Goal: Task Accomplishment & Management: Manage account settings

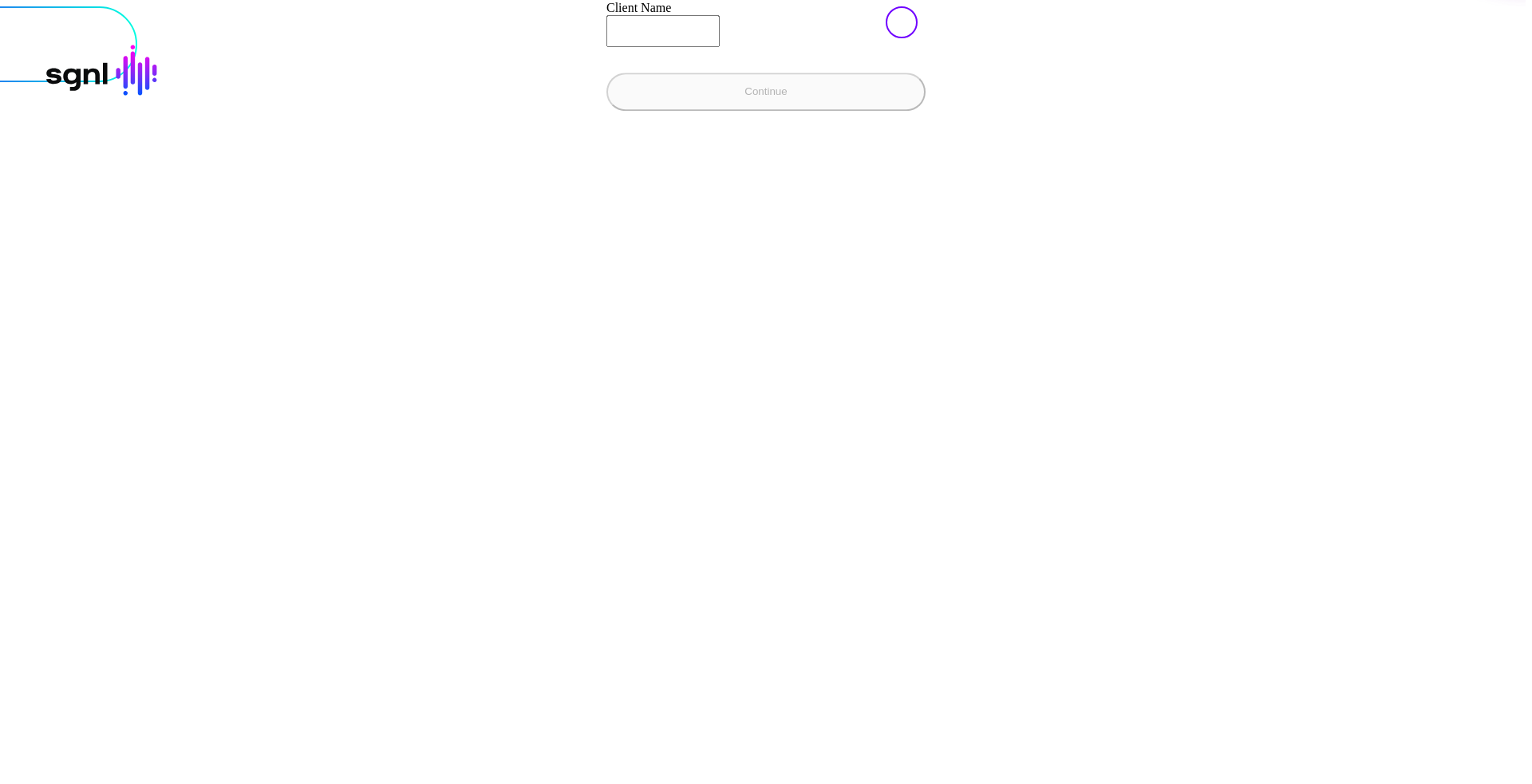
click at [606, 47] on input "Client Name" at bounding box center [662, 31] width 114 height 32
type input "**********"
click at [606, 111] on button "Continue" at bounding box center [766, 91] width 319 height 38
click at [606, 47] on input "Client Name" at bounding box center [662, 31] width 114 height 32
type input "**********"
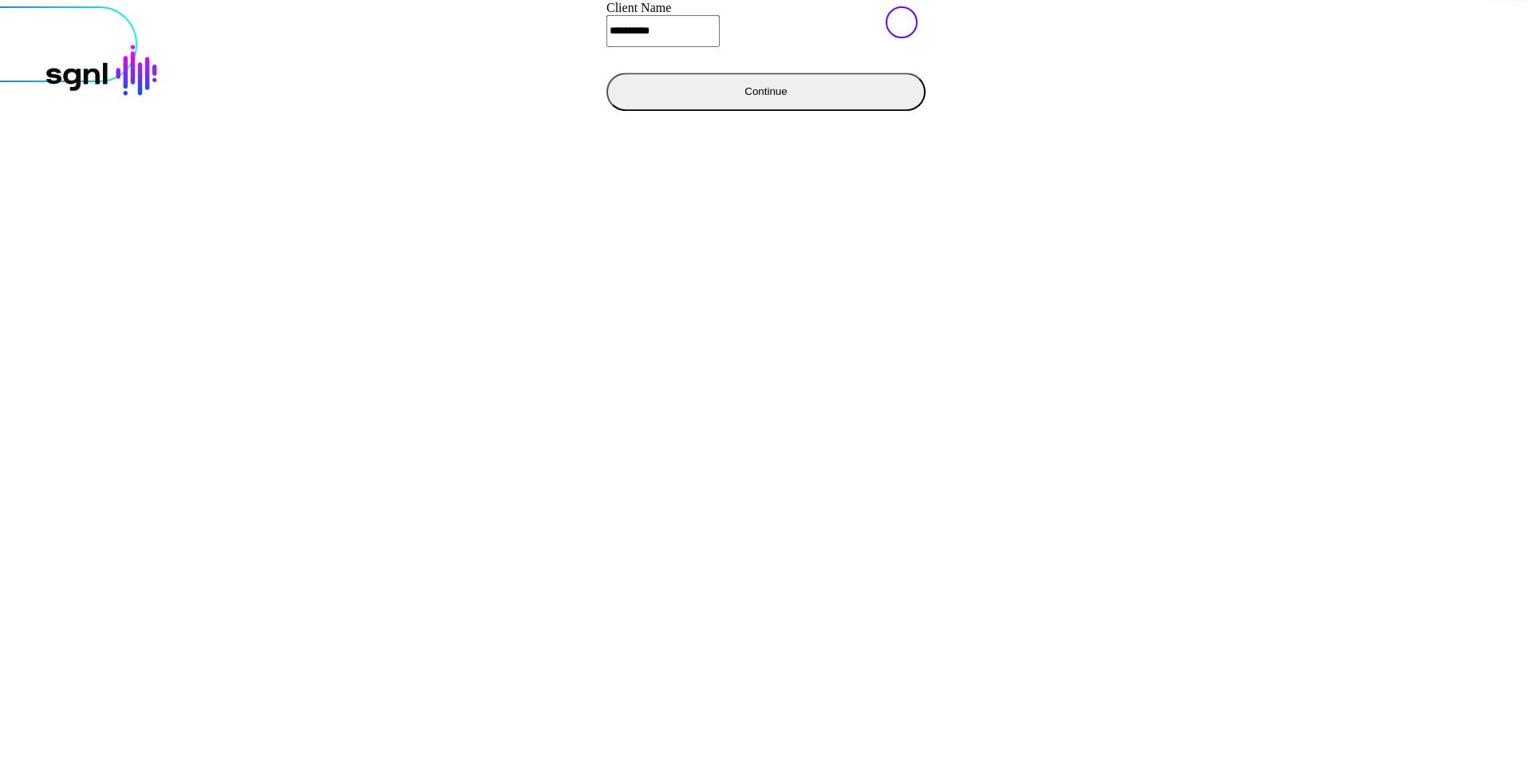
click at [606, 111] on button "Continue" at bounding box center [766, 91] width 319 height 38
click at [606, 47] on input "Client Name" at bounding box center [662, 31] width 114 height 32
type input "**********"
click at [606, 111] on button "Continue" at bounding box center [766, 91] width 319 height 38
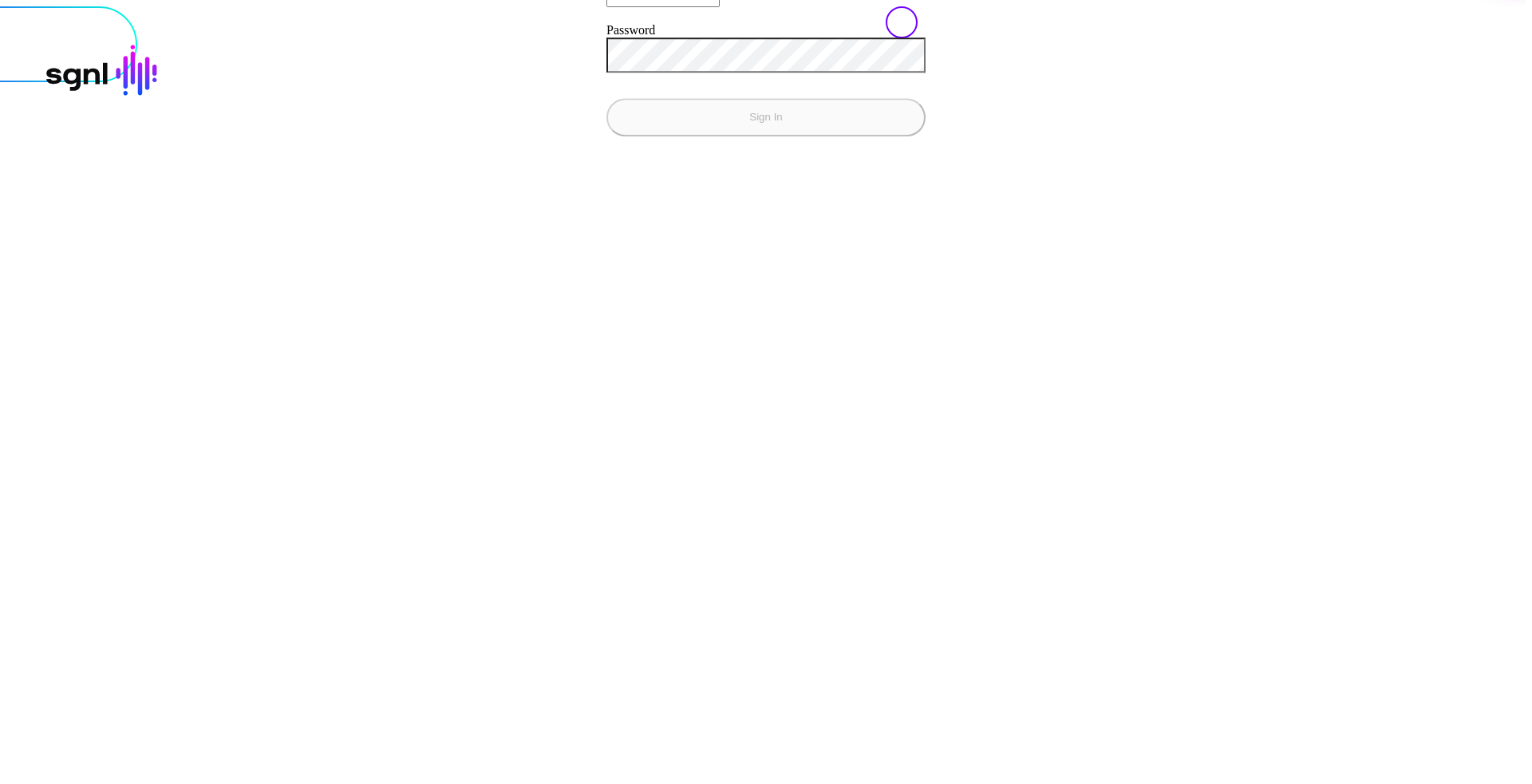
click at [606, 79] on div at bounding box center [766, 61] width 319 height 35
type input "**********"
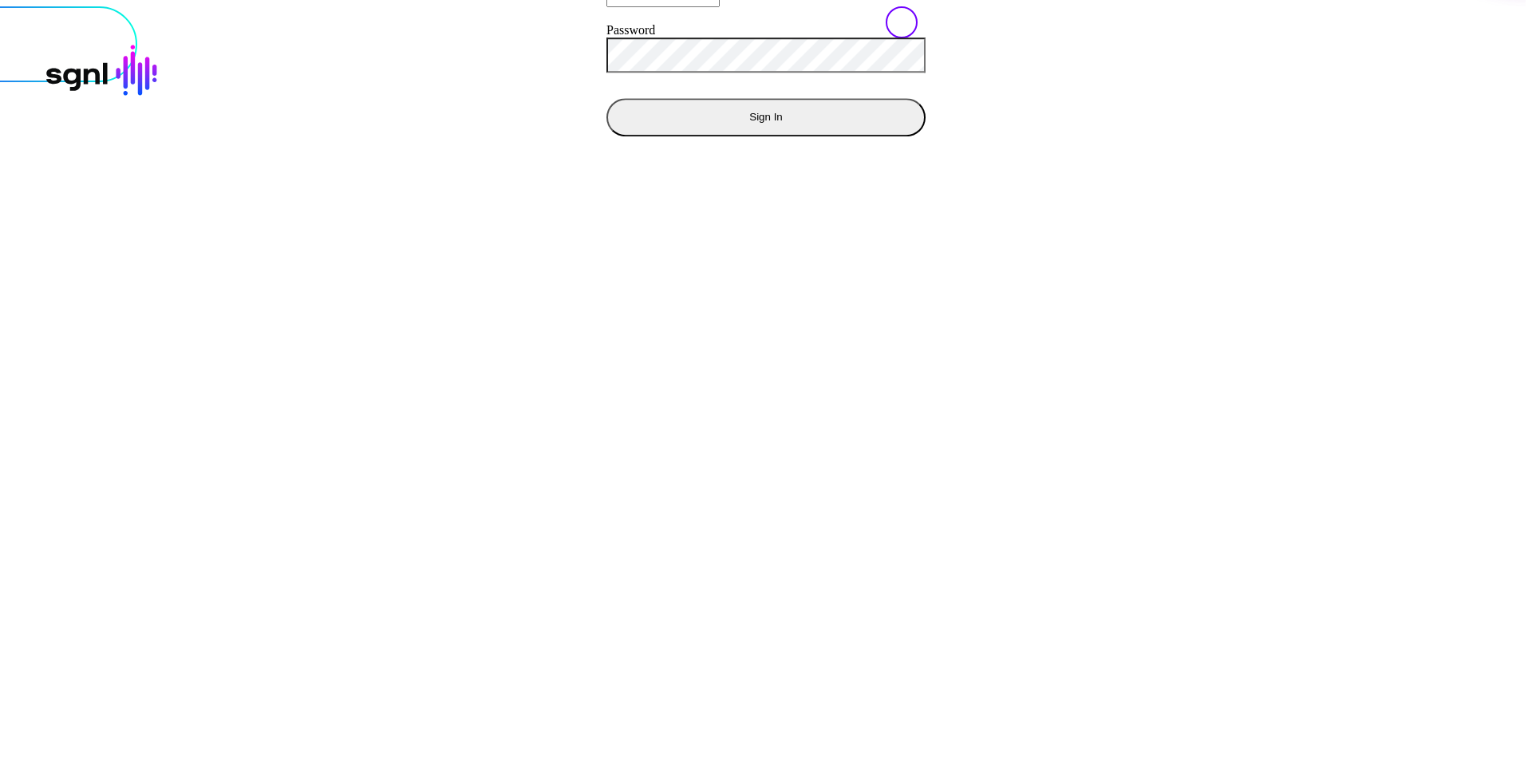
click at [606, 136] on button "Sign In" at bounding box center [766, 117] width 319 height 38
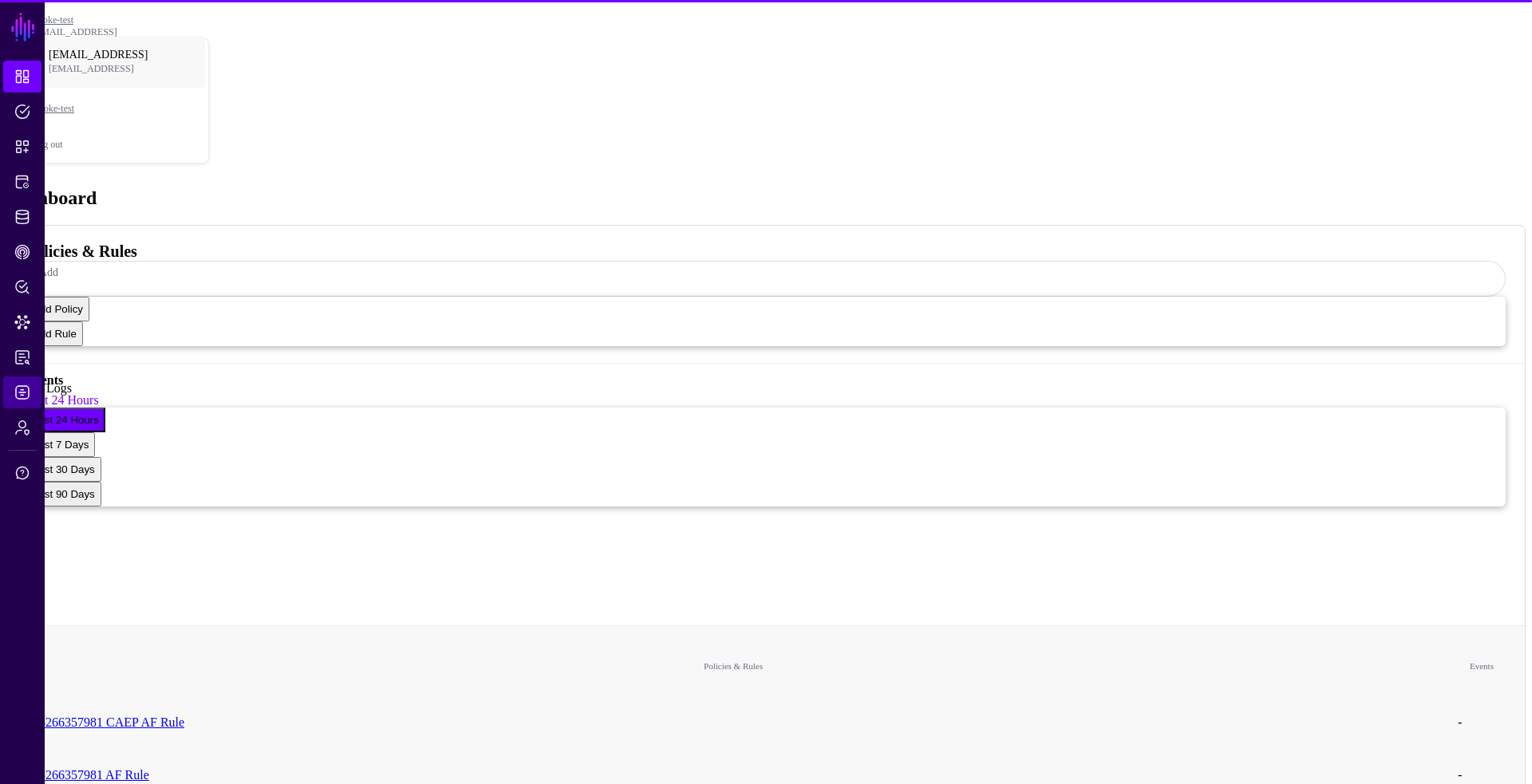
click at [26, 382] on link "Logs" at bounding box center [22, 392] width 38 height 32
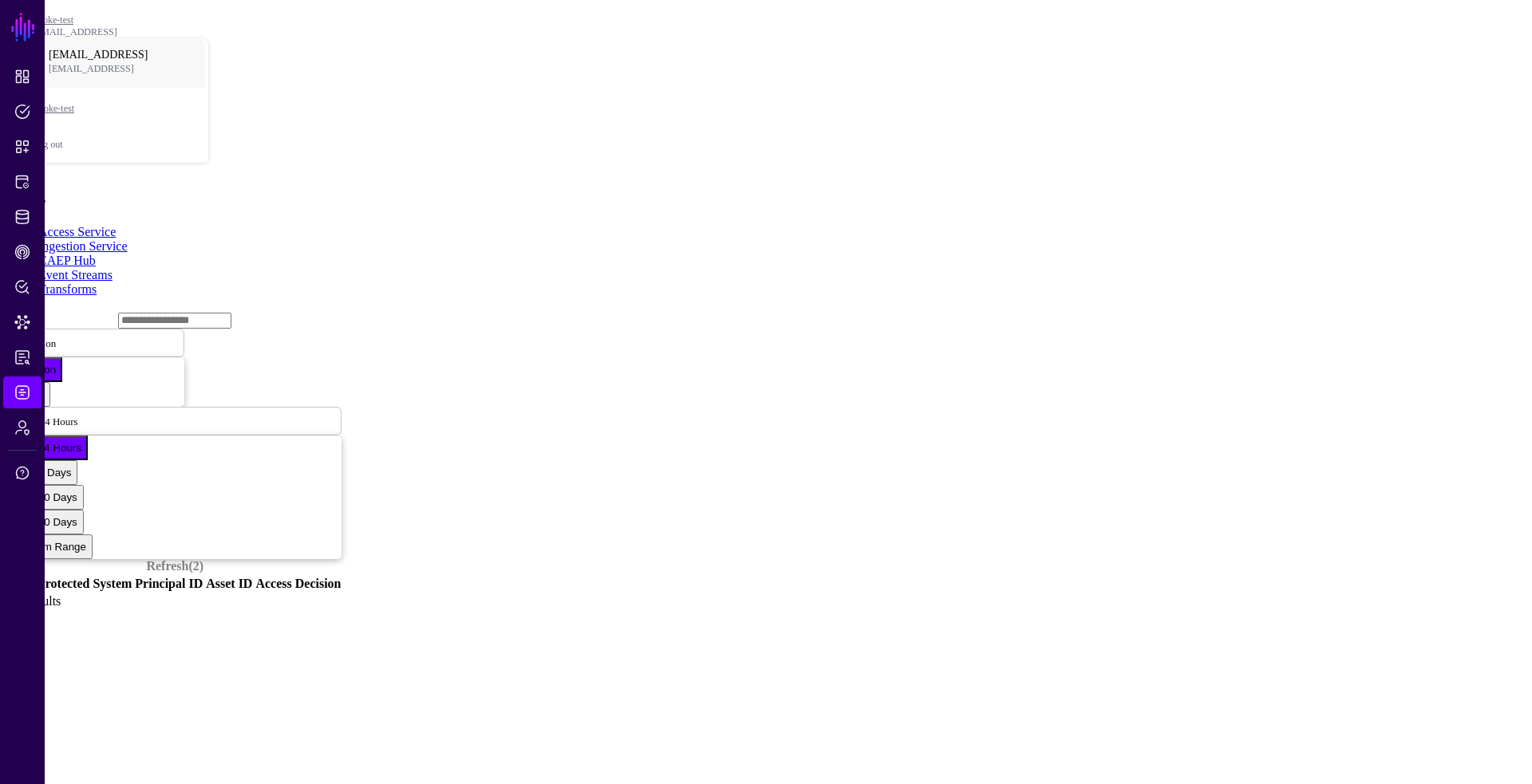
click at [113, 268] on link "Event Streams" at bounding box center [75, 275] width 74 height 14
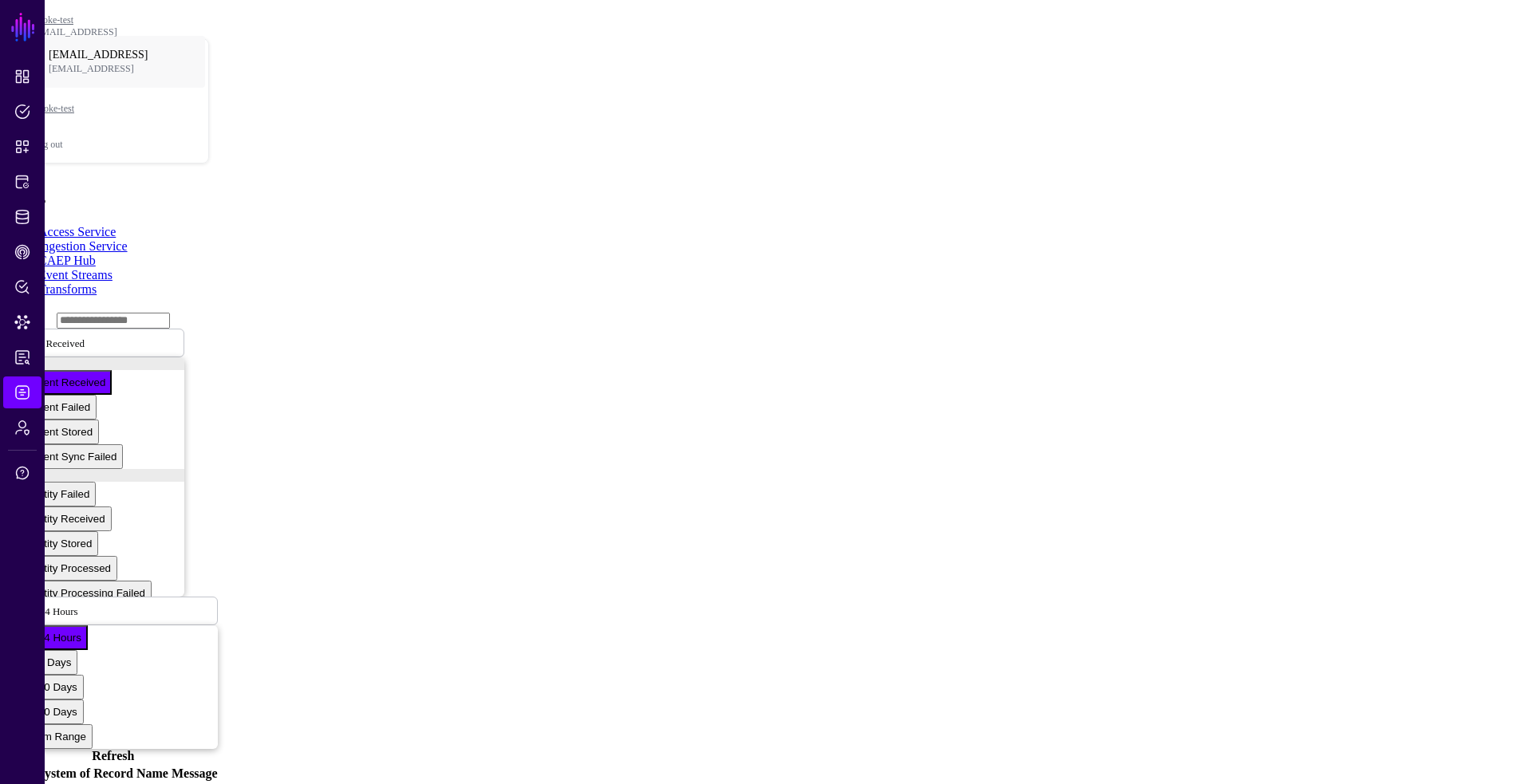
click at [96, 253] on link "CAEP Hub" at bounding box center [67, 260] width 57 height 14
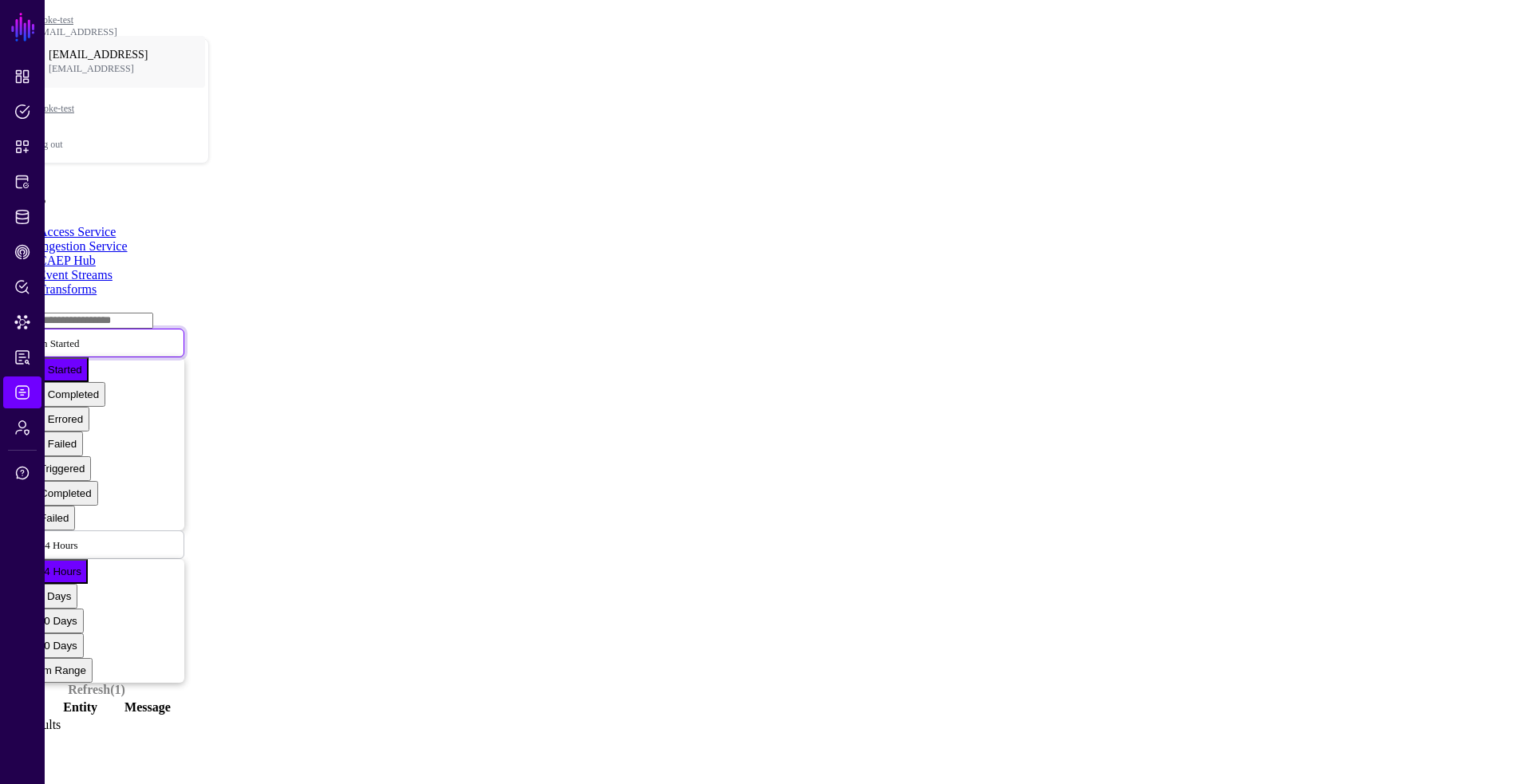
click at [79, 336] on span "Action Started" at bounding box center [49, 343] width 60 height 14
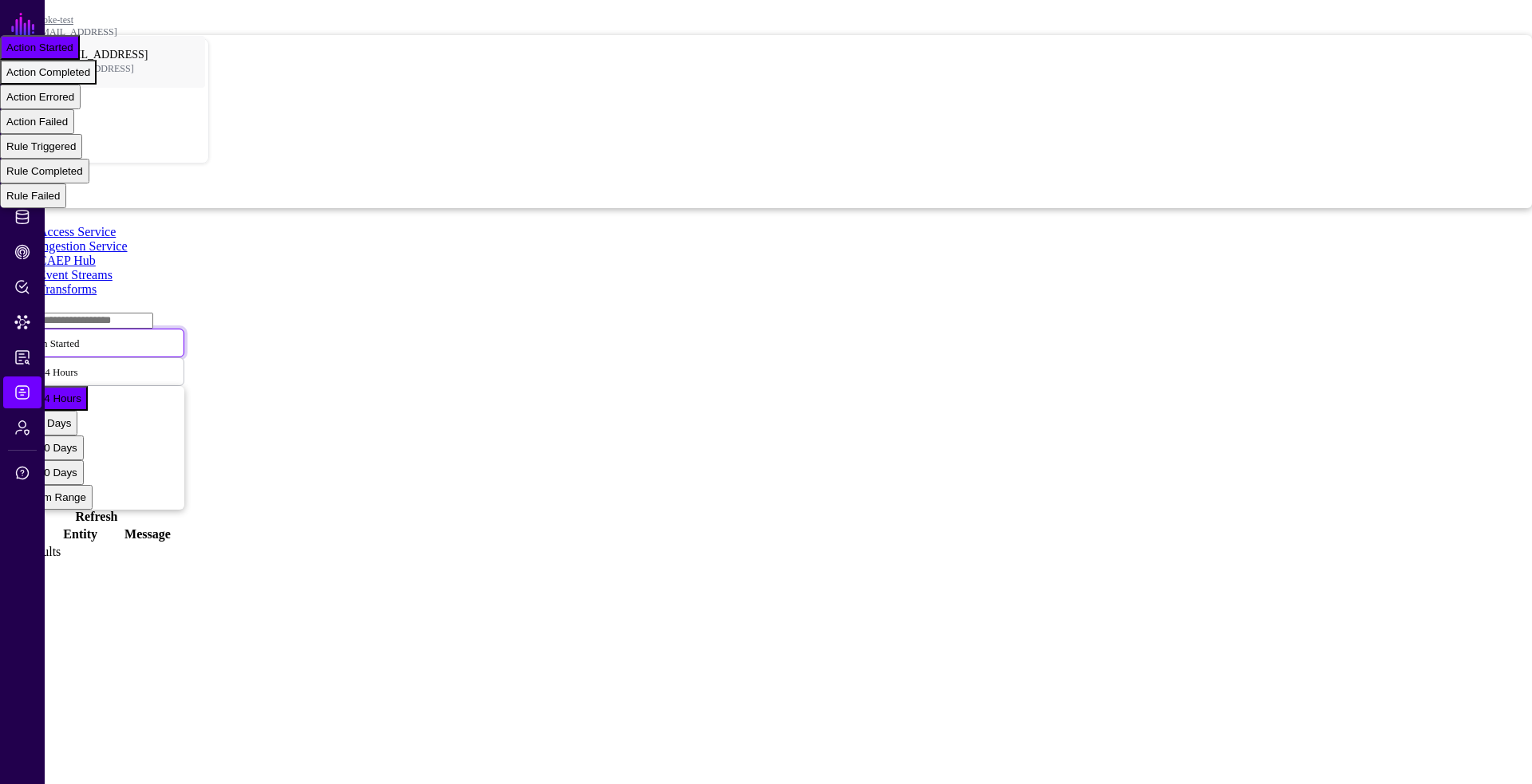
click at [90, 78] on span "Action Completed" at bounding box center [48, 73] width 84 height 12
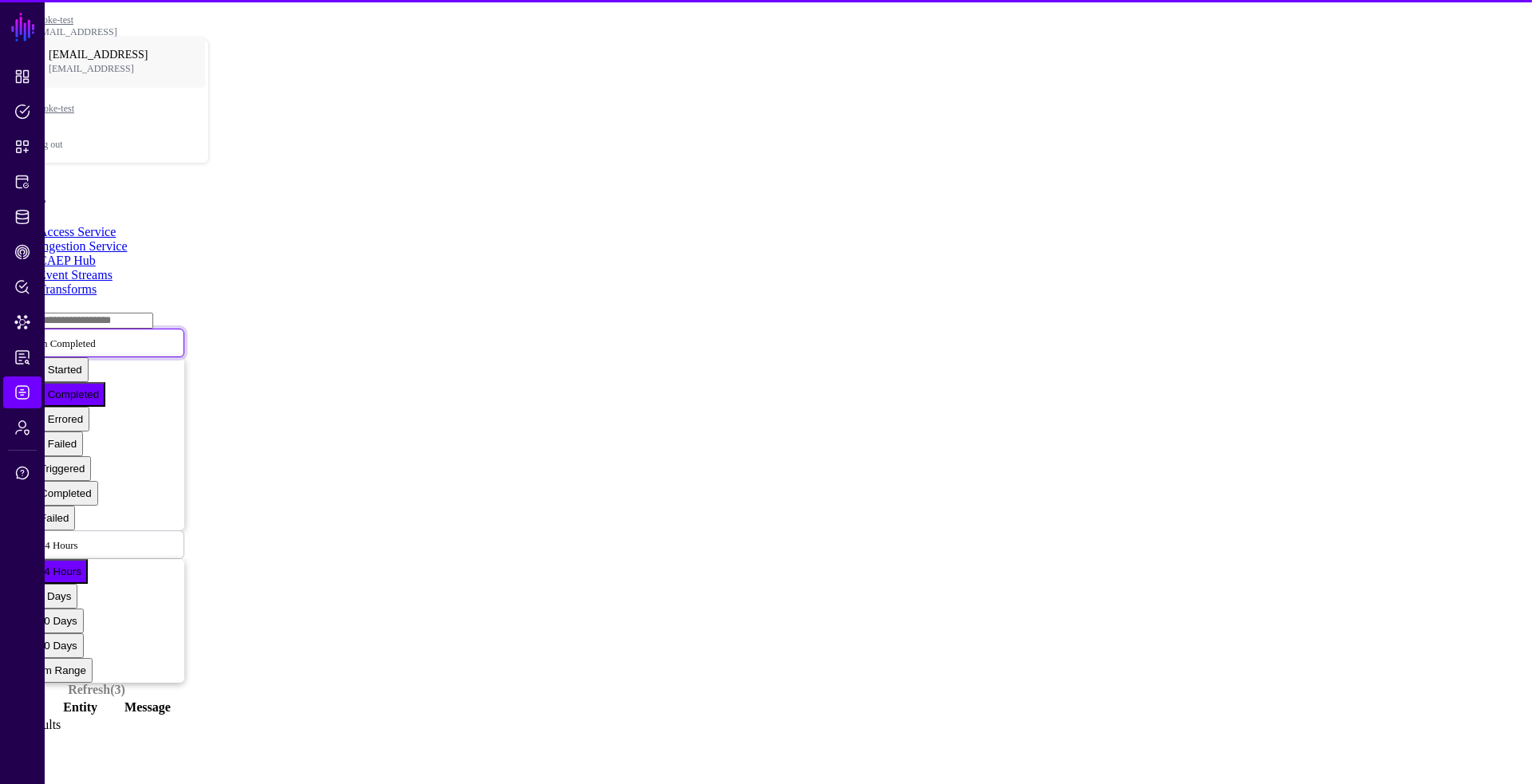
click at [184, 328] on link "Action Completed" at bounding box center [96, 343] width 176 height 29
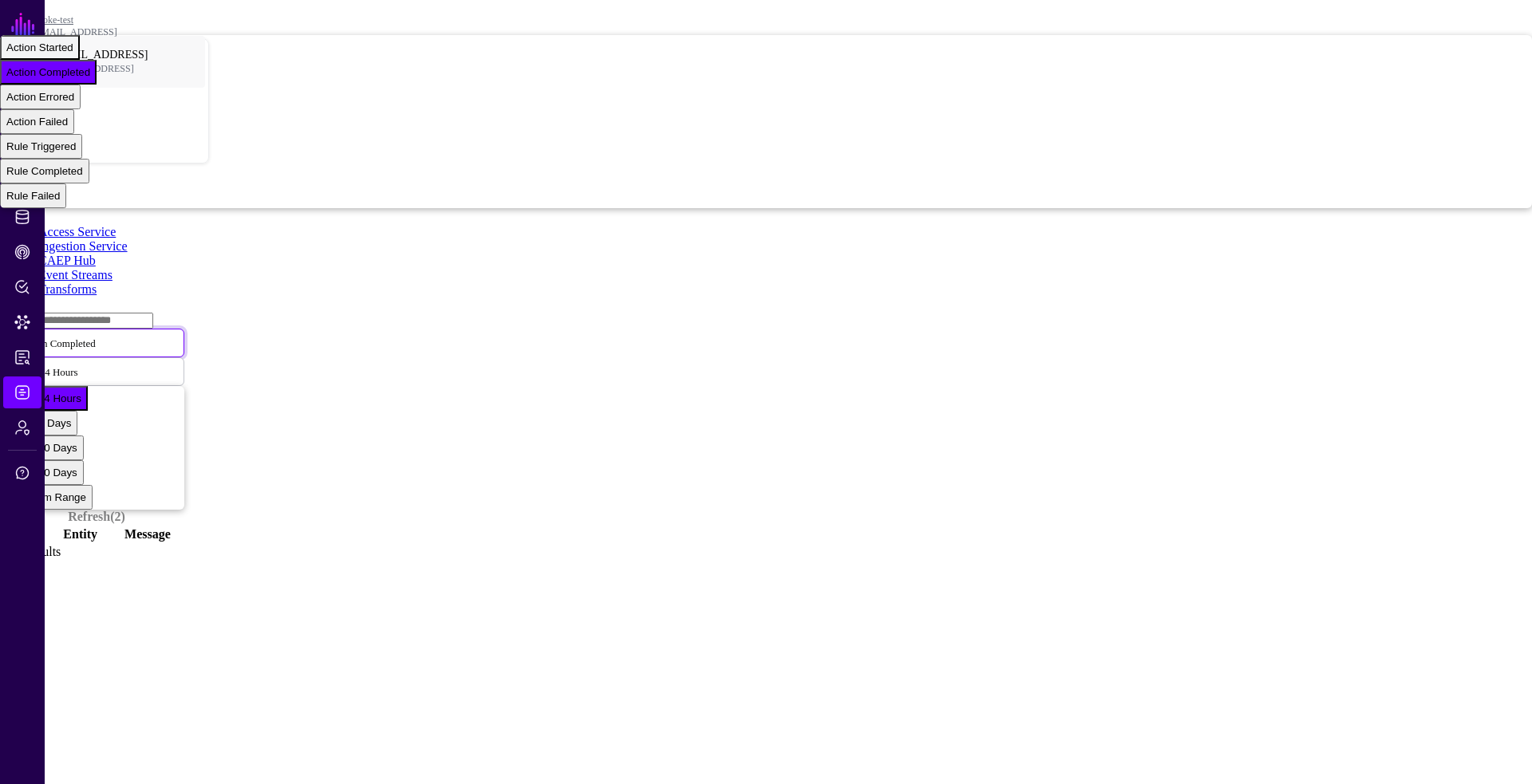
click at [73, 54] on div "Action Started" at bounding box center [39, 48] width 67 height 12
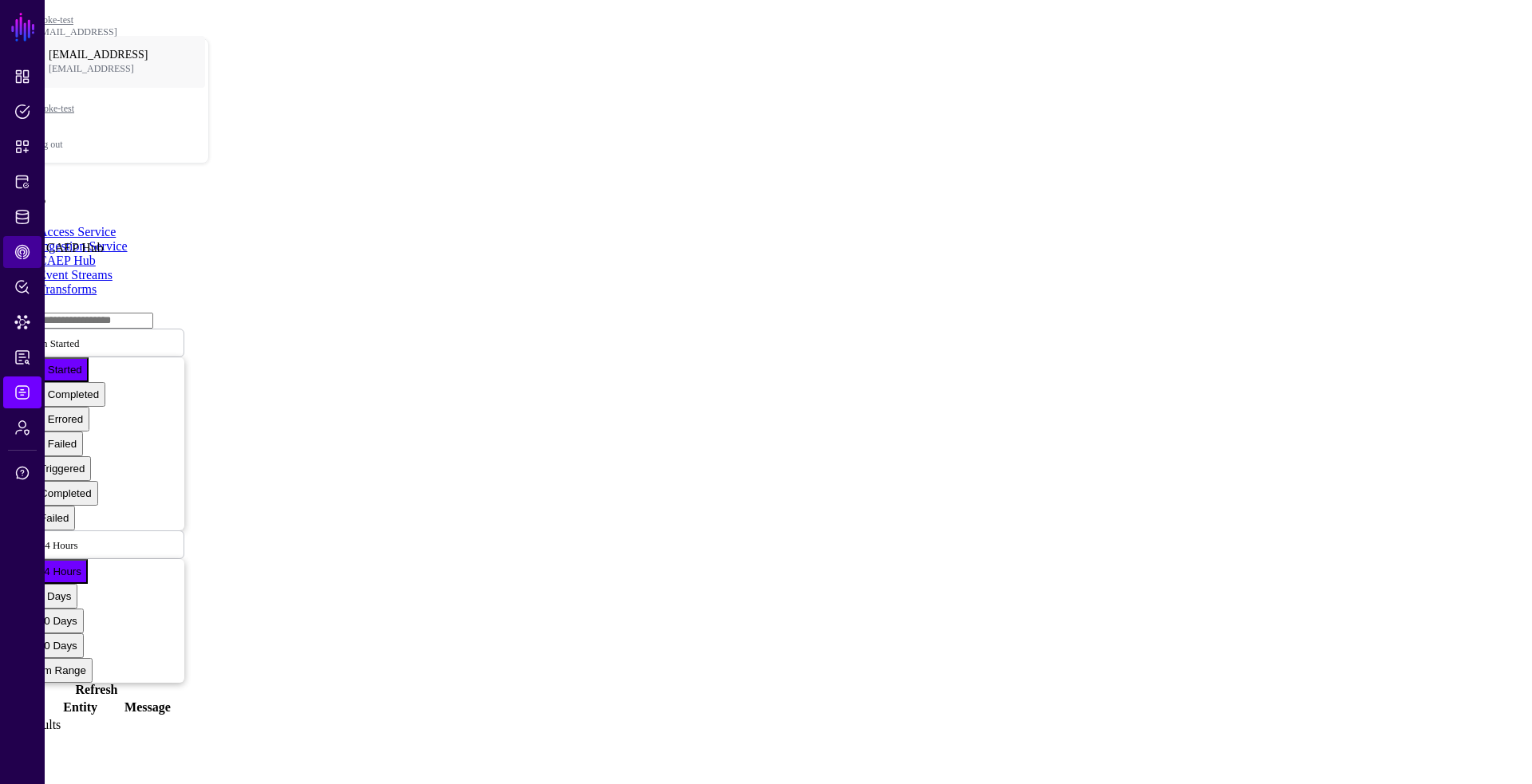
click at [20, 264] on link "CAEP Hub" at bounding box center [22, 252] width 38 height 32
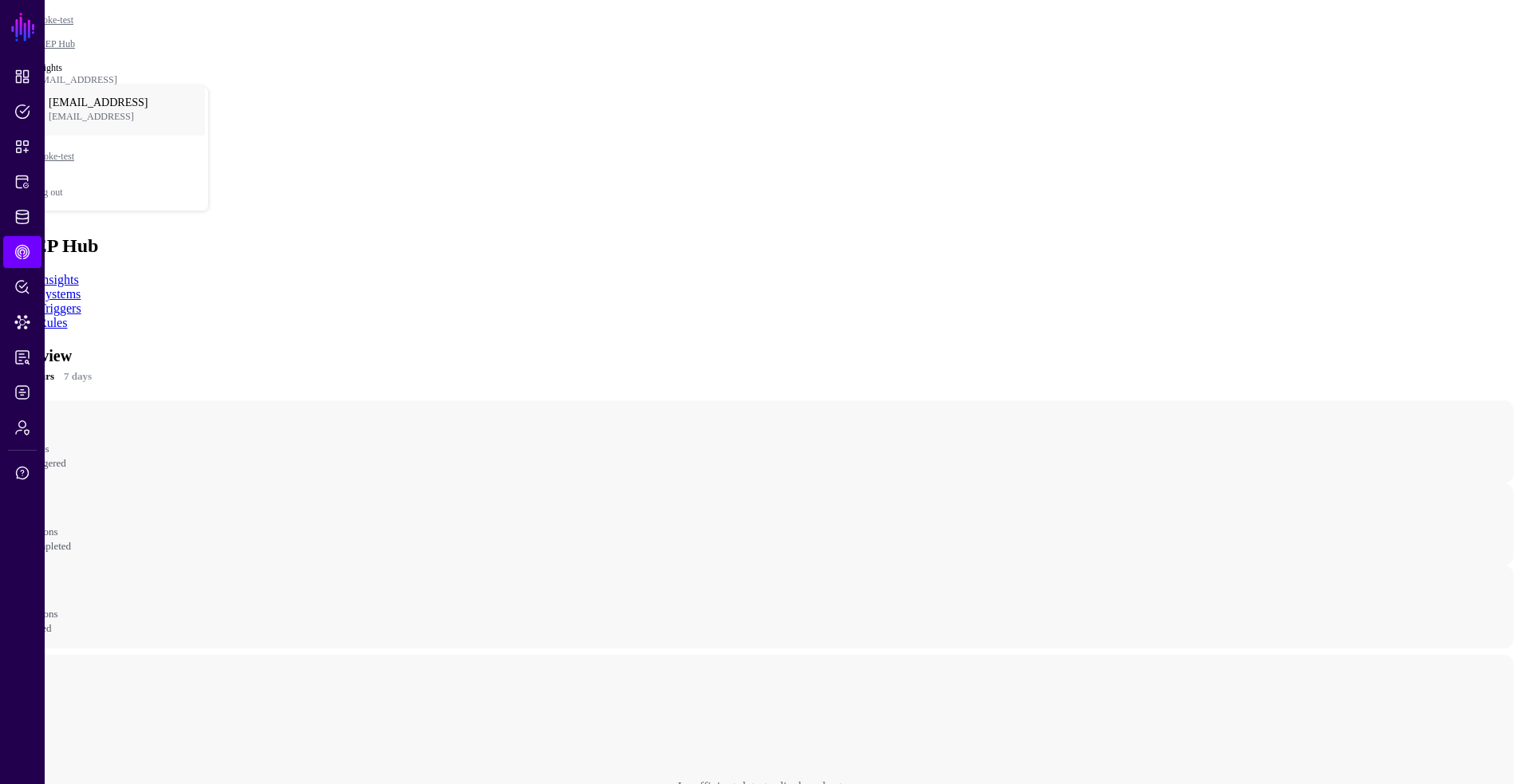
click at [67, 316] on link "Rules" at bounding box center [53, 322] width 29 height 14
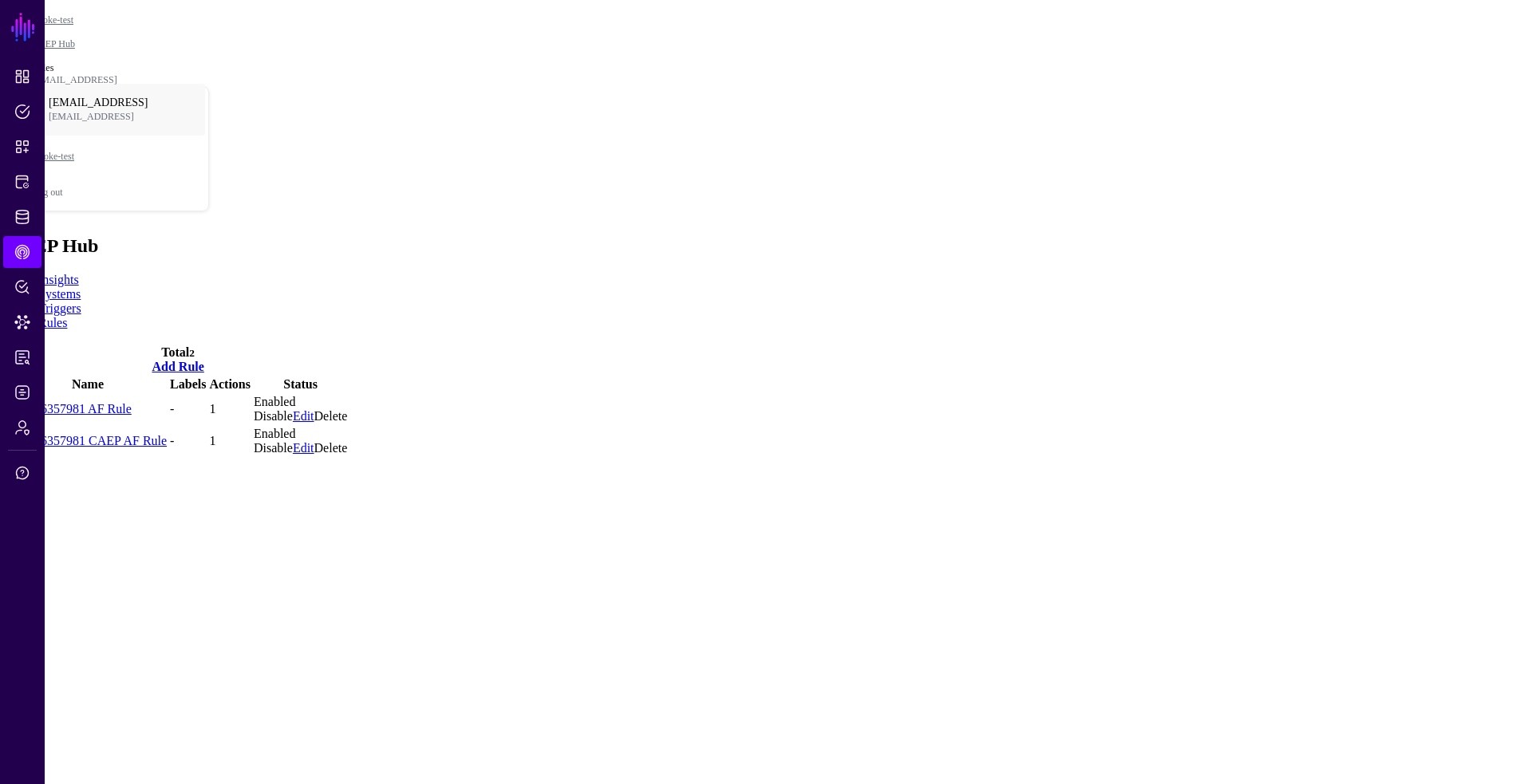
click at [63, 273] on div "Insights Systems Triggers Rules" at bounding box center [766, 301] width 1519 height 57
click at [79, 273] on link "Insights" at bounding box center [59, 280] width 41 height 14
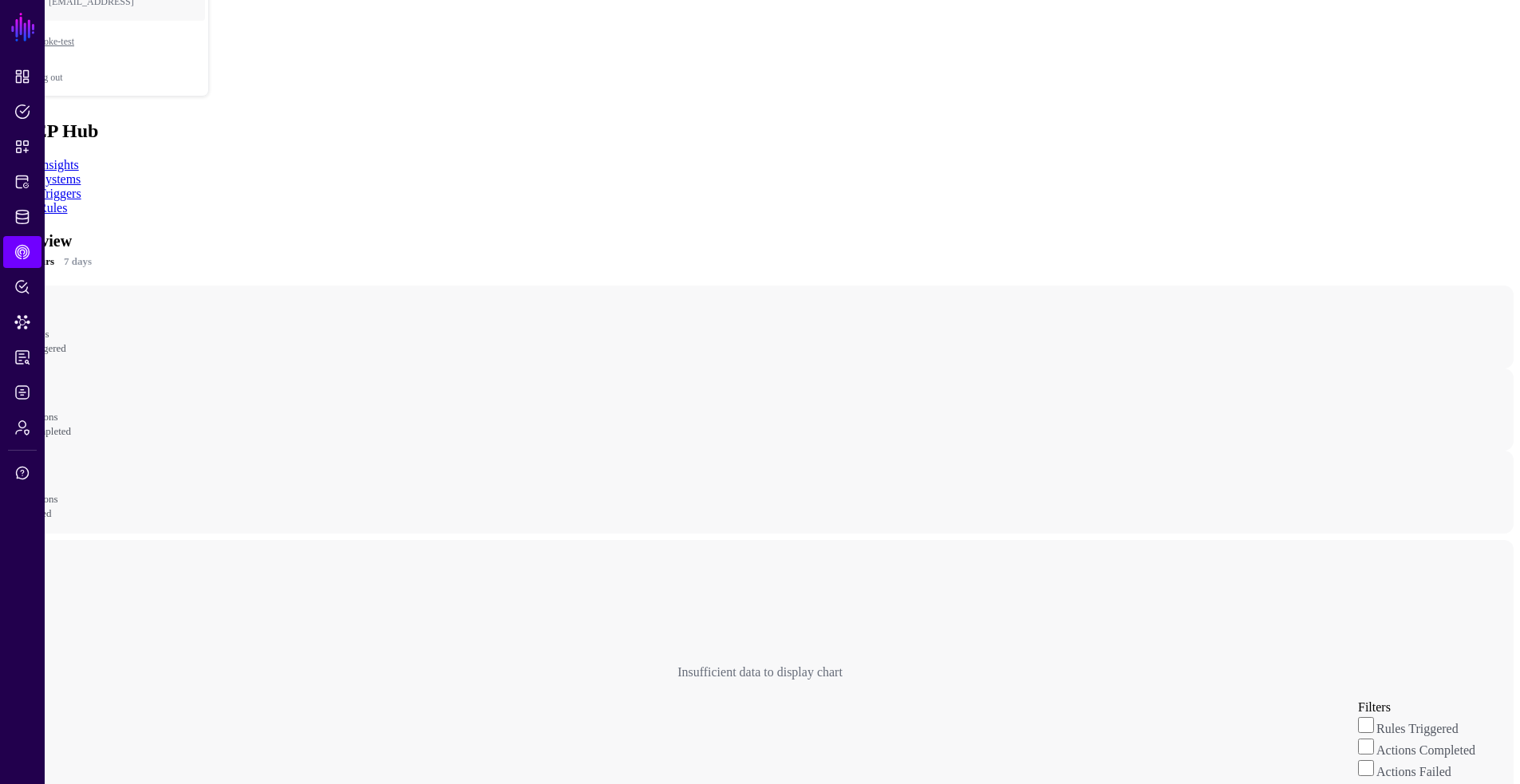
scroll to position [151, 0]
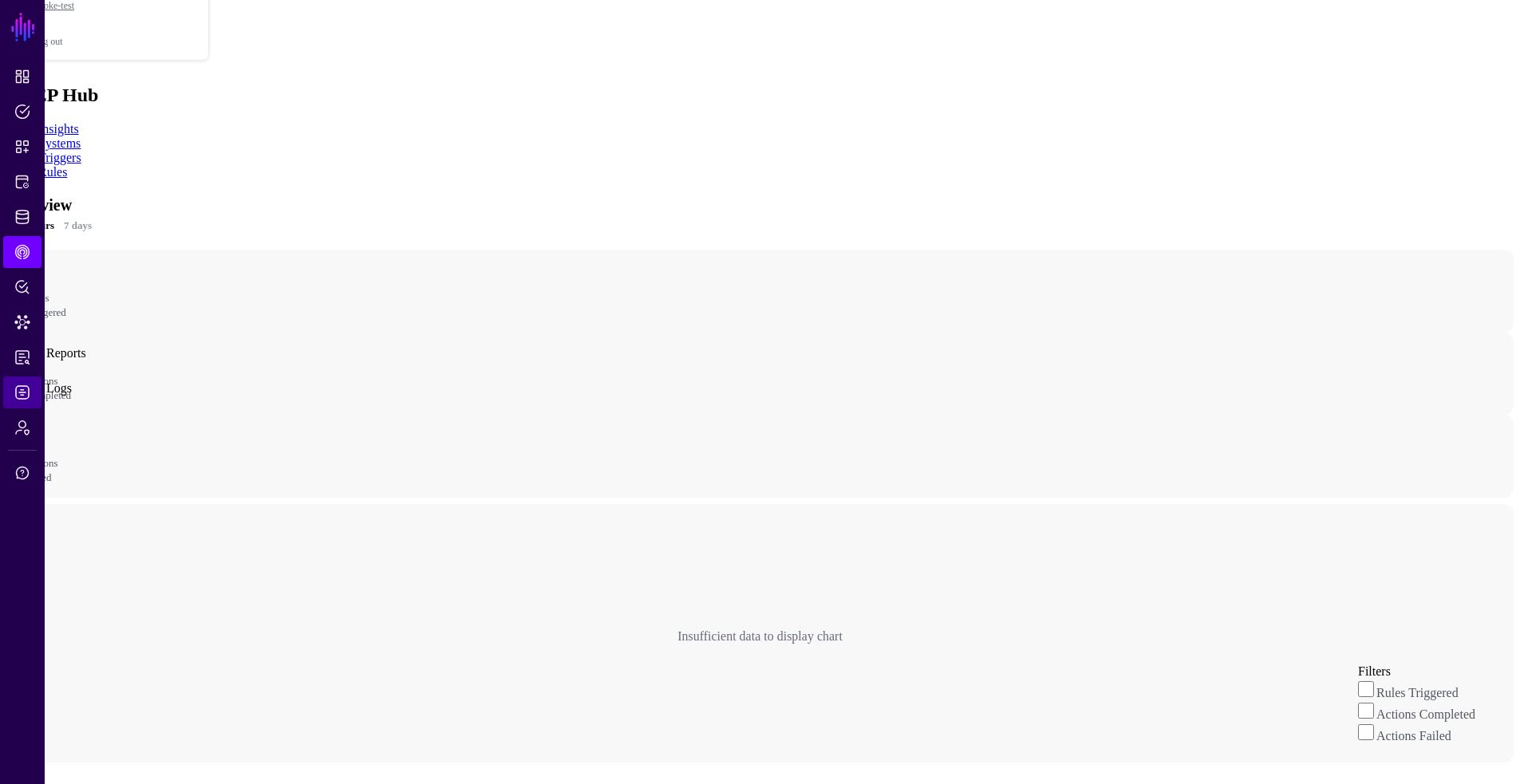
click at [26, 390] on span "Logs" at bounding box center [22, 392] width 16 height 16
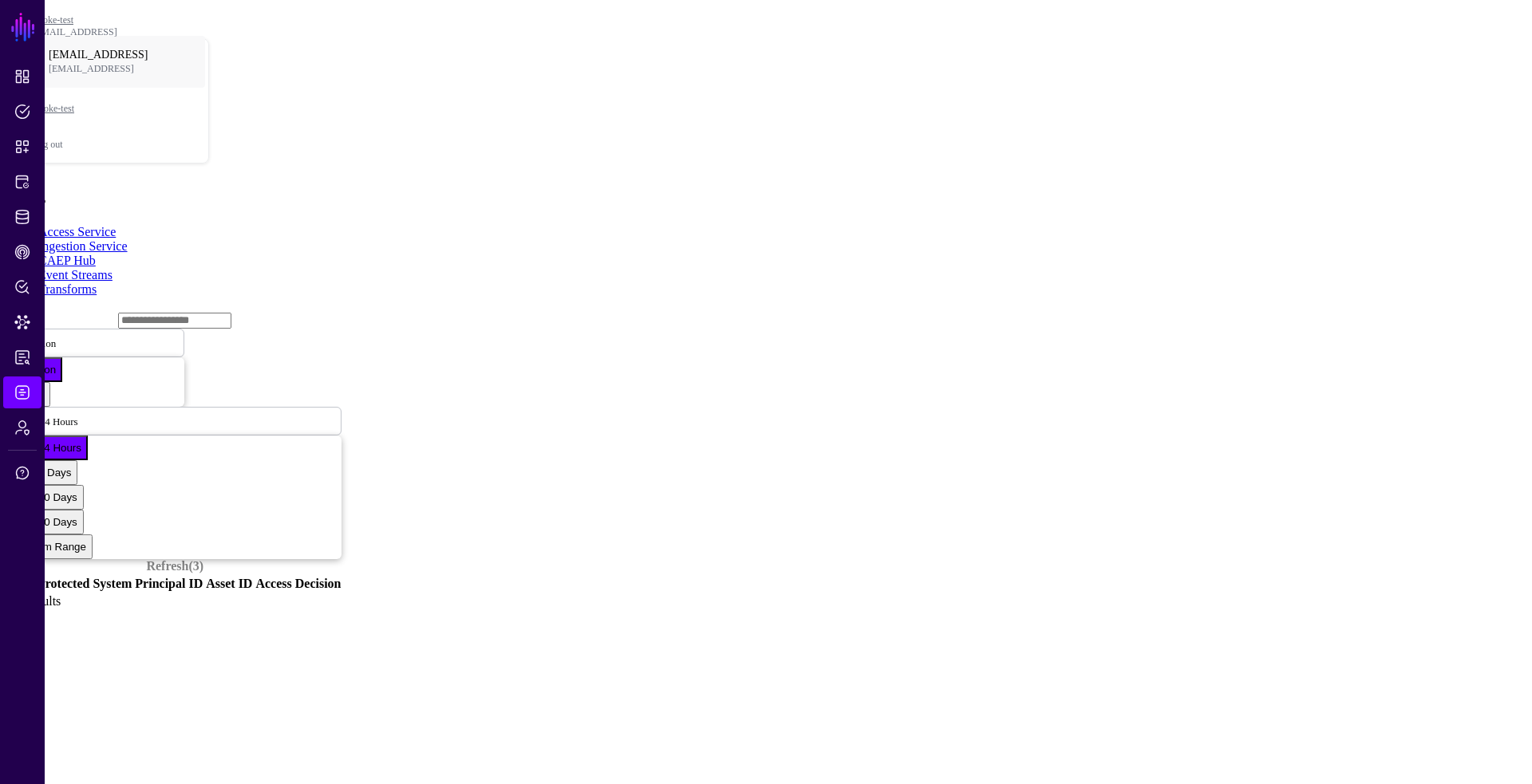
click at [96, 253] on link "CAEP Hub" at bounding box center [67, 260] width 57 height 14
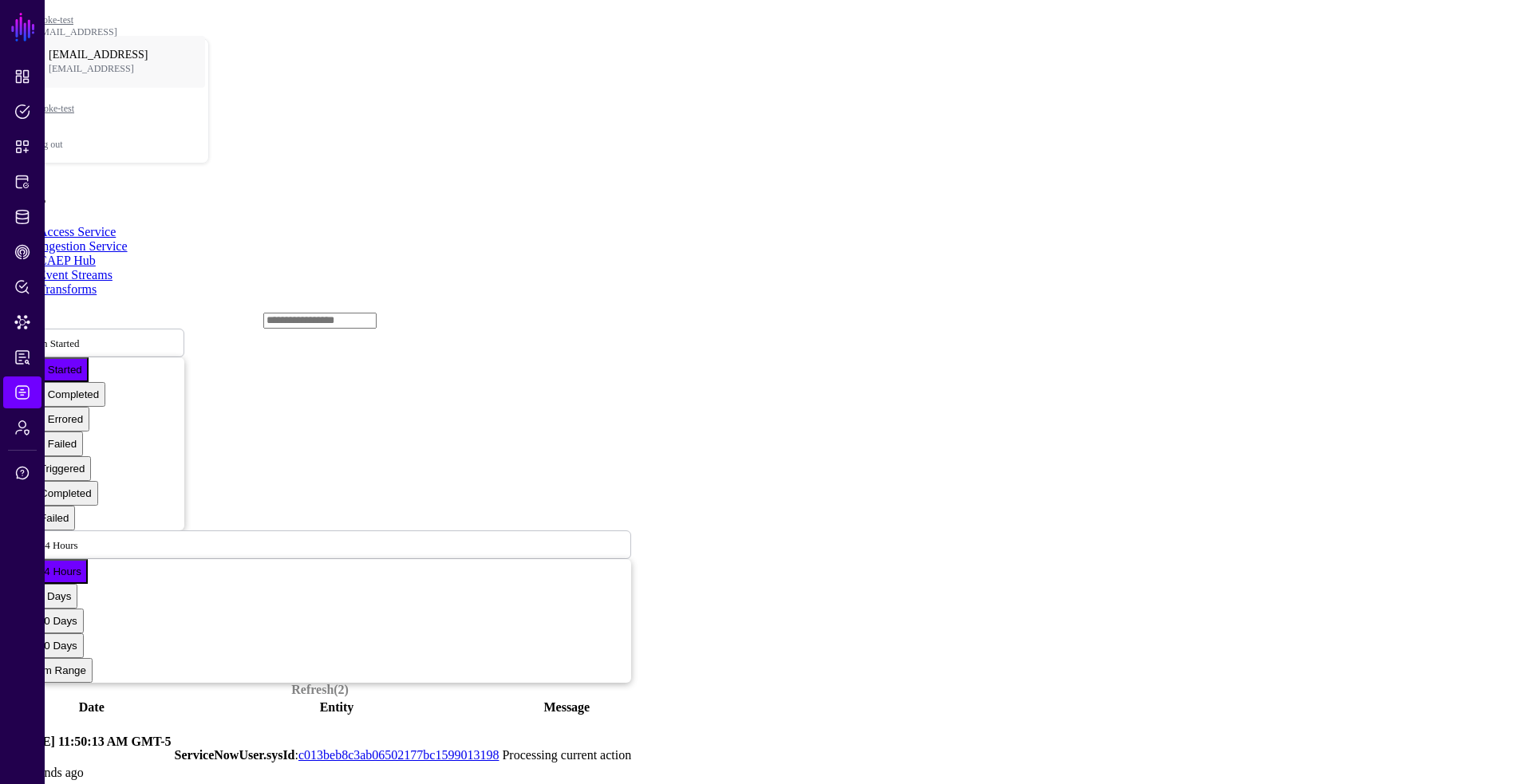
click at [113, 268] on link "Event Streams" at bounding box center [75, 275] width 74 height 14
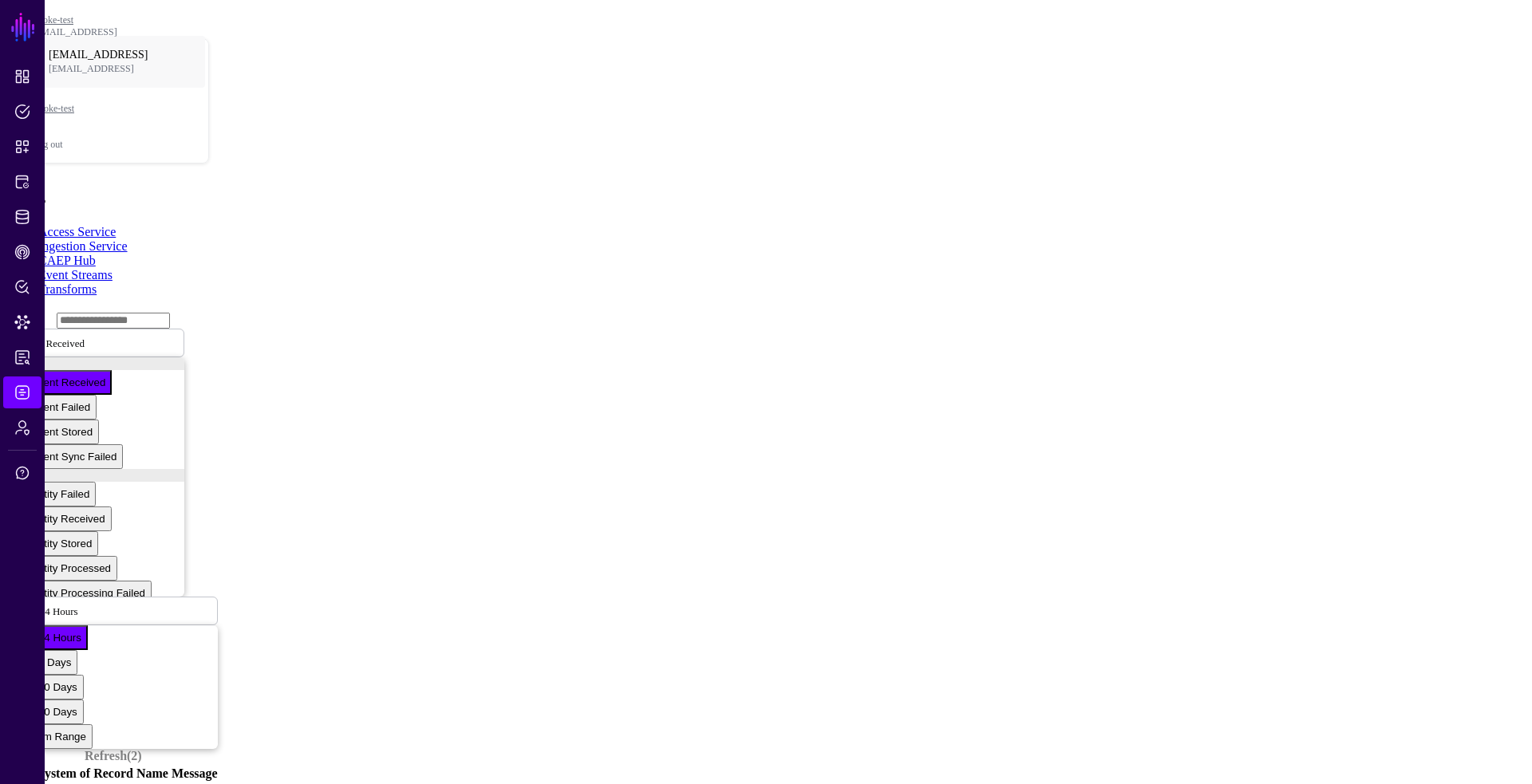
click at [96, 253] on link "CAEP Hub" at bounding box center [67, 260] width 57 height 14
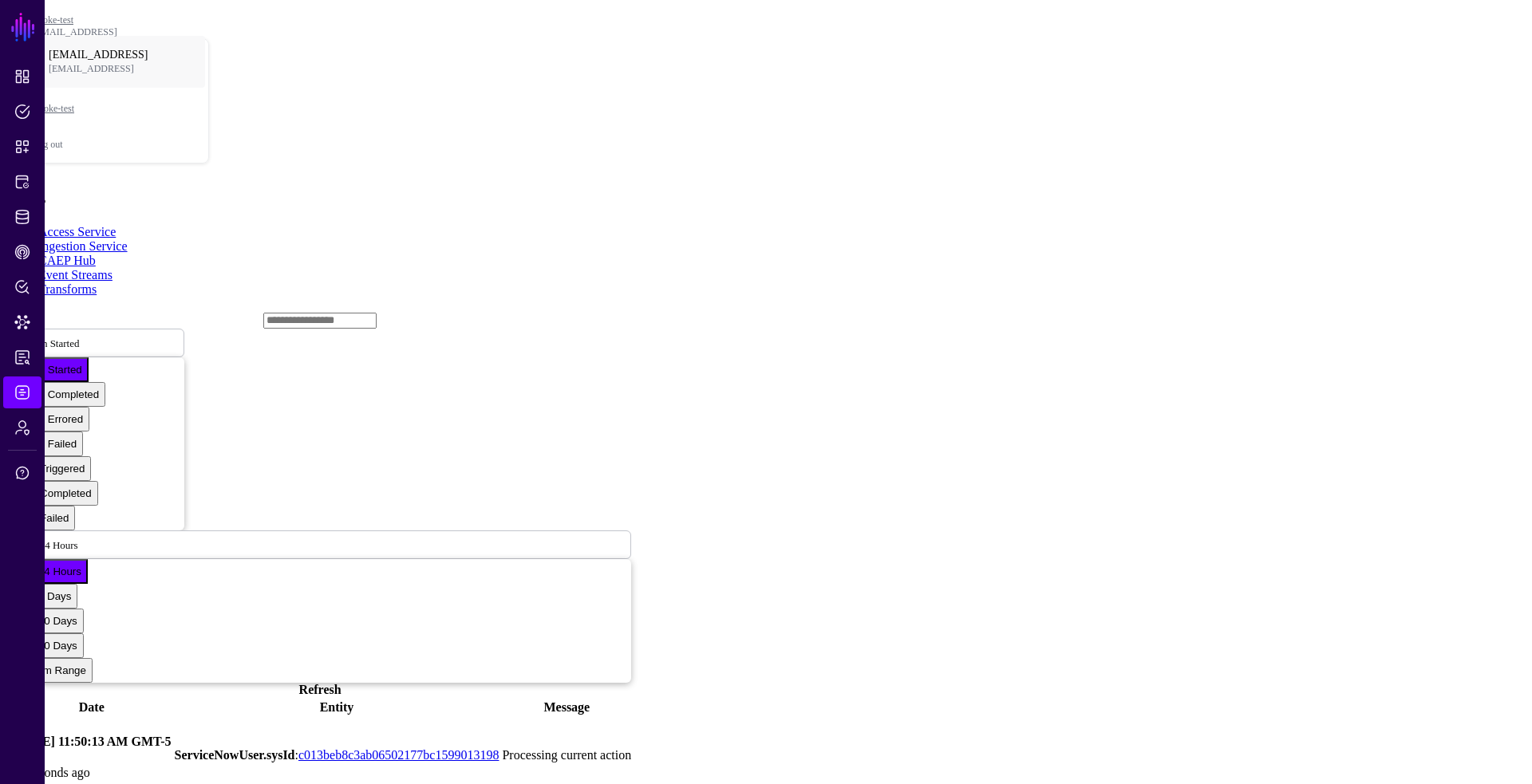
click at [9, 755] on link at bounding box center [9, 755] width 0 height 0
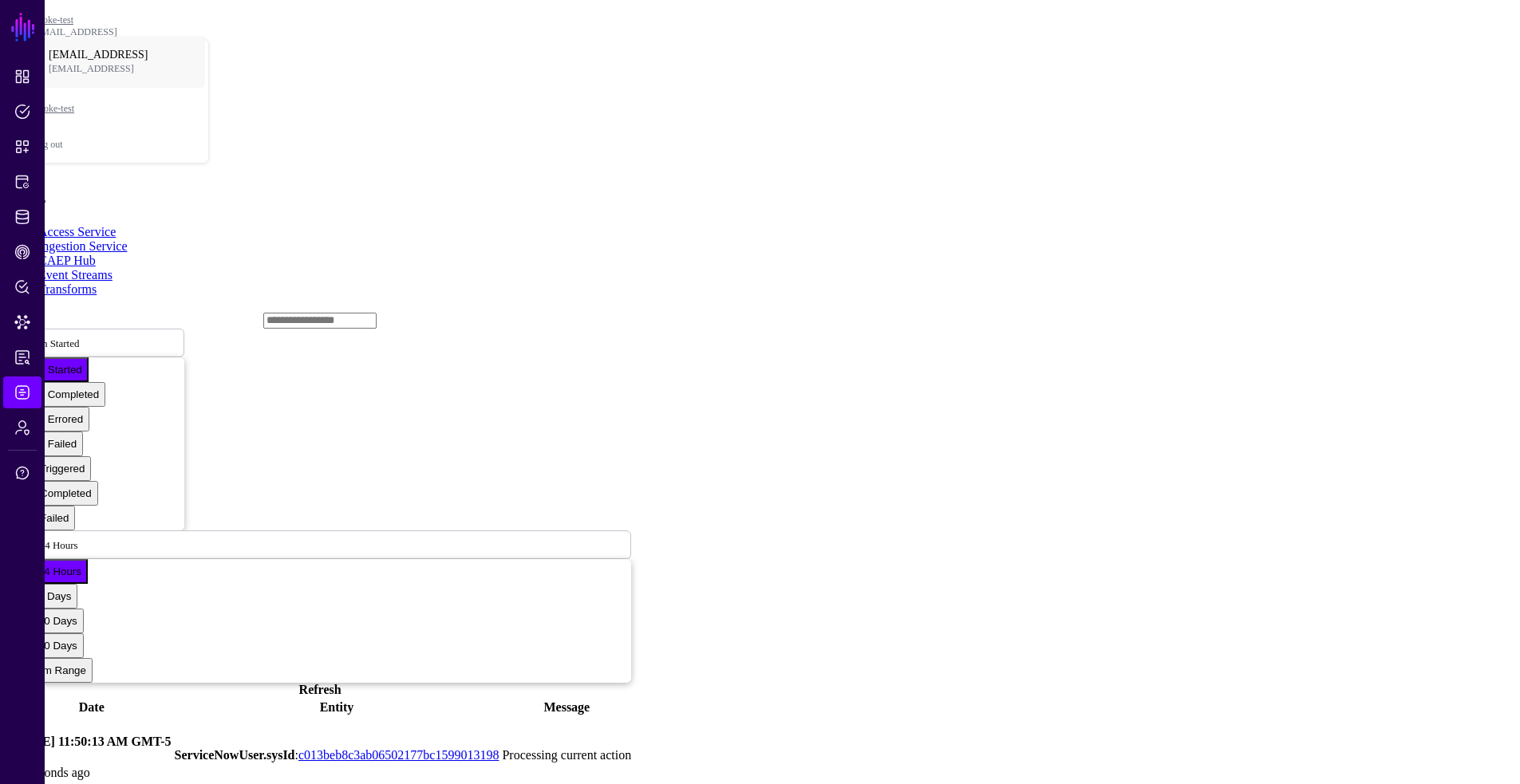
click at [9, 755] on link at bounding box center [9, 755] width 0 height 0
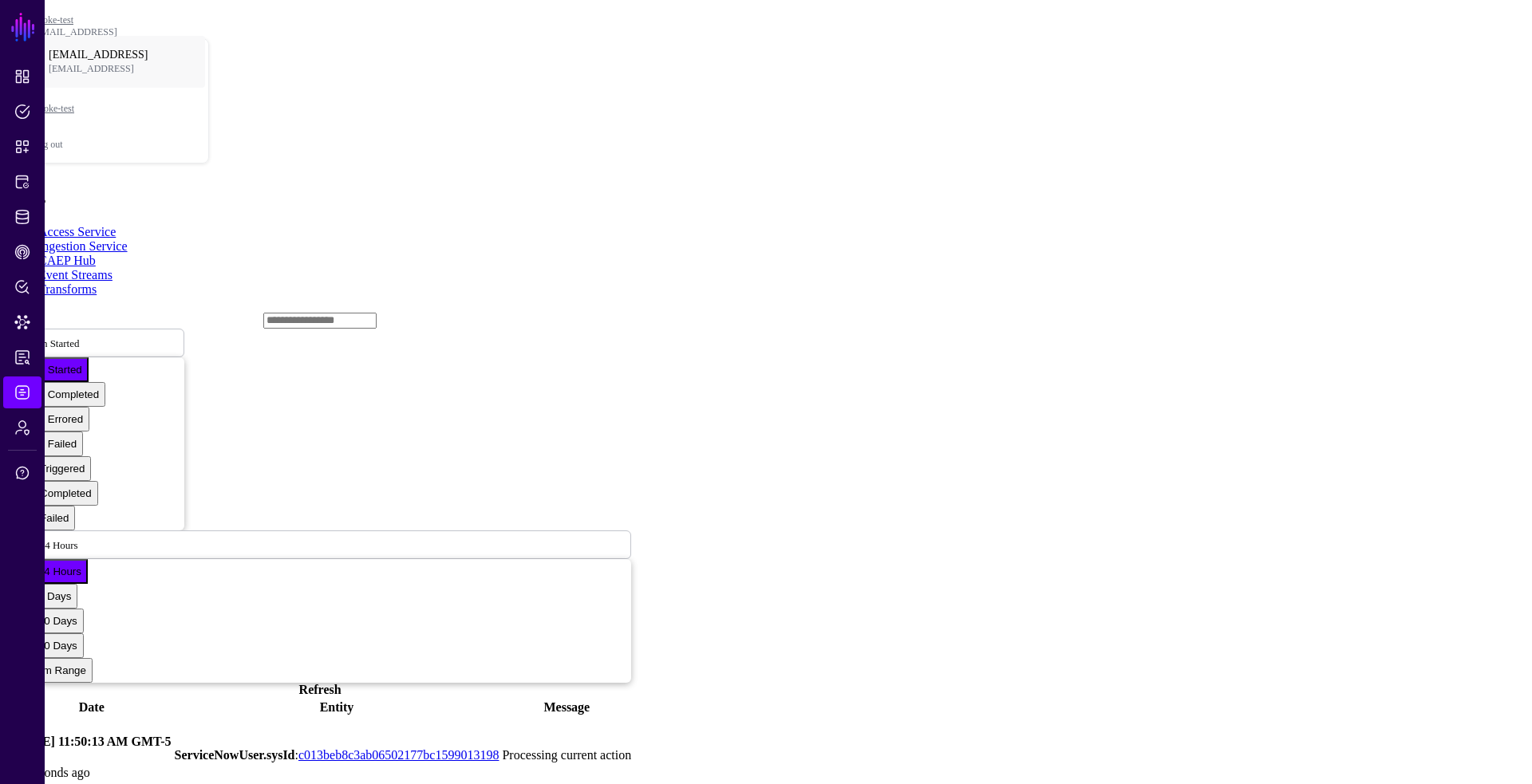
click at [113, 268] on link "Event Streams" at bounding box center [75, 275] width 74 height 14
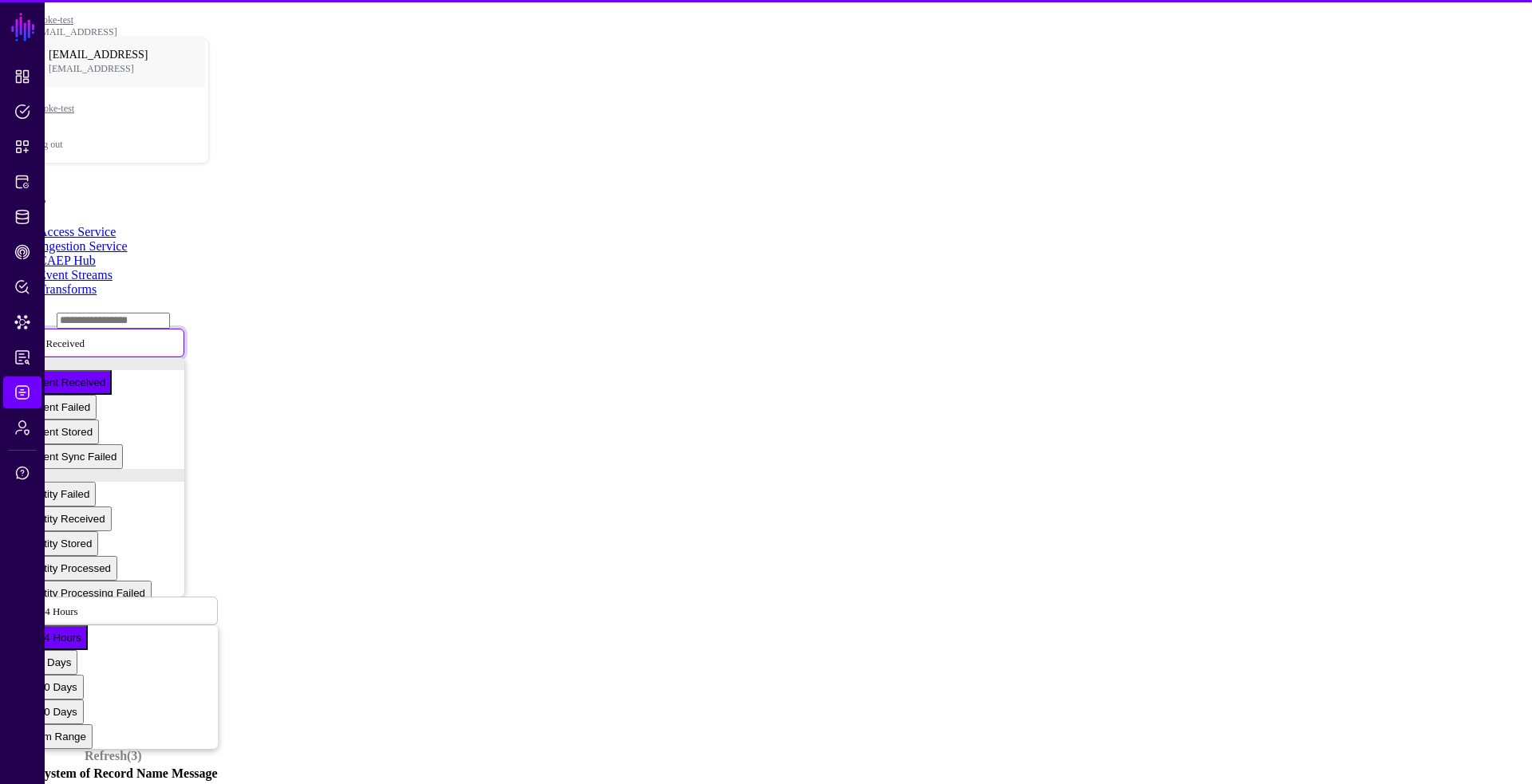
click at [84, 336] on span "Event Received" at bounding box center [51, 343] width 66 height 14
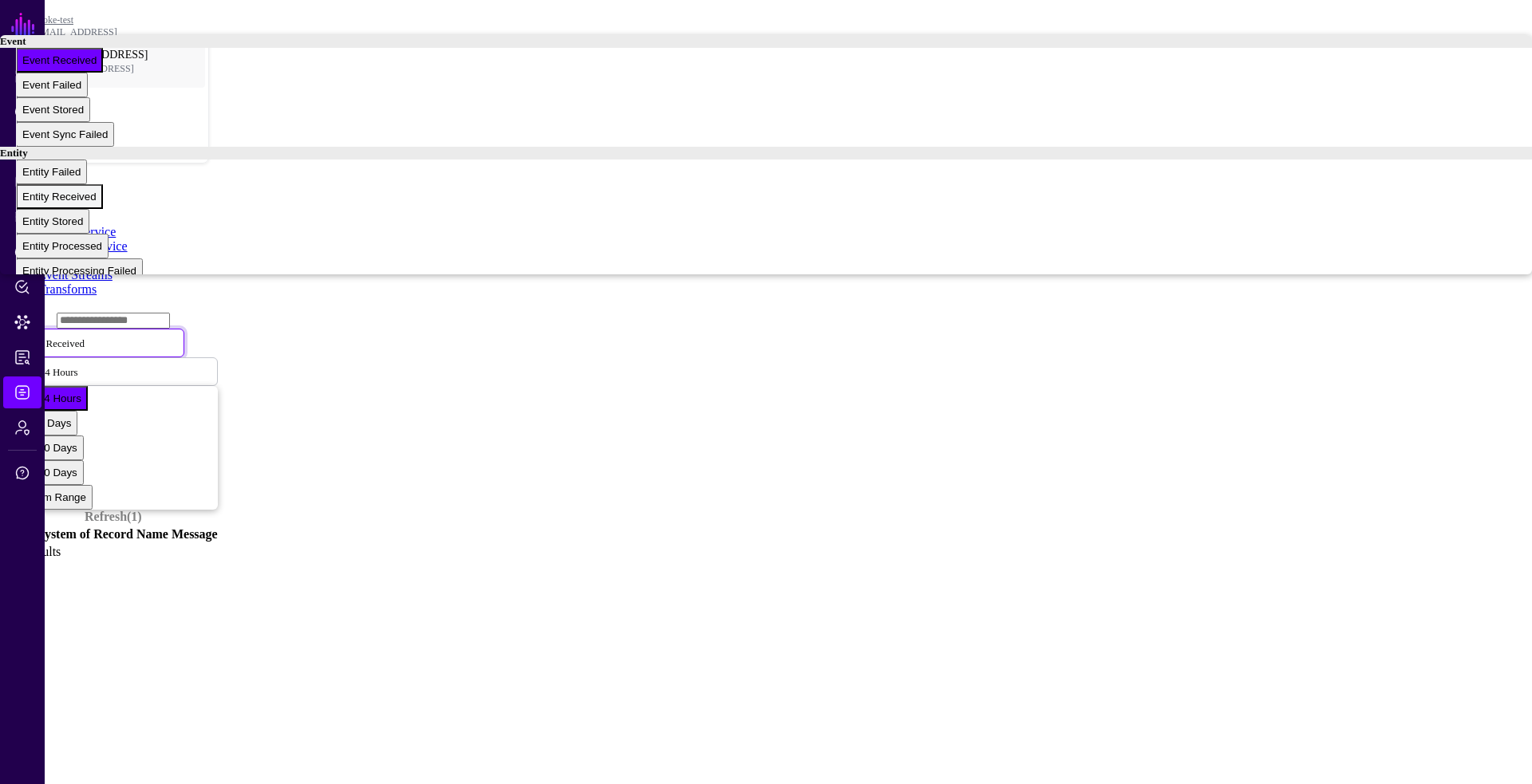
click at [96, 202] on span "Entity Received" at bounding box center [59, 196] width 74 height 12
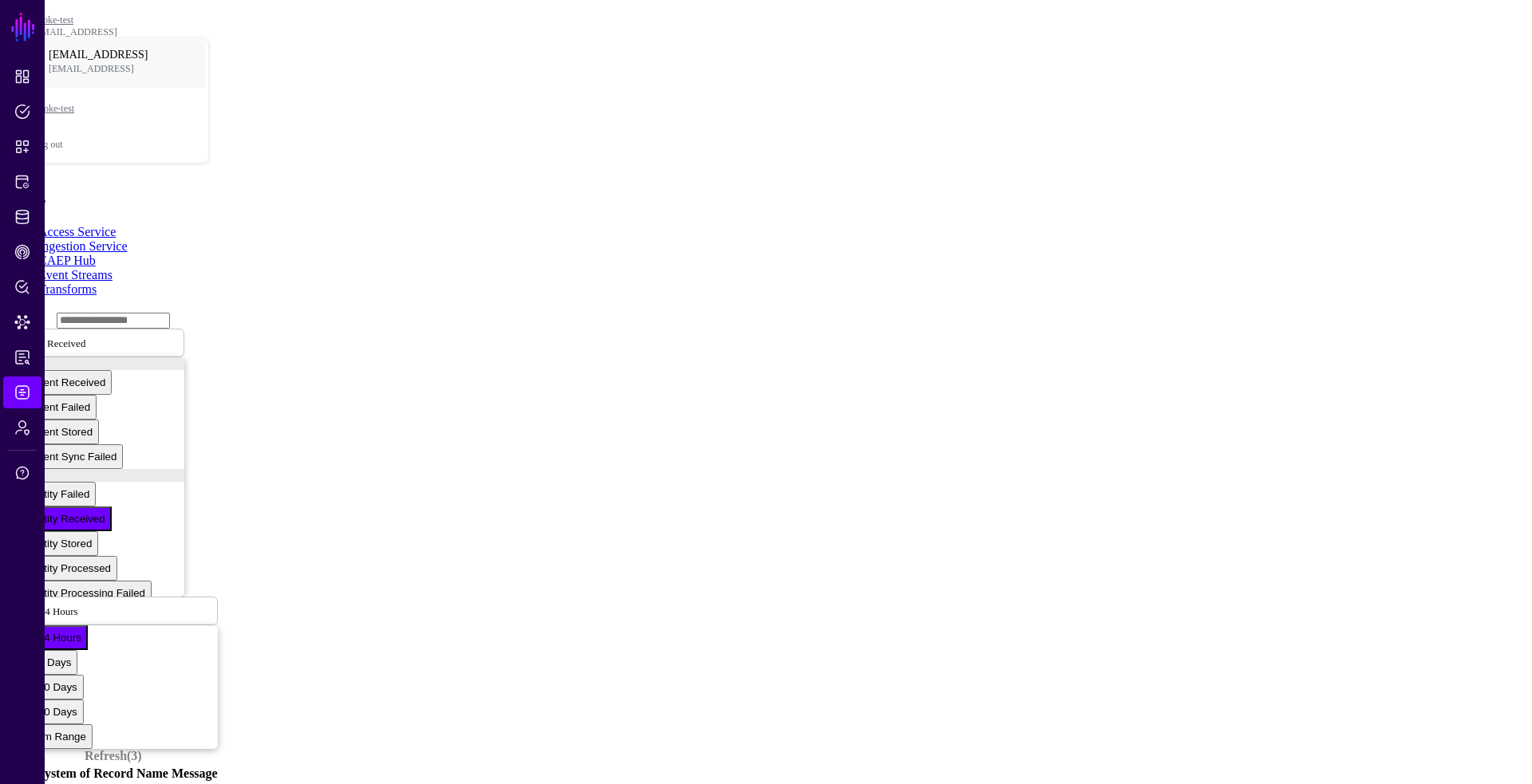
click at [96, 253] on link "CAEP Hub" at bounding box center [67, 260] width 57 height 14
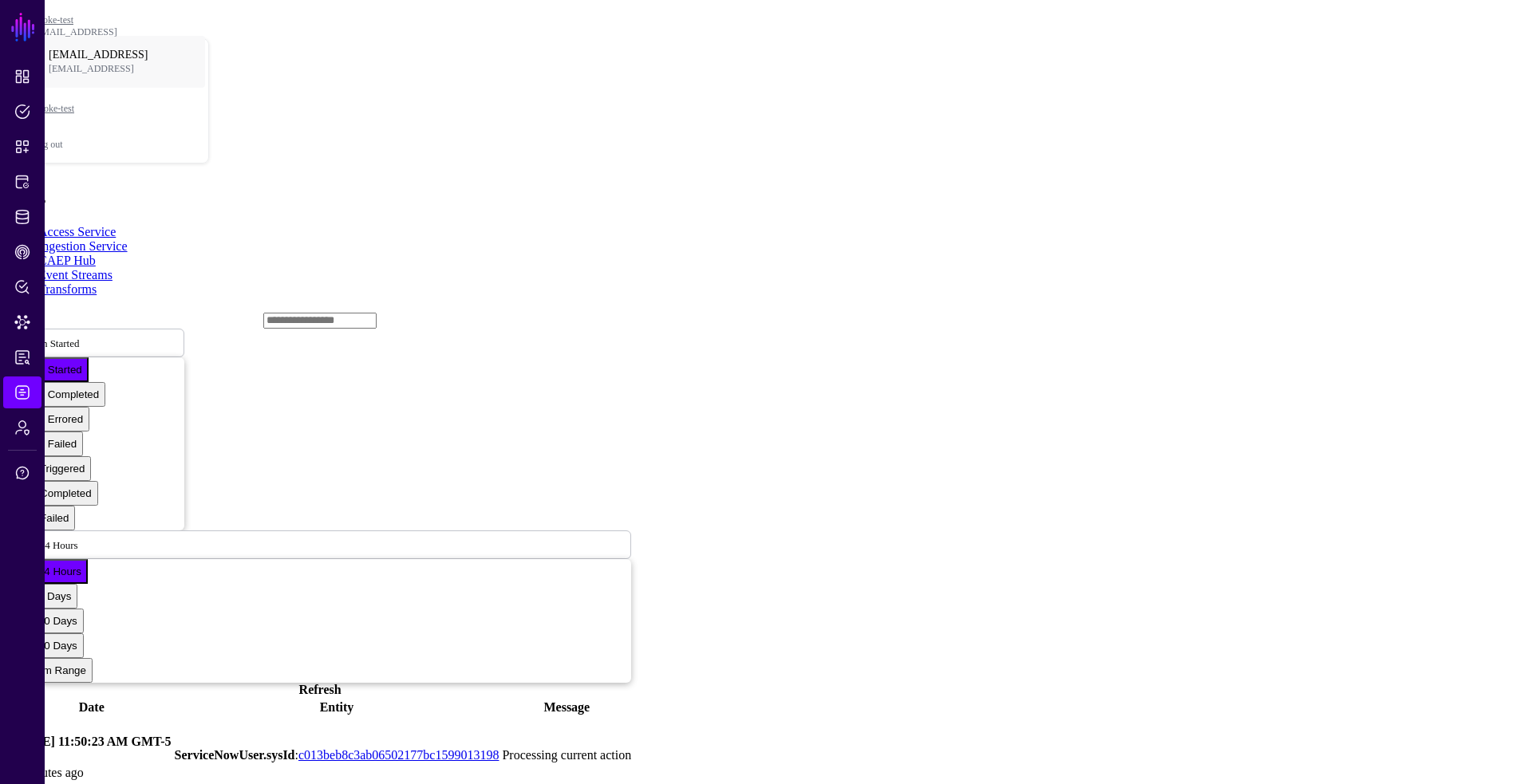
click at [113, 268] on link "Event Streams" at bounding box center [75, 275] width 74 height 14
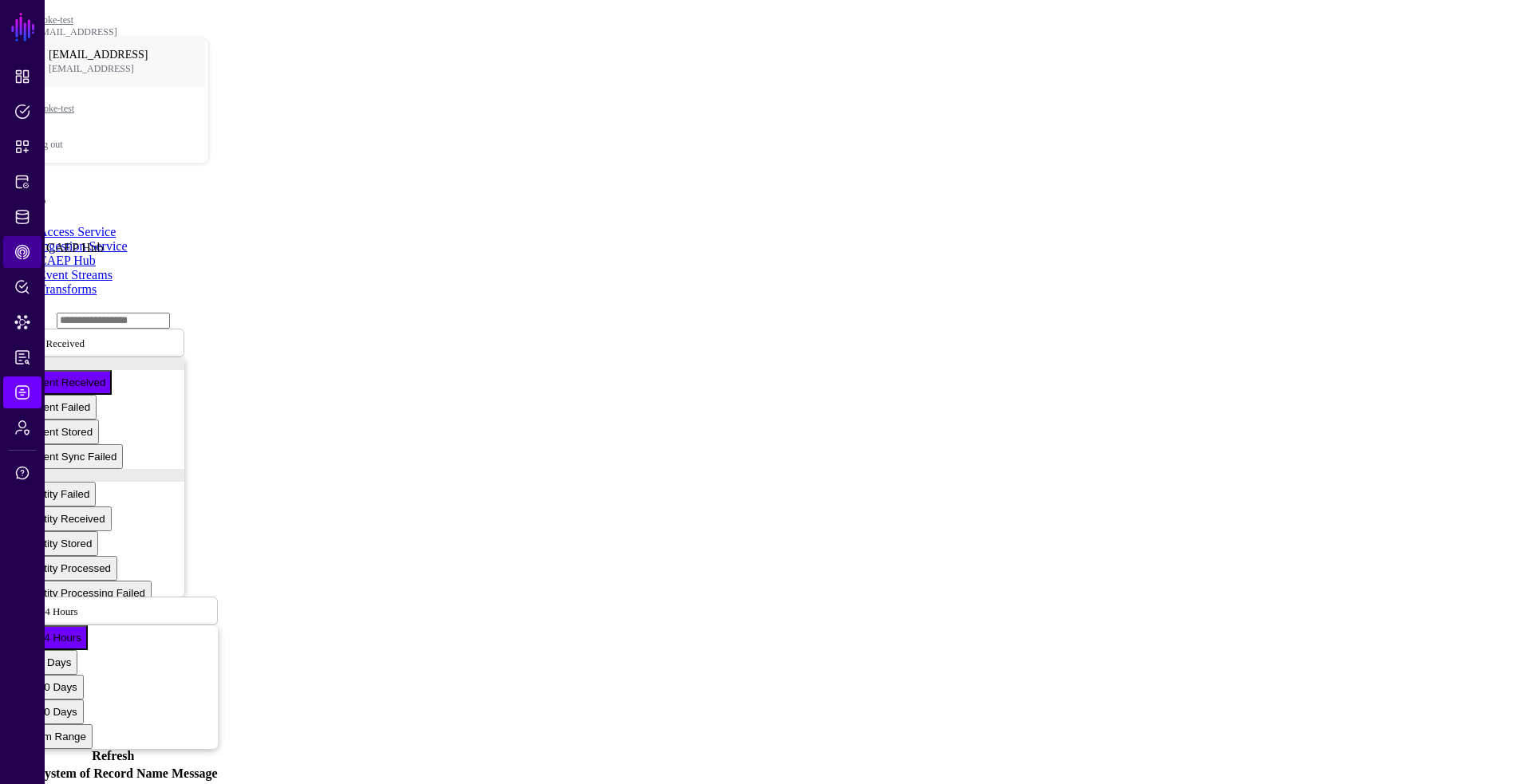
click at [26, 247] on span "CAEP Hub" at bounding box center [22, 252] width 16 height 16
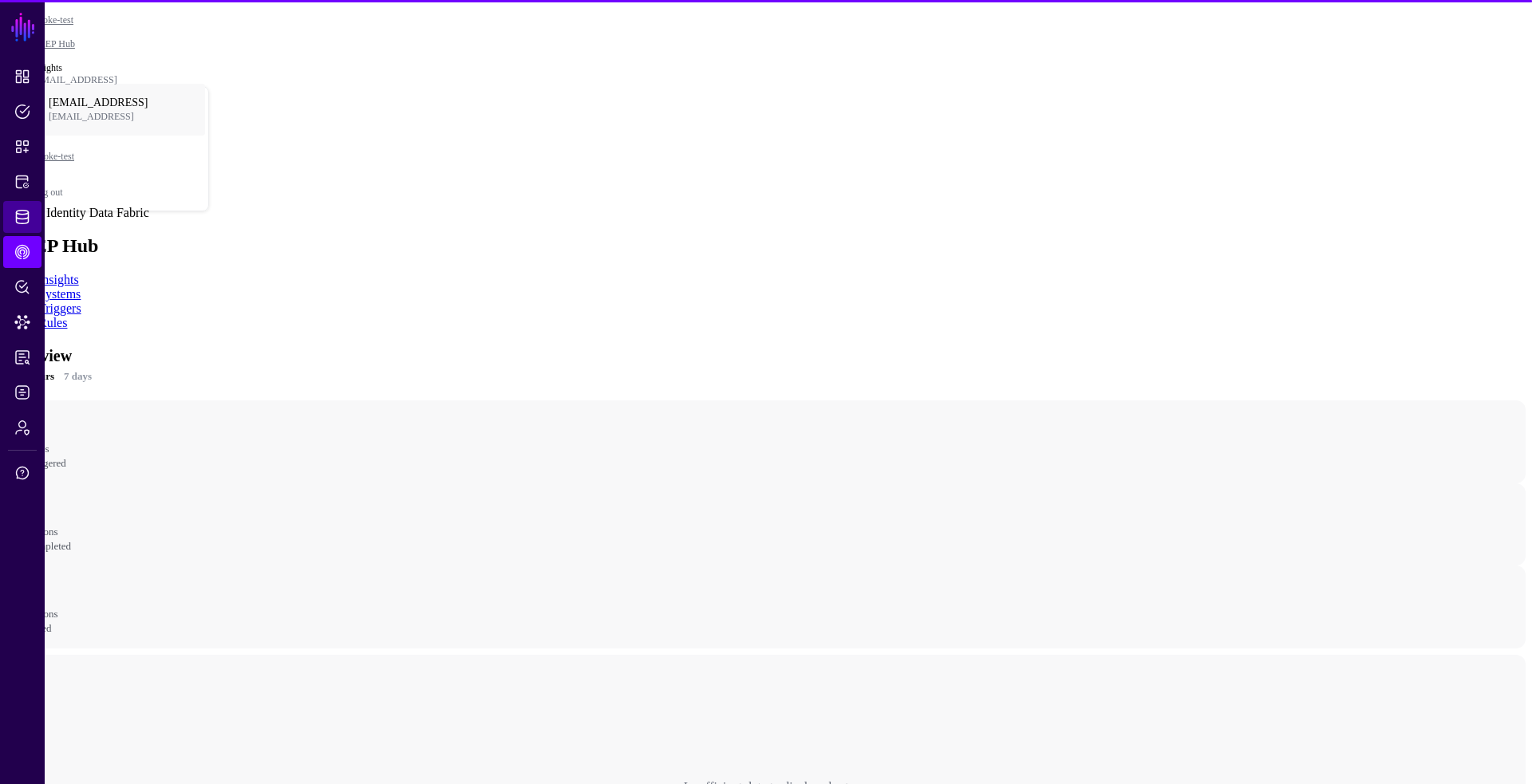
click at [15, 215] on span "Identity Data Fabric" at bounding box center [22, 217] width 16 height 16
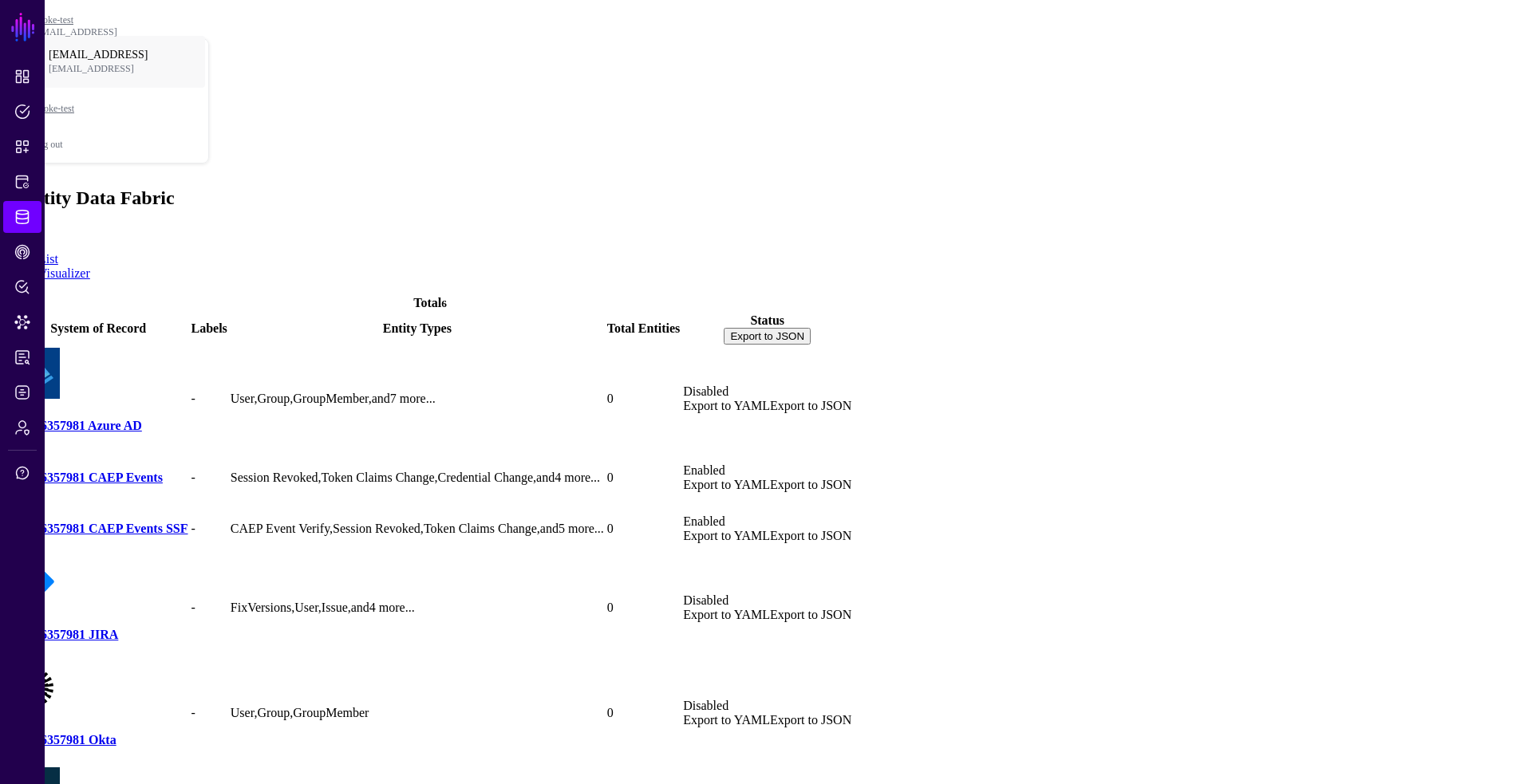
click at [163, 471] on link "138266357981 CAEP Events" at bounding box center [85, 478] width 154 height 14
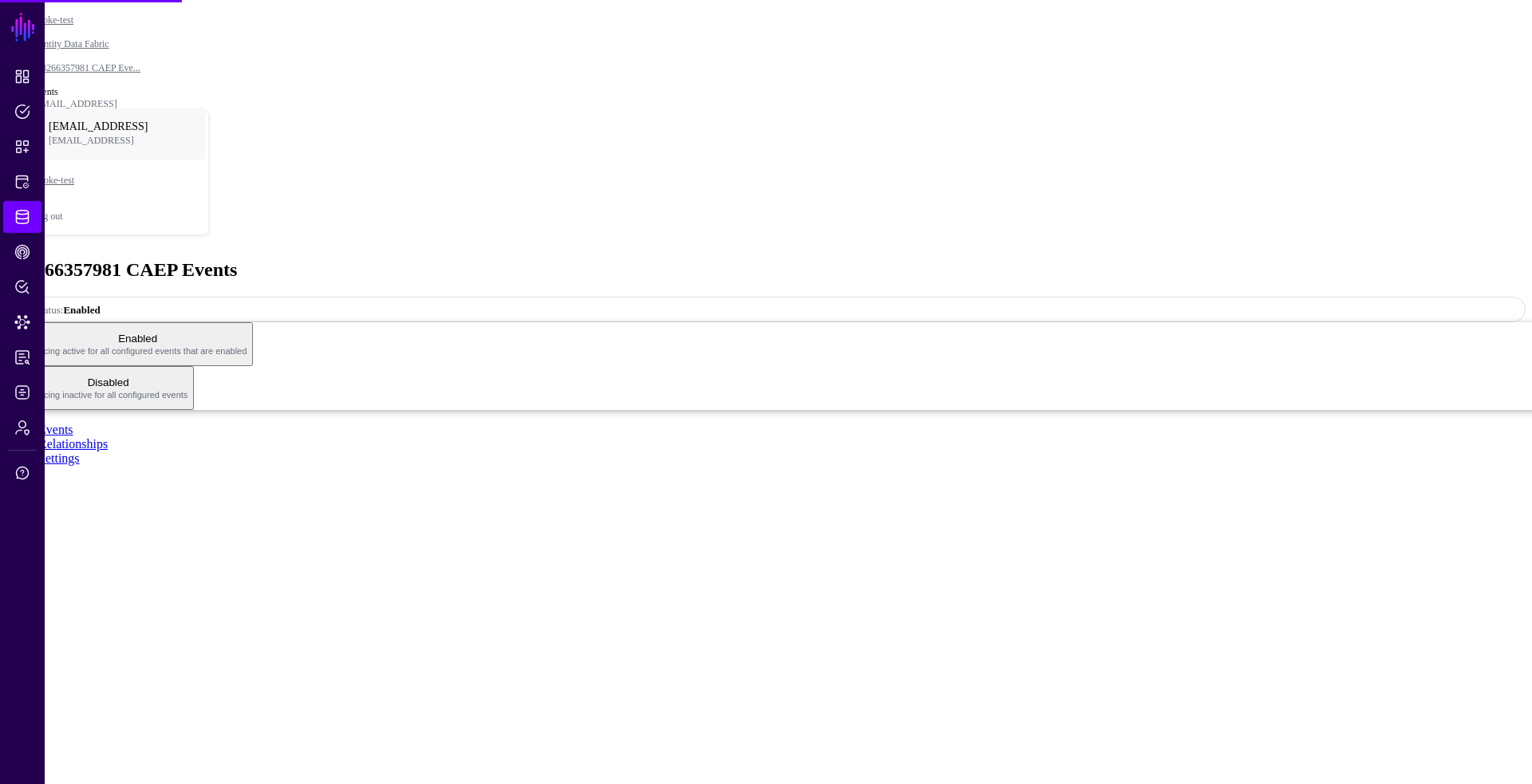
click at [79, 451] on link "Settings" at bounding box center [59, 458] width 42 height 14
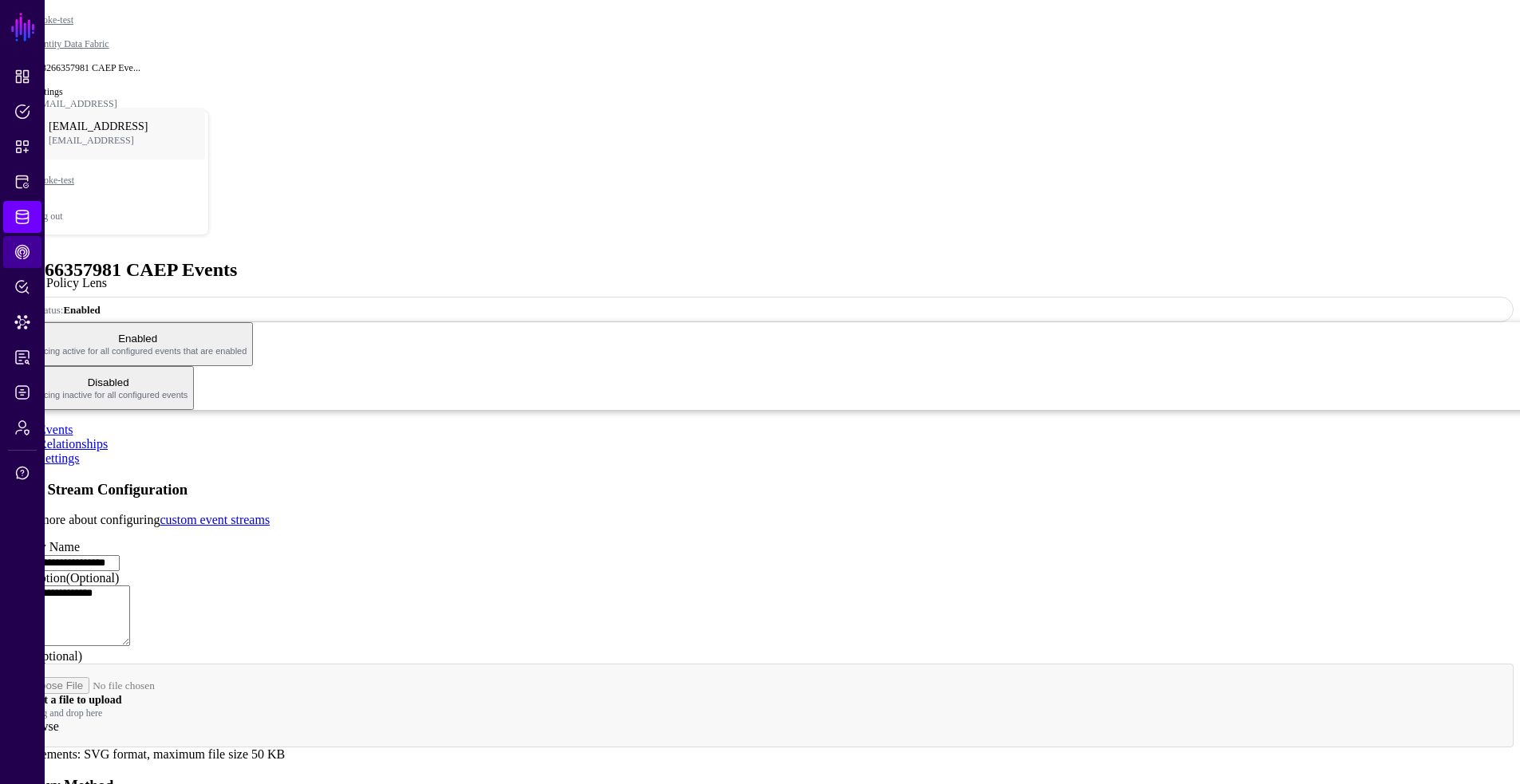
click at [16, 264] on link "CAEP Hub" at bounding box center [22, 252] width 38 height 32
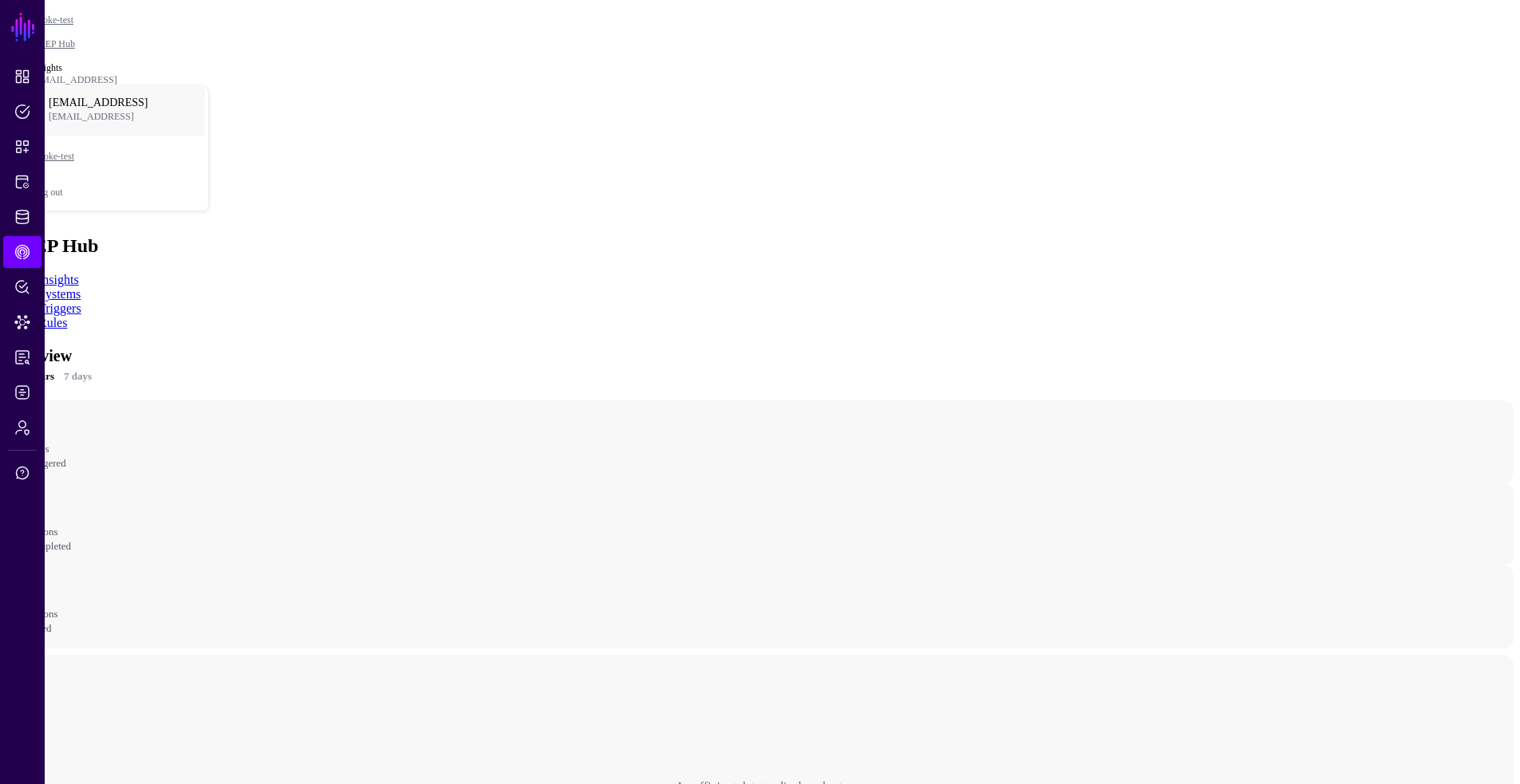
click at [67, 316] on link "Rules" at bounding box center [53, 322] width 29 height 14
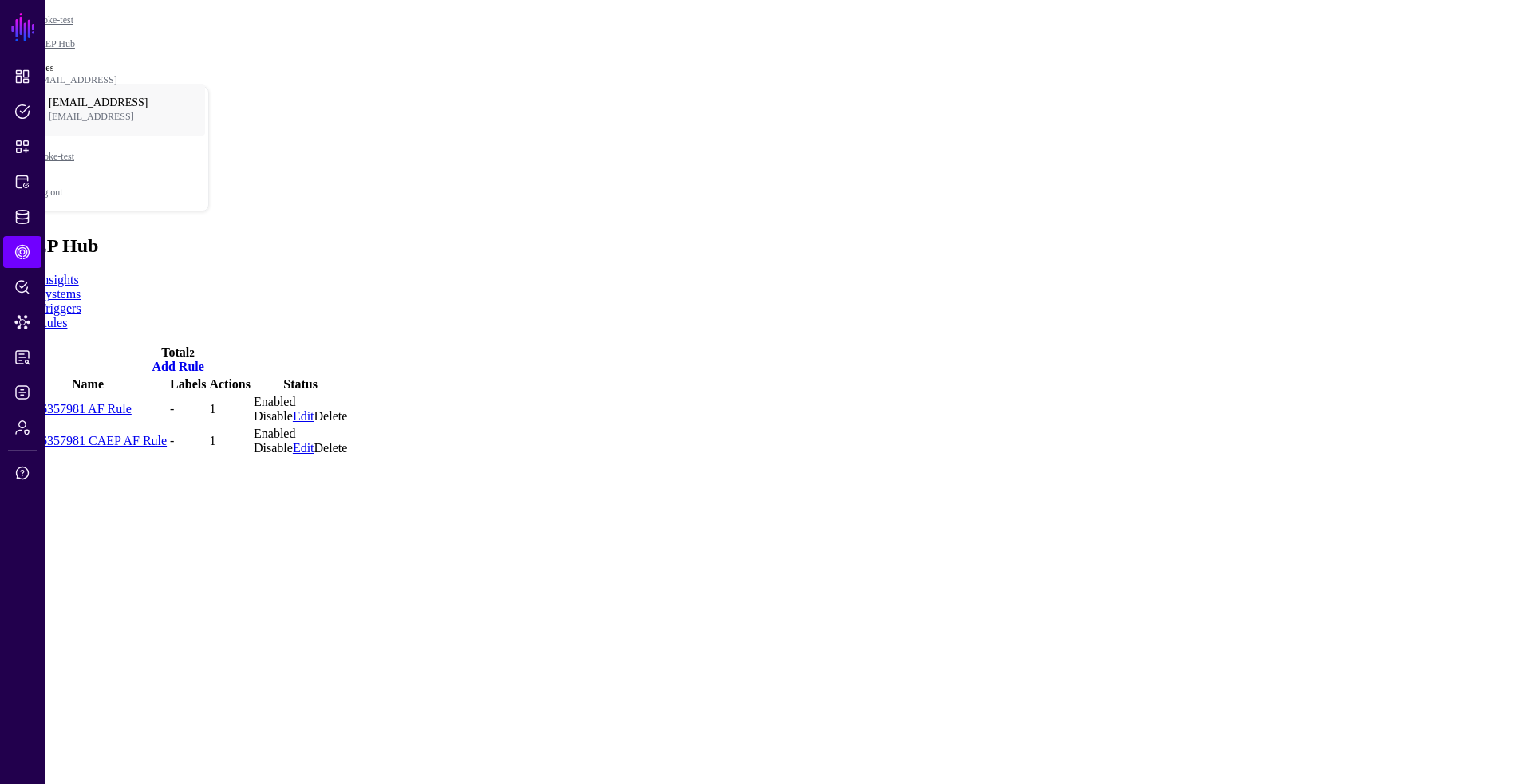
click at [293, 441] on link "Disable" at bounding box center [273, 448] width 39 height 14
click at [293, 409] on link "Disable" at bounding box center [273, 416] width 39 height 14
click at [20, 393] on span "Logs" at bounding box center [22, 392] width 16 height 16
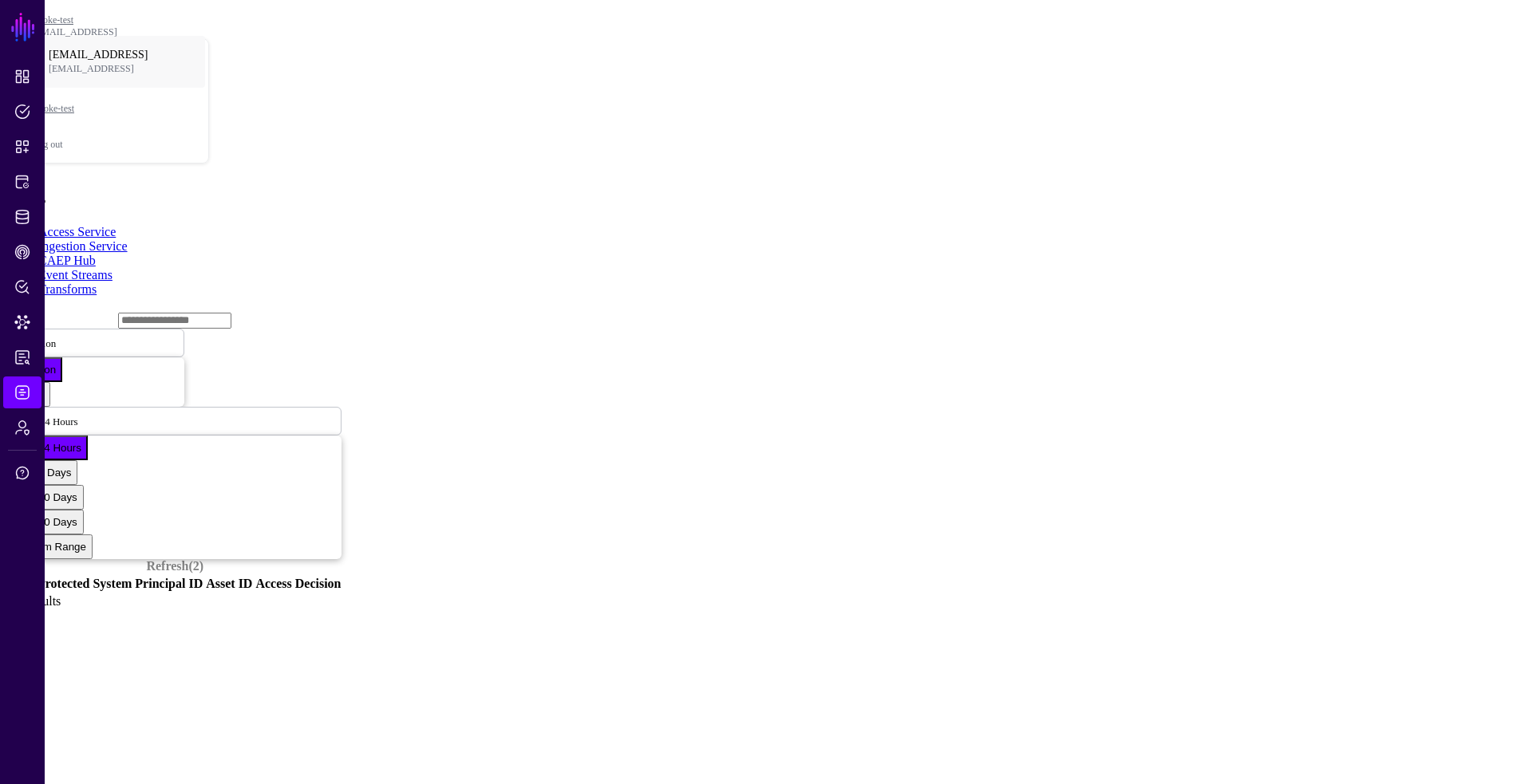
click at [113, 268] on link "Event Streams" at bounding box center [75, 275] width 74 height 14
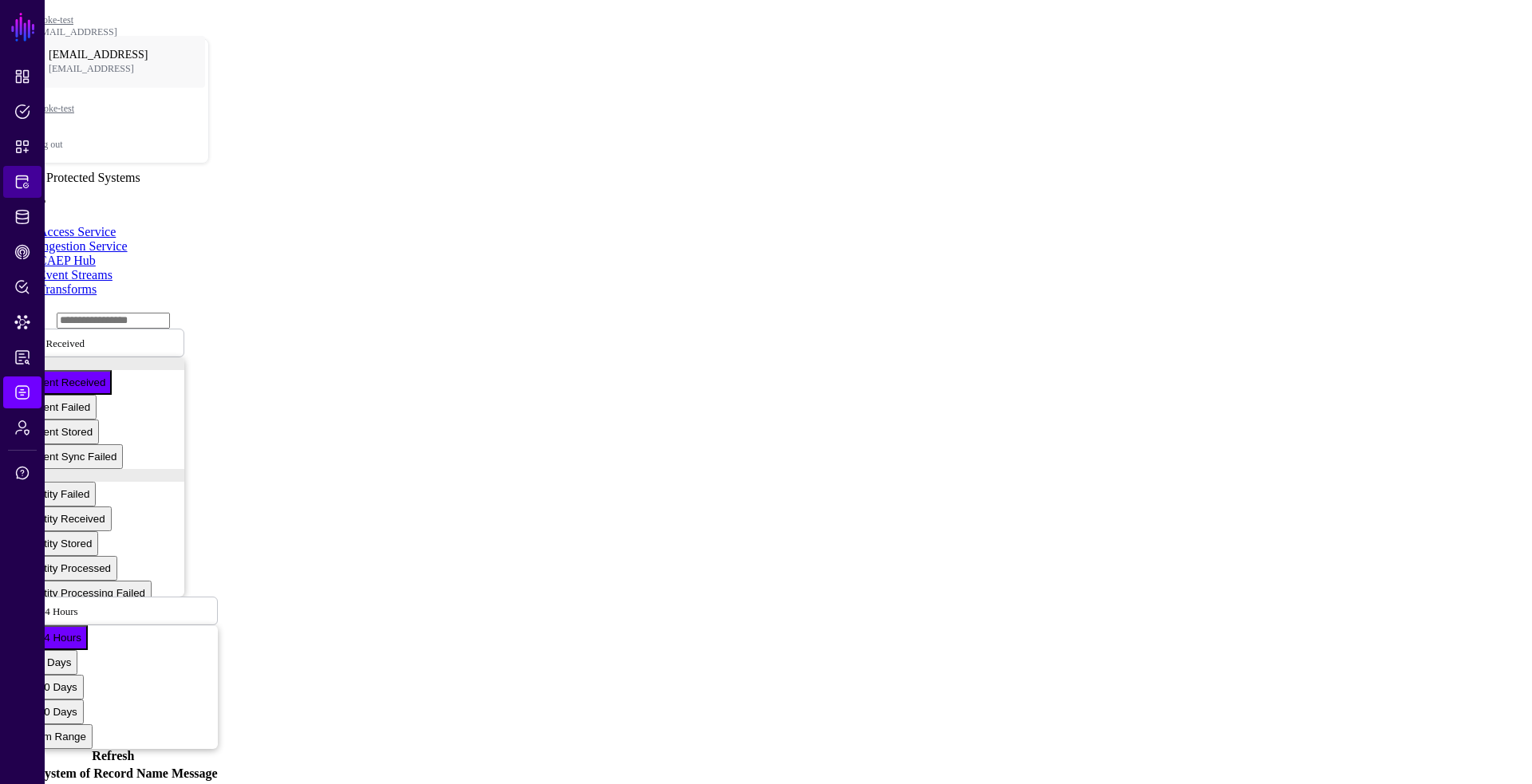
click at [28, 186] on span "Protected Systems" at bounding box center [22, 182] width 16 height 16
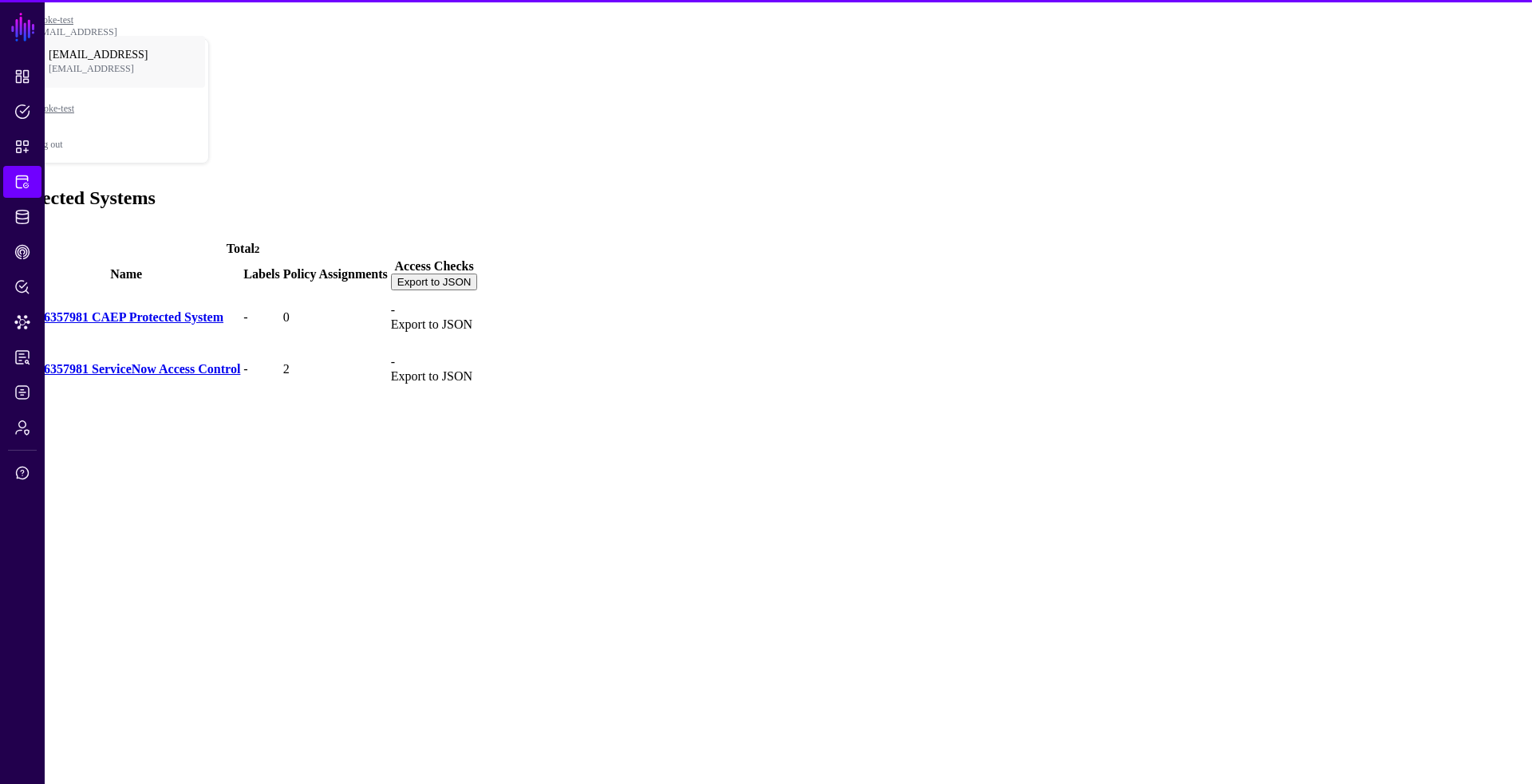
click at [224, 311] on link "138266357981 CAEP Protected System" at bounding box center [118, 317] width 212 height 14
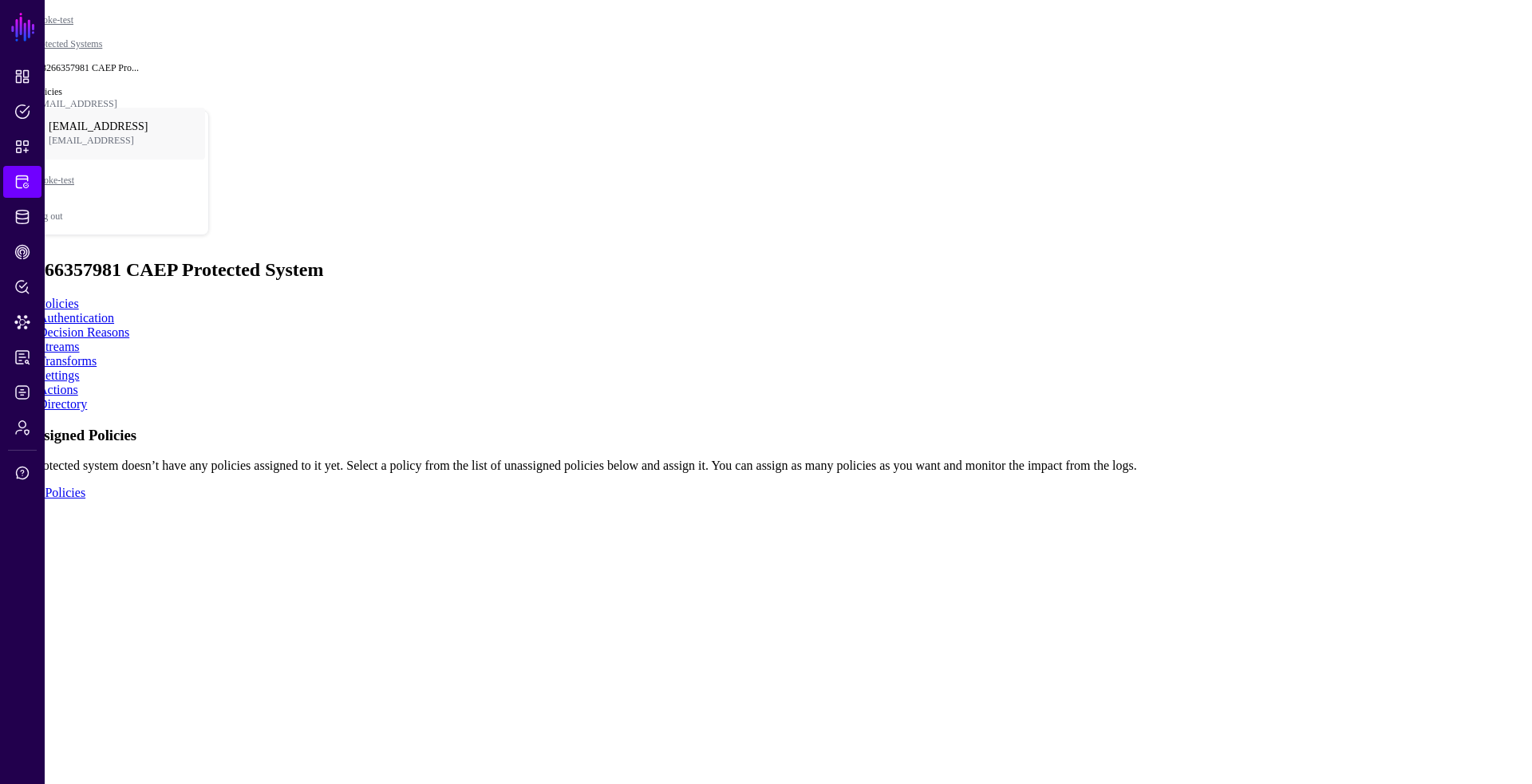
click at [79, 369] on link "Settings" at bounding box center [59, 375] width 42 height 14
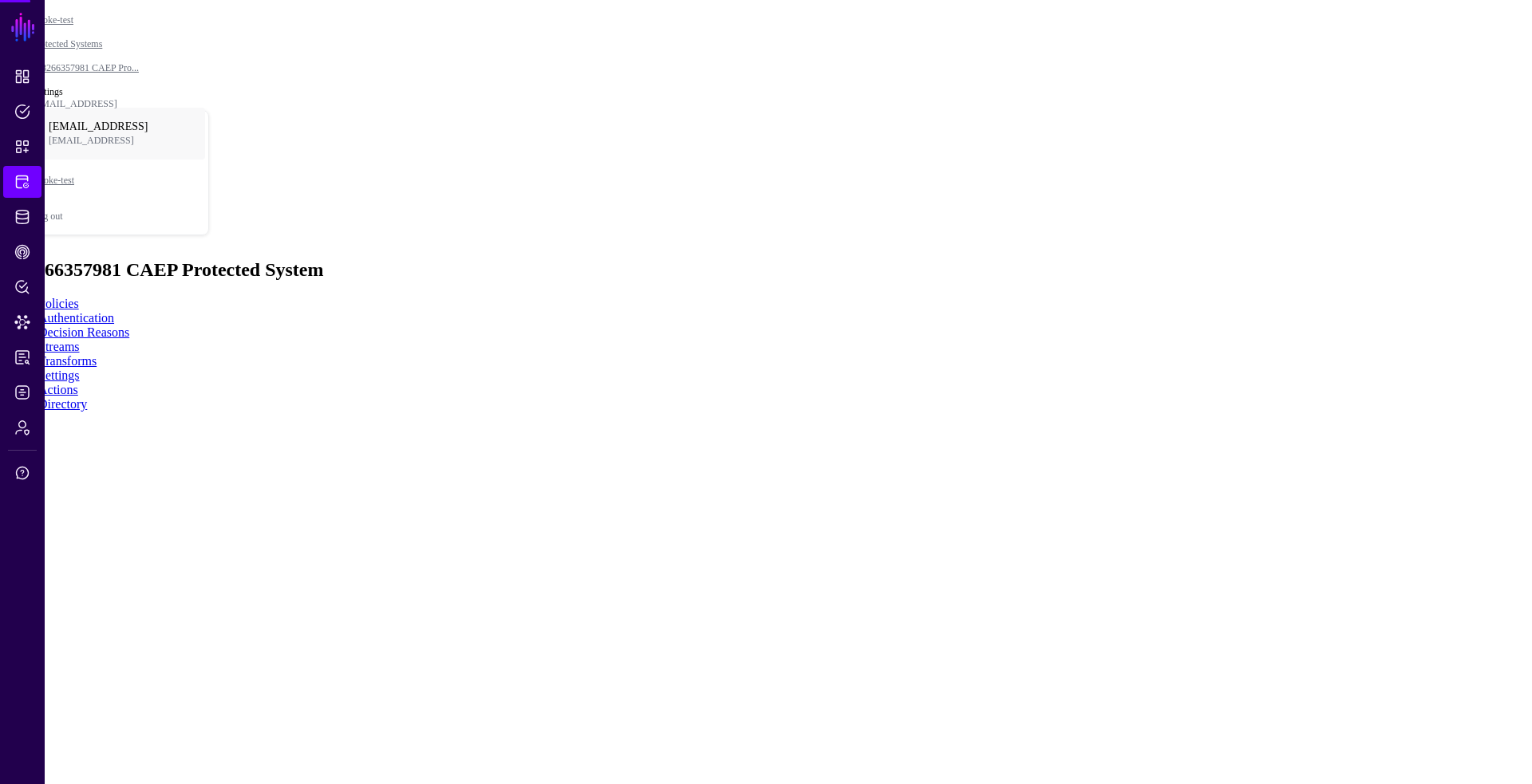
click at [79, 383] on link "Actions" at bounding box center [58, 390] width 40 height 14
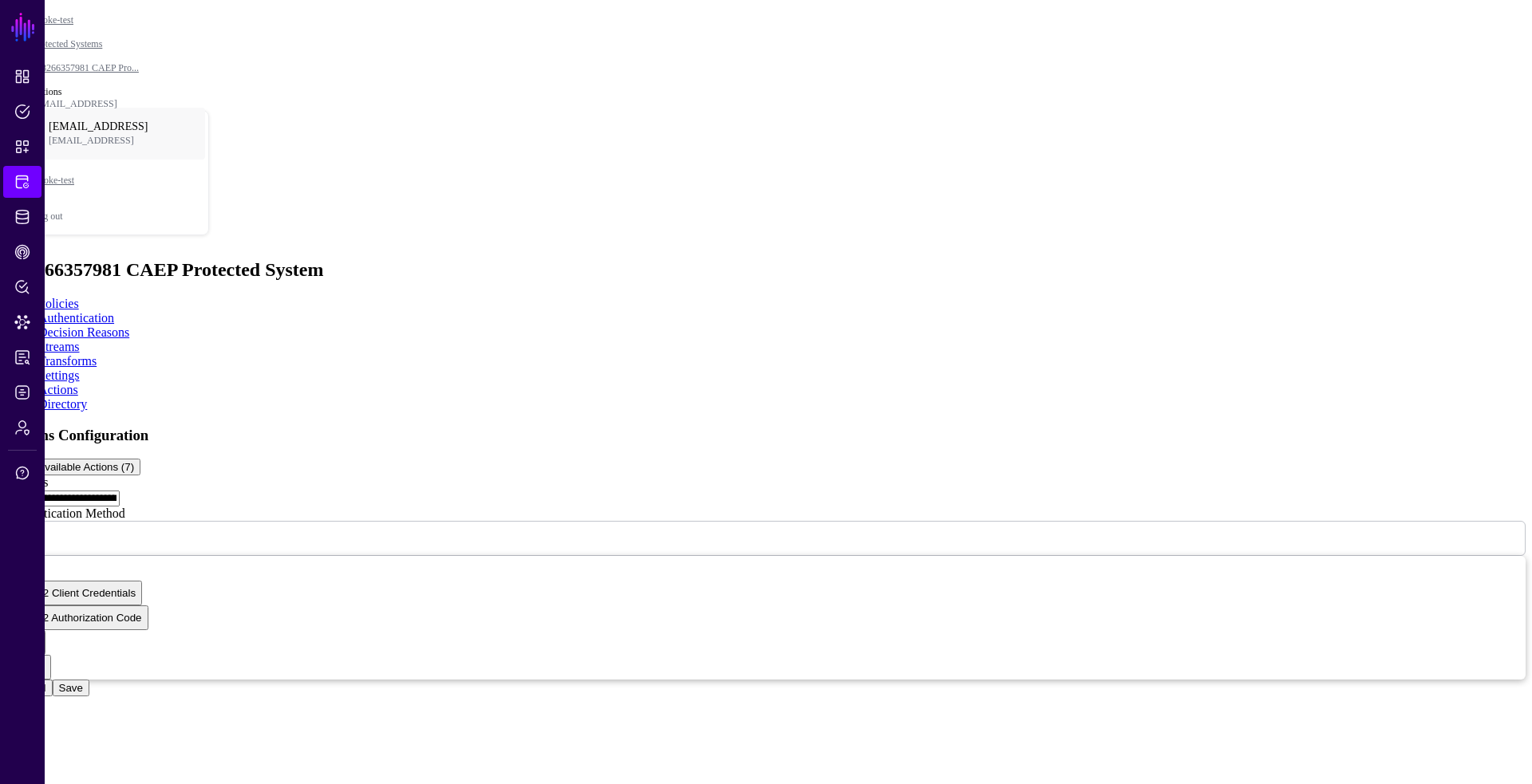
click at [119, 491] on input "**********" at bounding box center [62, 498] width 114 height 16
click at [11, 359] on link "Reports" at bounding box center [22, 357] width 38 height 32
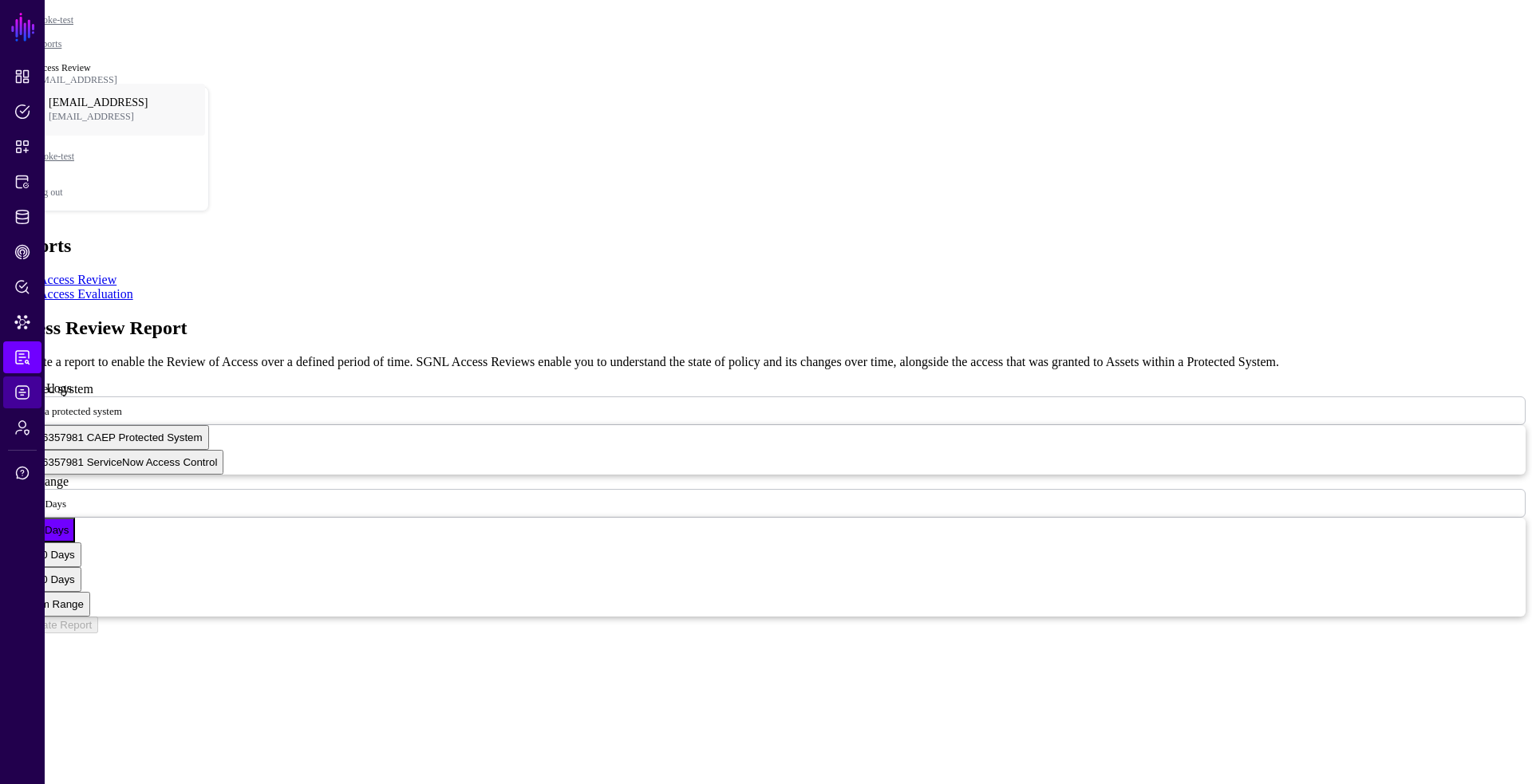
click at [26, 395] on span "Logs" at bounding box center [22, 392] width 16 height 16
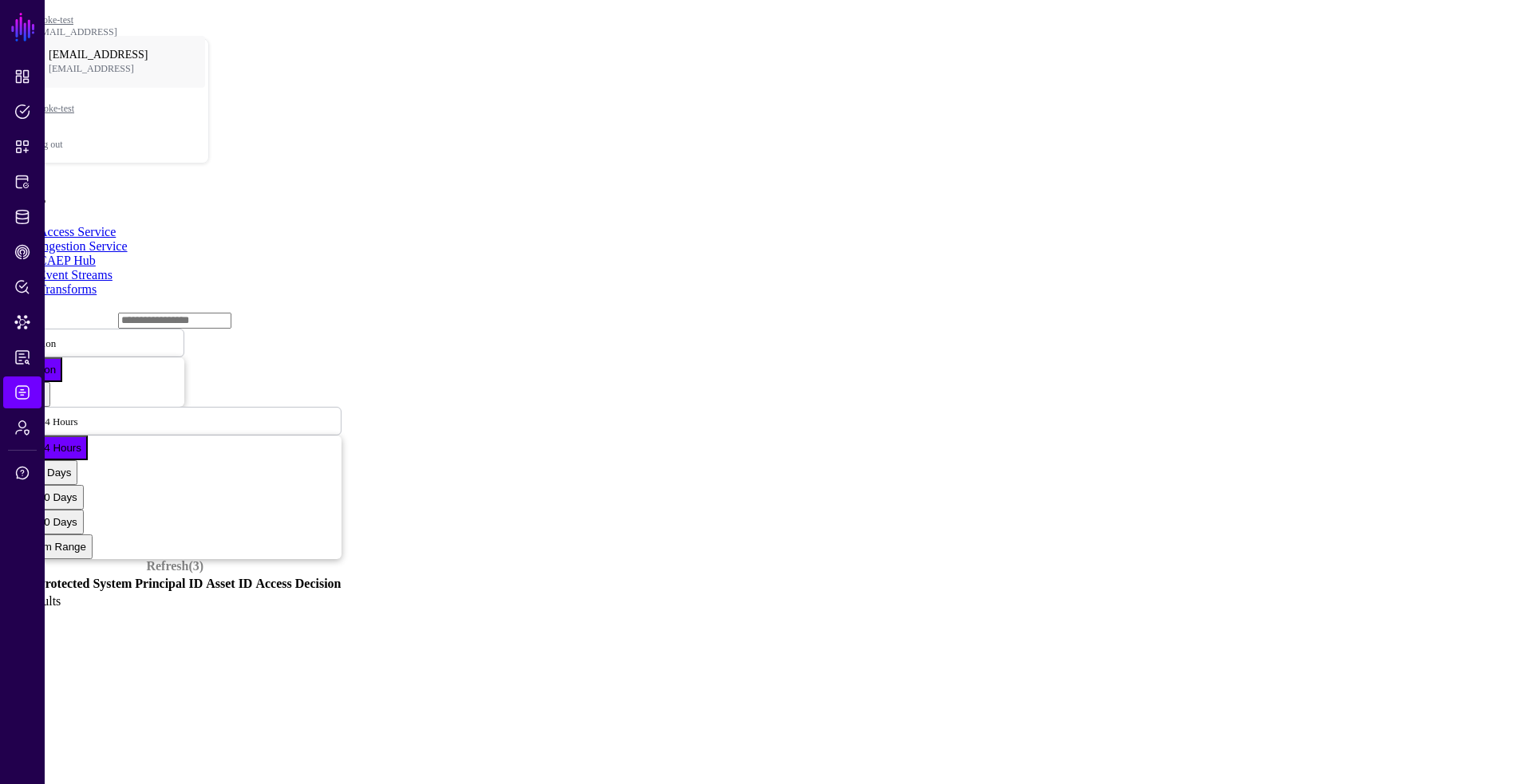
click at [96, 253] on link "CAEP Hub" at bounding box center [67, 260] width 57 height 14
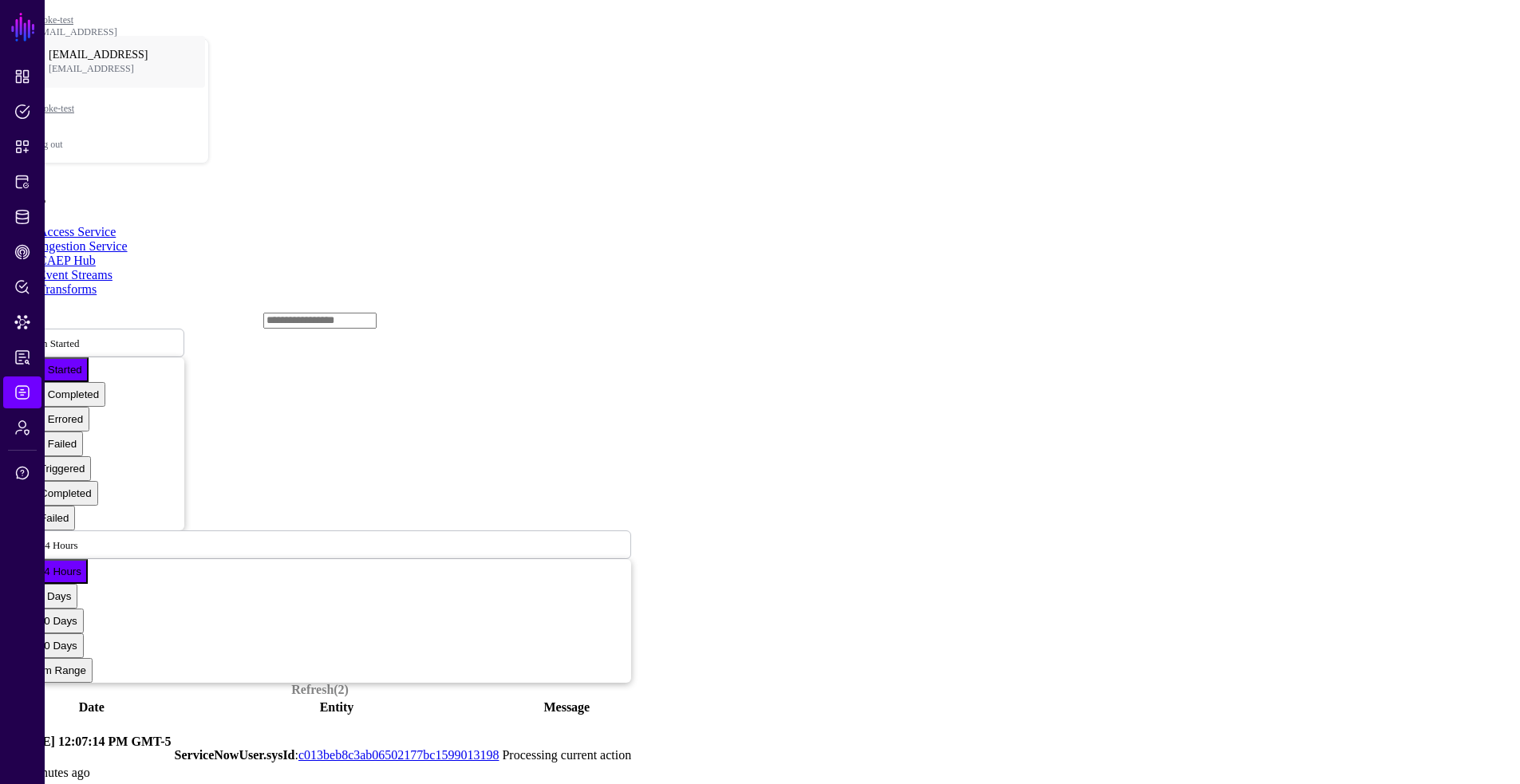
click at [9, 755] on link at bounding box center [9, 755] width 0 height 0
click at [90, 717] on td "August 14, 2025 at 12:07:14 PM GMT-5 31 minutes ago" at bounding box center [91, 755] width 161 height 78
click at [9, 755] on link at bounding box center [9, 755] width 0 height 0
click at [184, 328] on link "Action Started" at bounding box center [96, 343] width 176 height 29
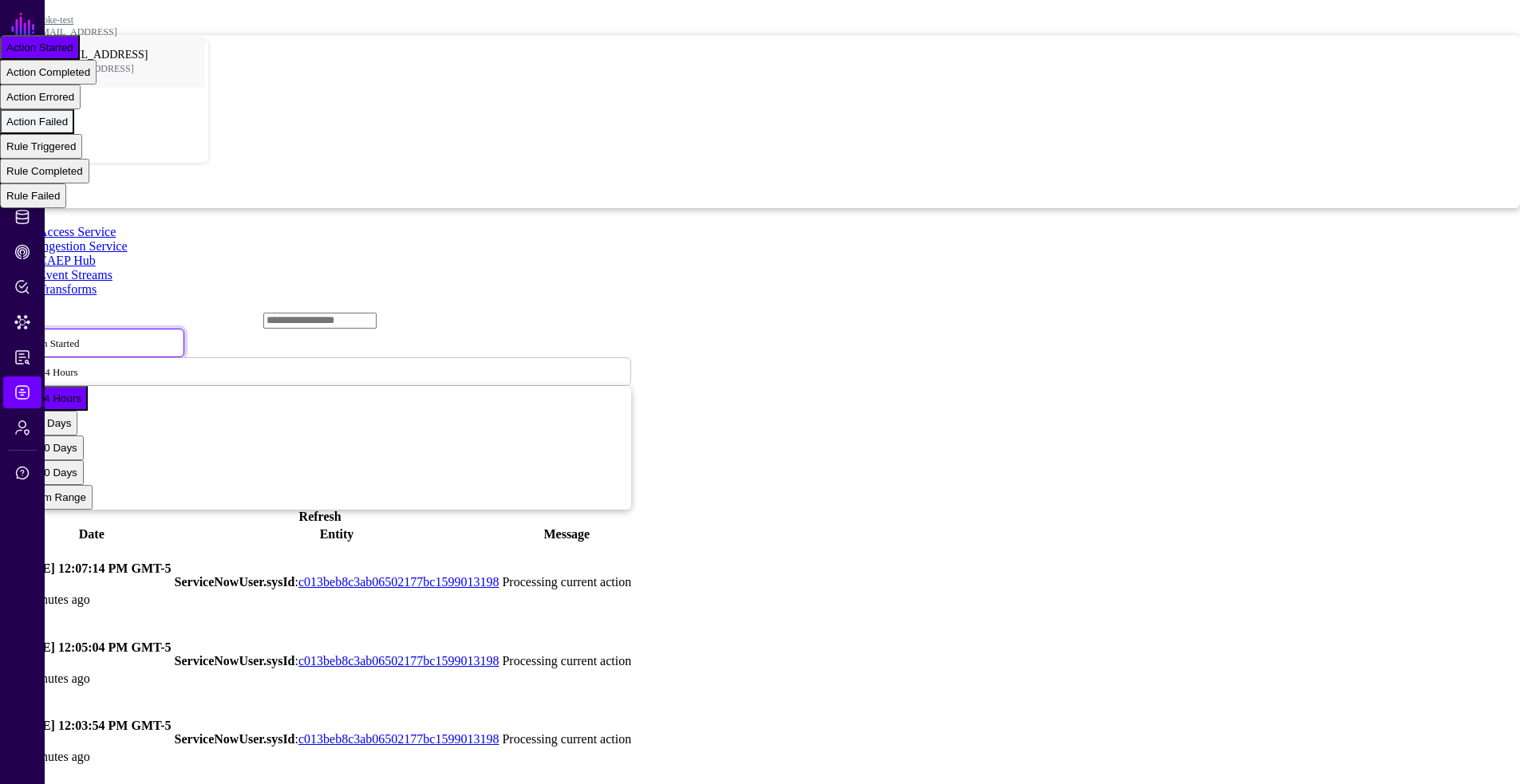
click at [67, 128] on div "Action Failed" at bounding box center [37, 122] width 61 height 12
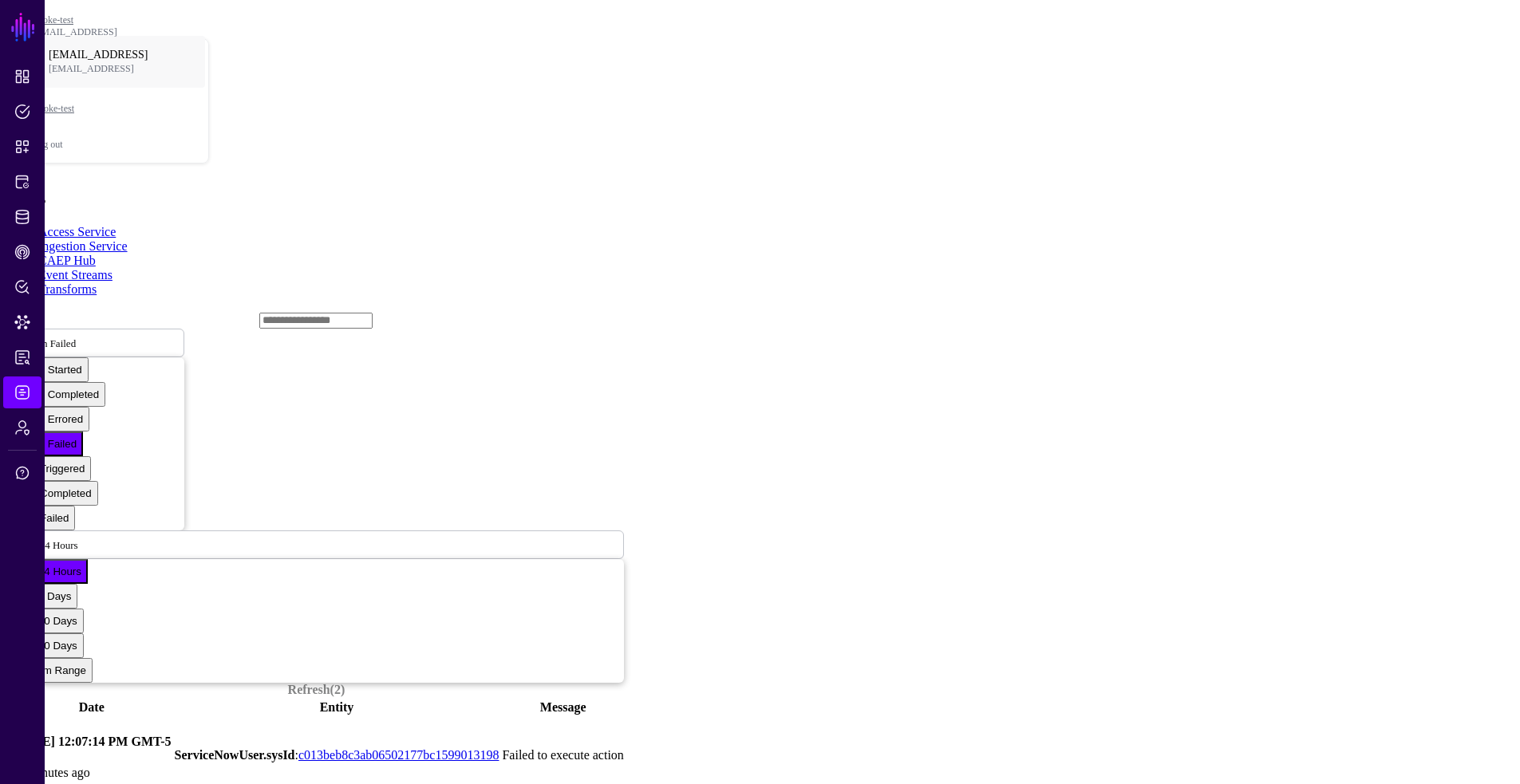
click at [9, 755] on link at bounding box center [9, 755] width 0 height 0
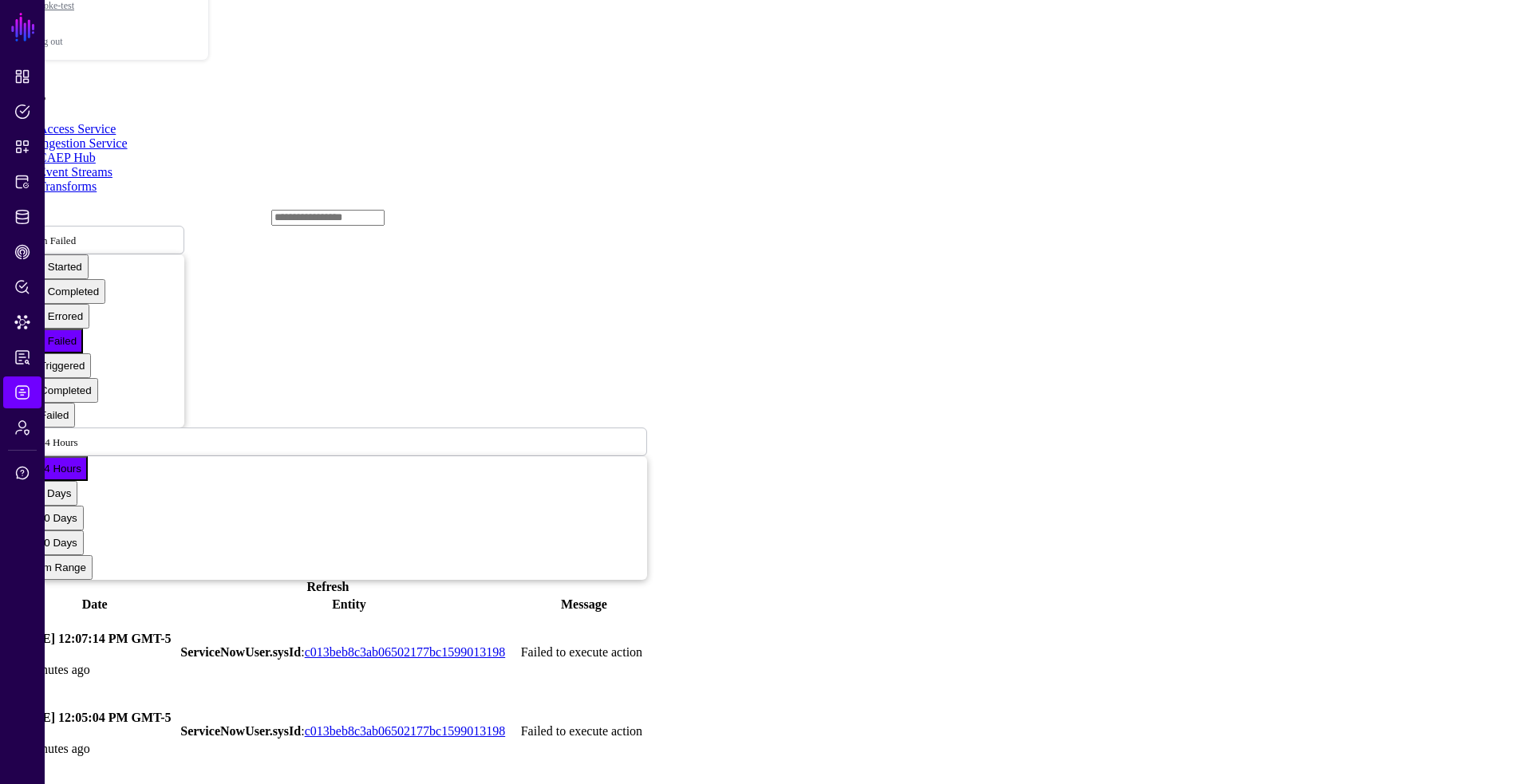
scroll to position [116, 0]
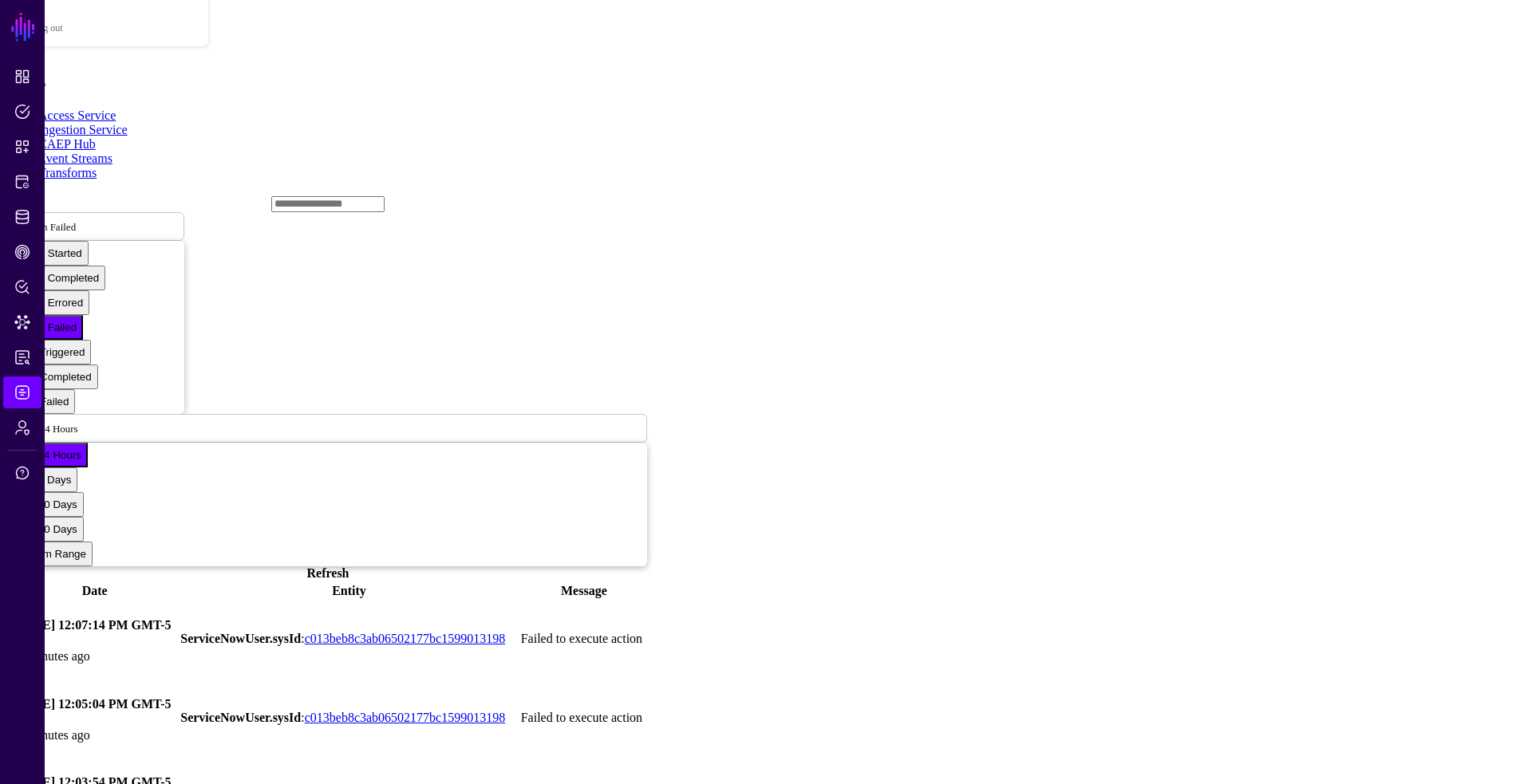
click at [9, 783] on link at bounding box center [9, 796] width 0 height 0
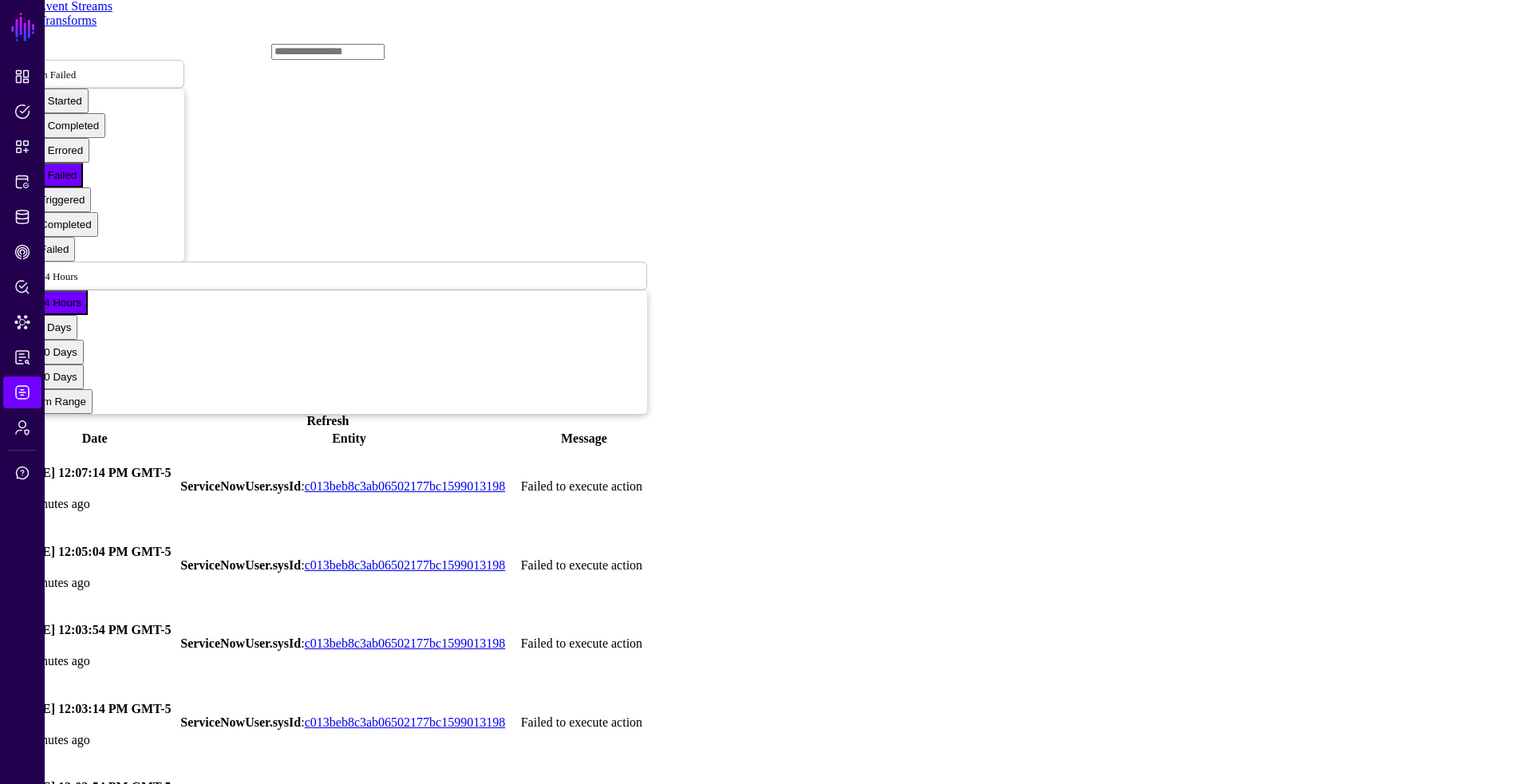
scroll to position [275, 0]
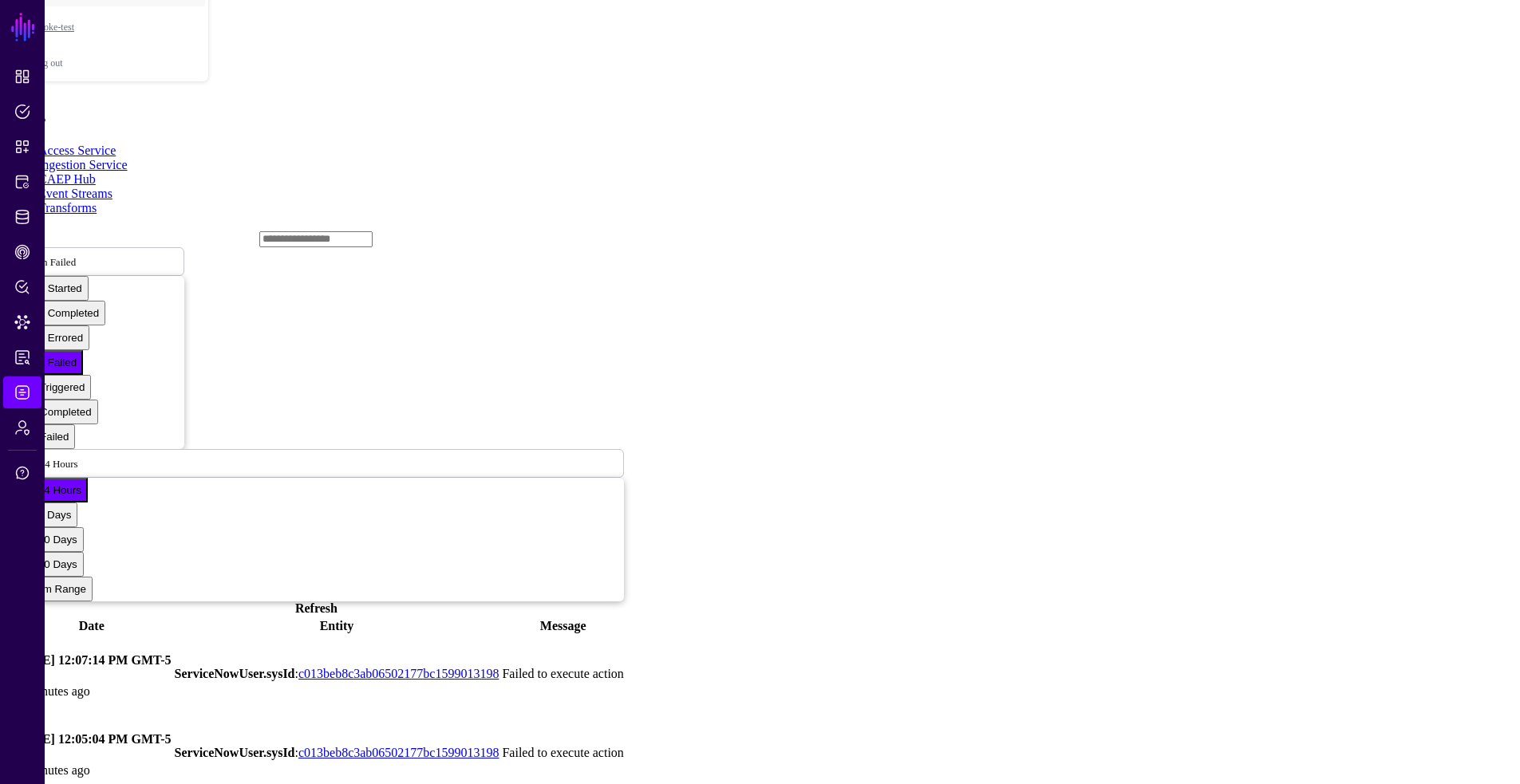
scroll to position [0, 0]
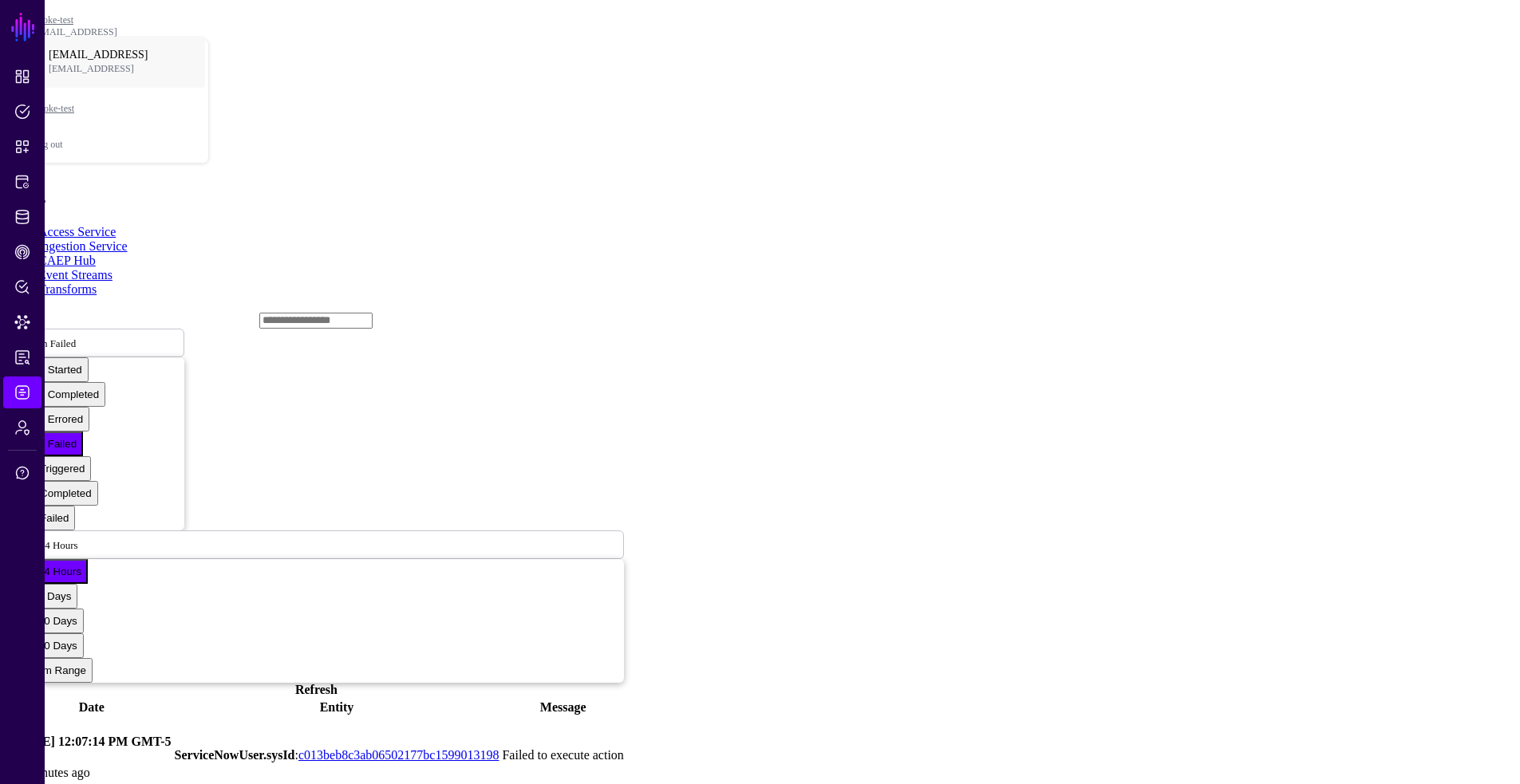
click at [259, 312] on input "text" at bounding box center [316, 320] width 114 height 16
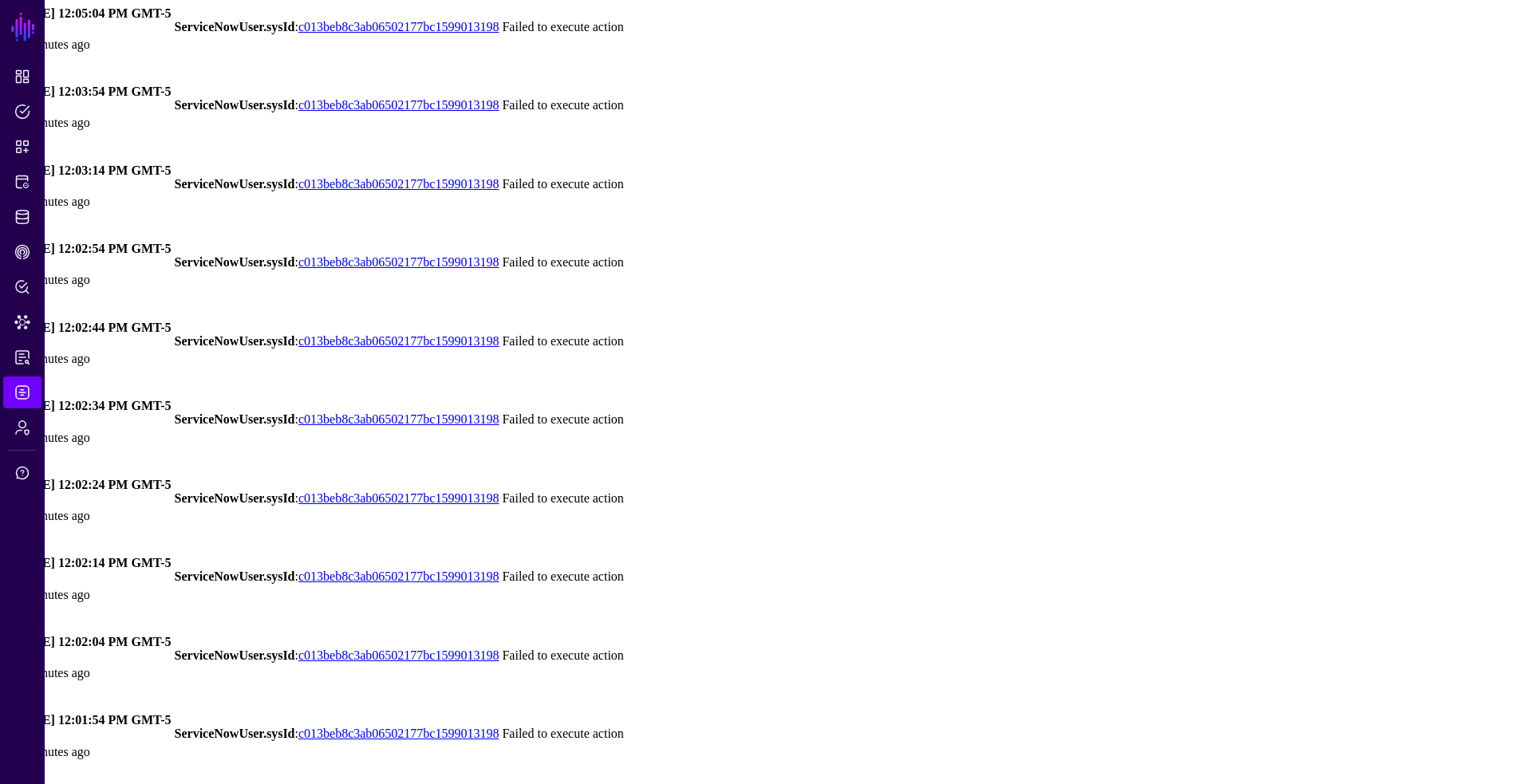
scroll to position [1511, 0]
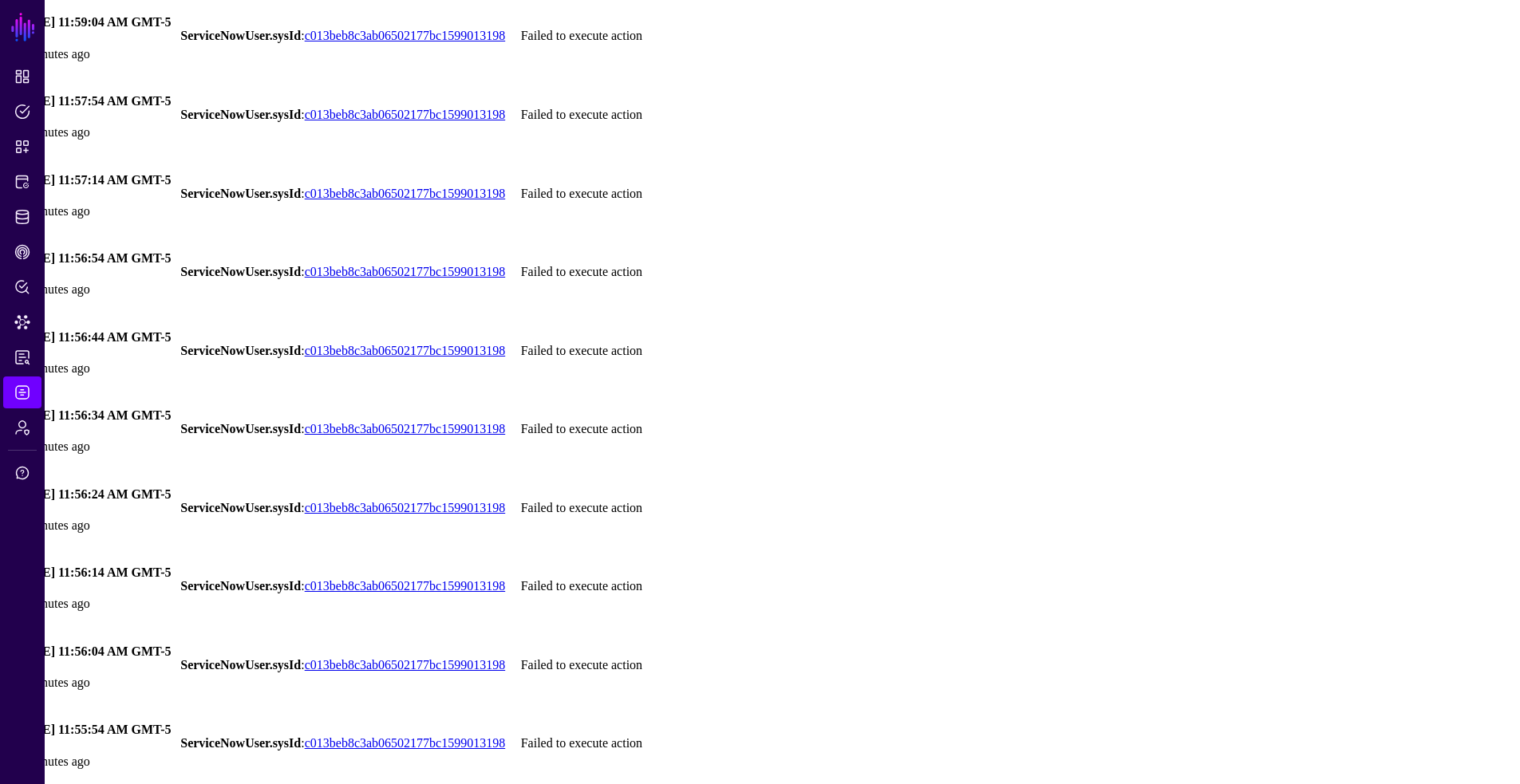
scroll to position [1668, 0]
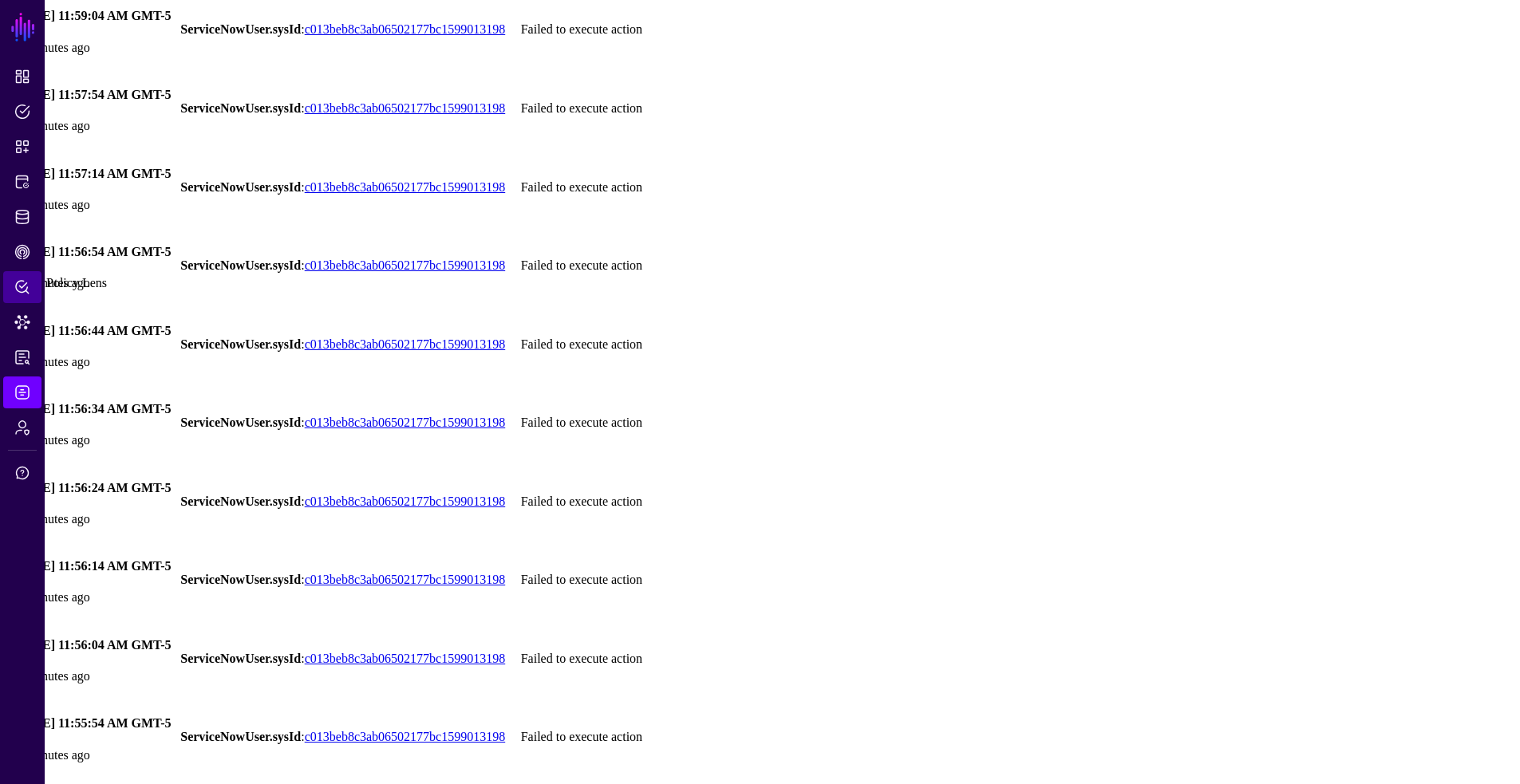
click at [16, 283] on span "Policy Lens" at bounding box center [22, 287] width 16 height 16
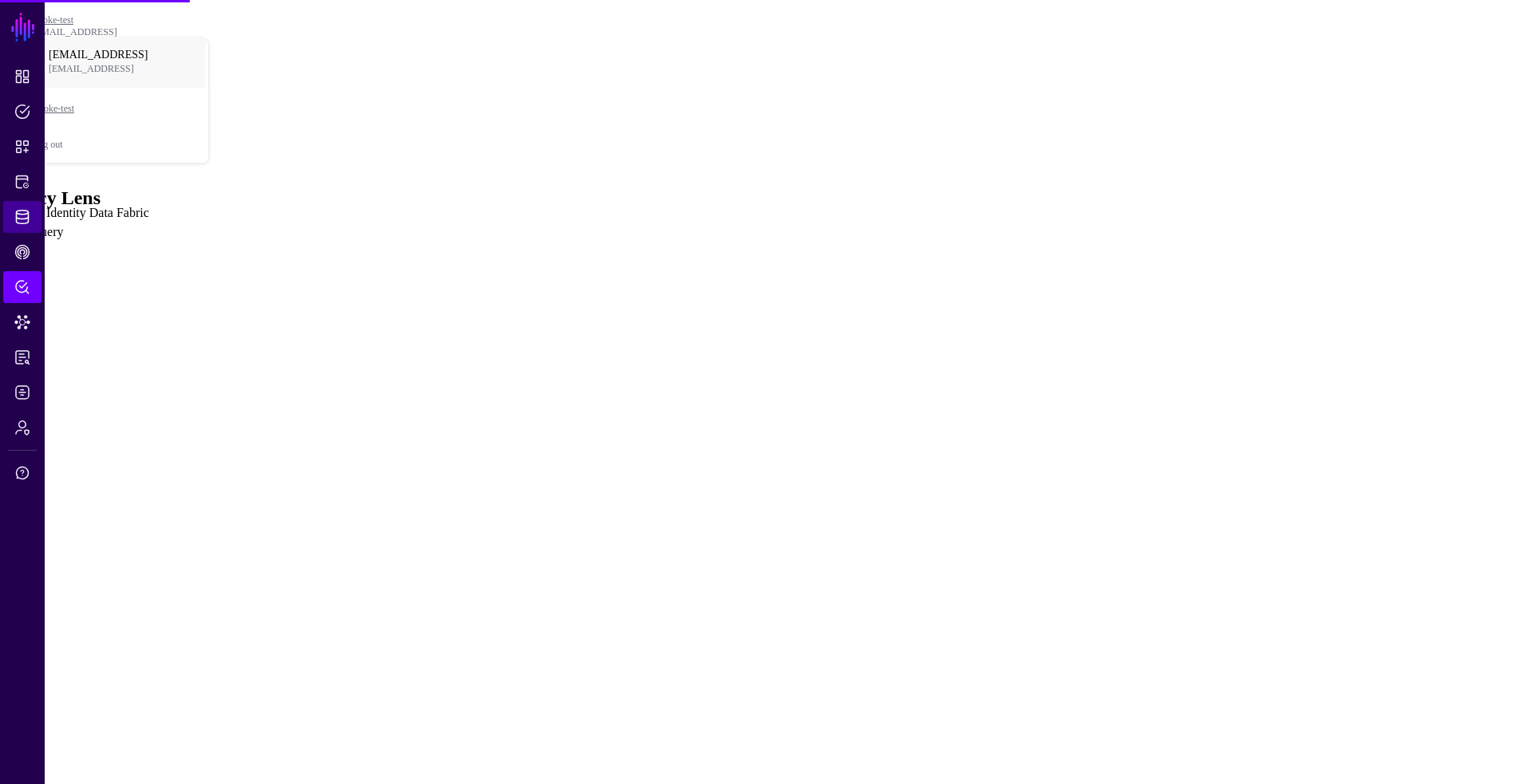
click at [28, 219] on span "Identity Data Fabric" at bounding box center [22, 217] width 16 height 16
click at [28, 248] on span "CAEP Hub" at bounding box center [22, 252] width 16 height 16
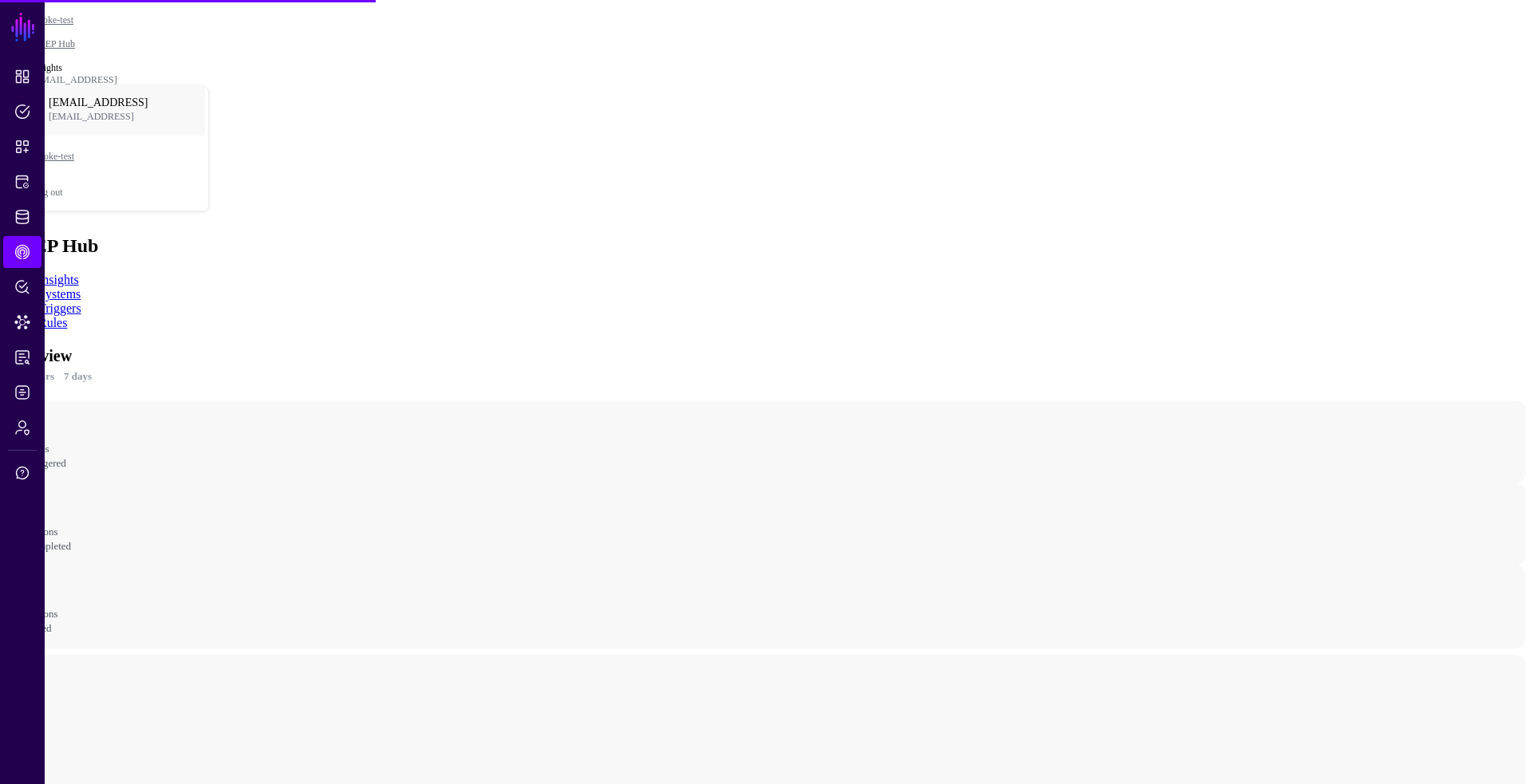
click at [316, 273] on ul "Insights Systems Triggers Rules" at bounding box center [766, 301] width 1519 height 57
click at [67, 316] on link "Rules" at bounding box center [53, 322] width 29 height 14
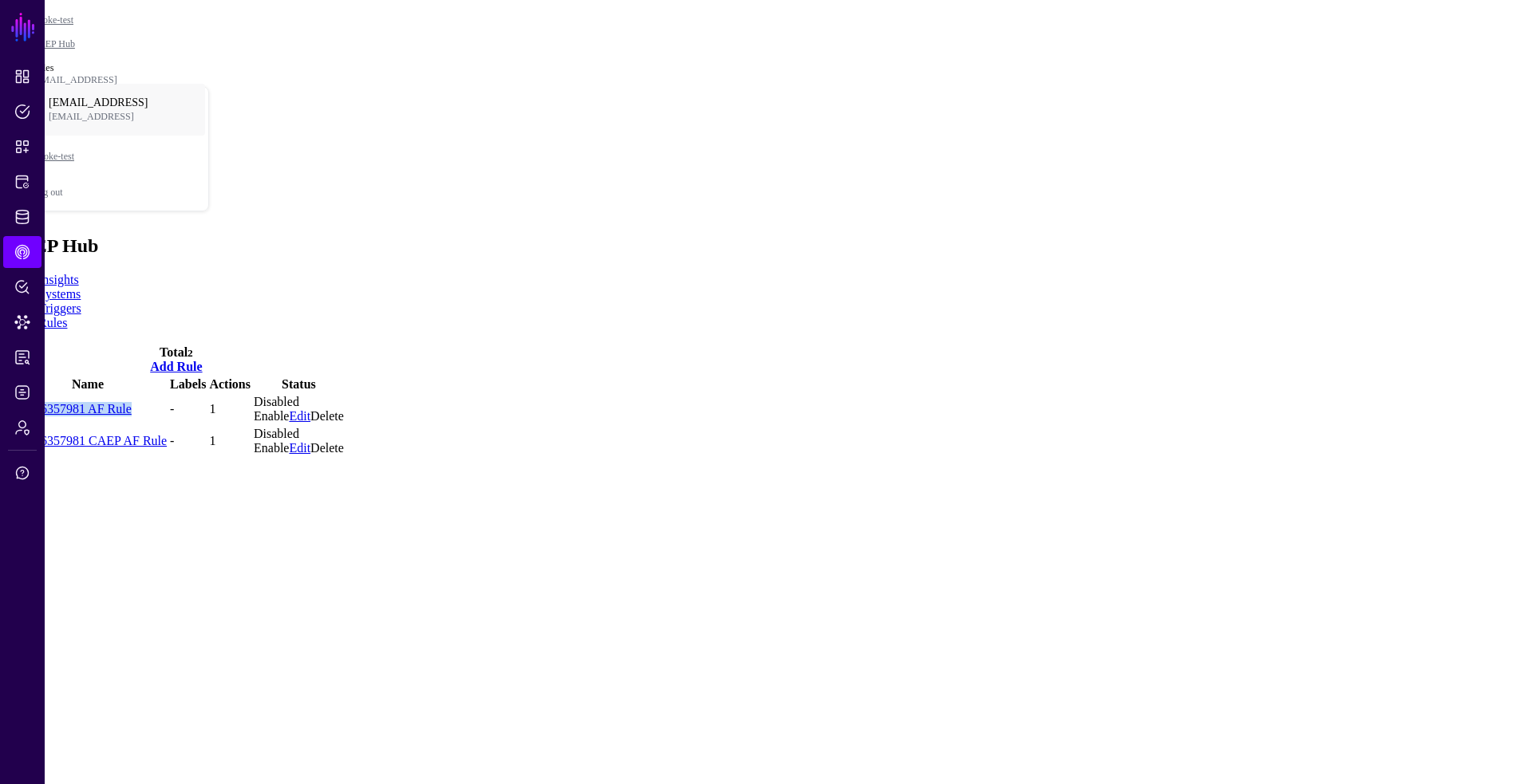
drag, startPoint x: 201, startPoint y: 271, endPoint x: 71, endPoint y: 275, distance: 130.1
click at [71, 394] on td "138266357981 AF Rule" at bounding box center [87, 409] width 160 height 31
copy link "138266357981 AF Rule"
click at [15, 392] on span "Logs" at bounding box center [22, 392] width 16 height 16
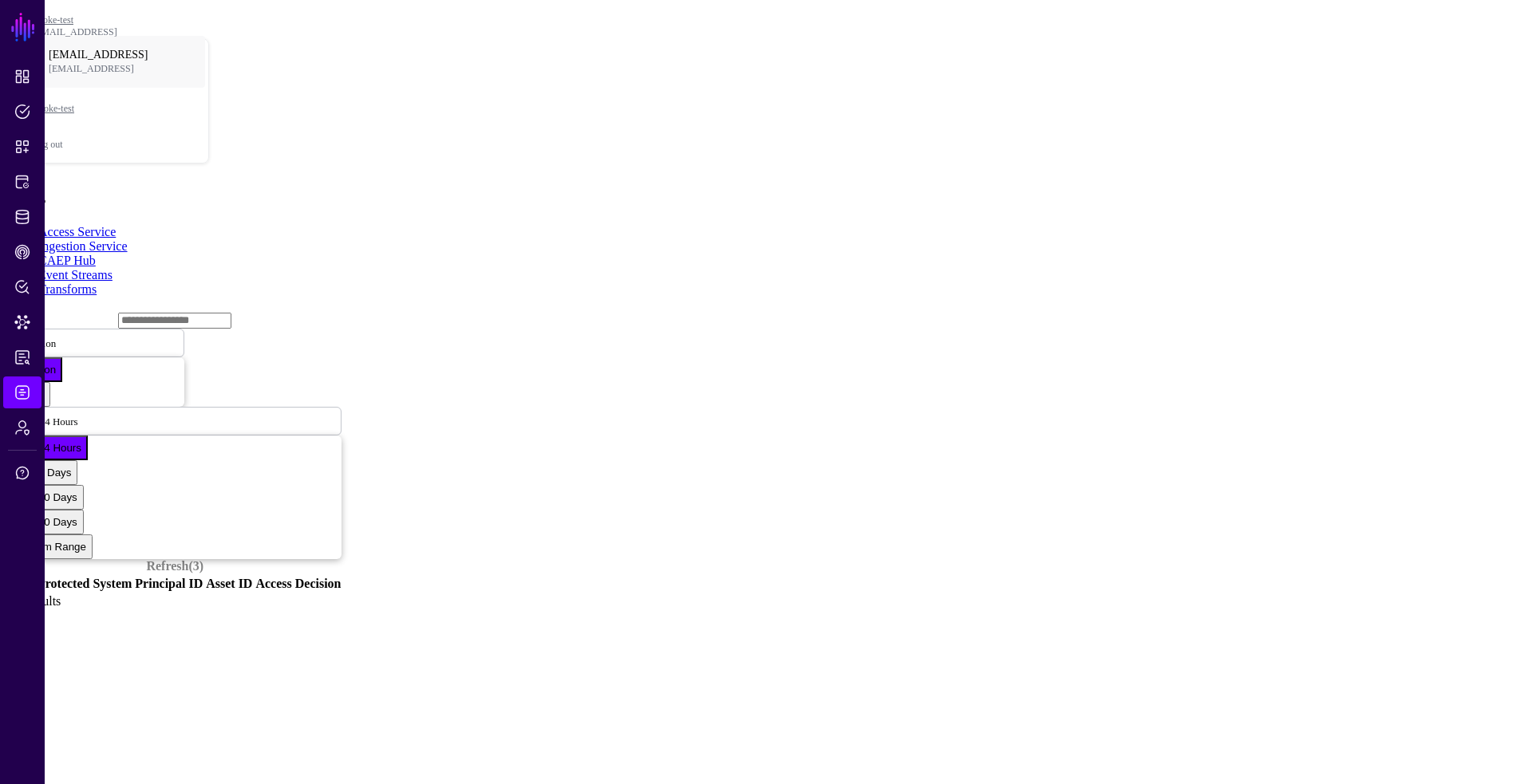
click at [231, 312] on input "text" at bounding box center [174, 320] width 114 height 16
click at [96, 253] on link "CAEP Hub" at bounding box center [67, 260] width 57 height 14
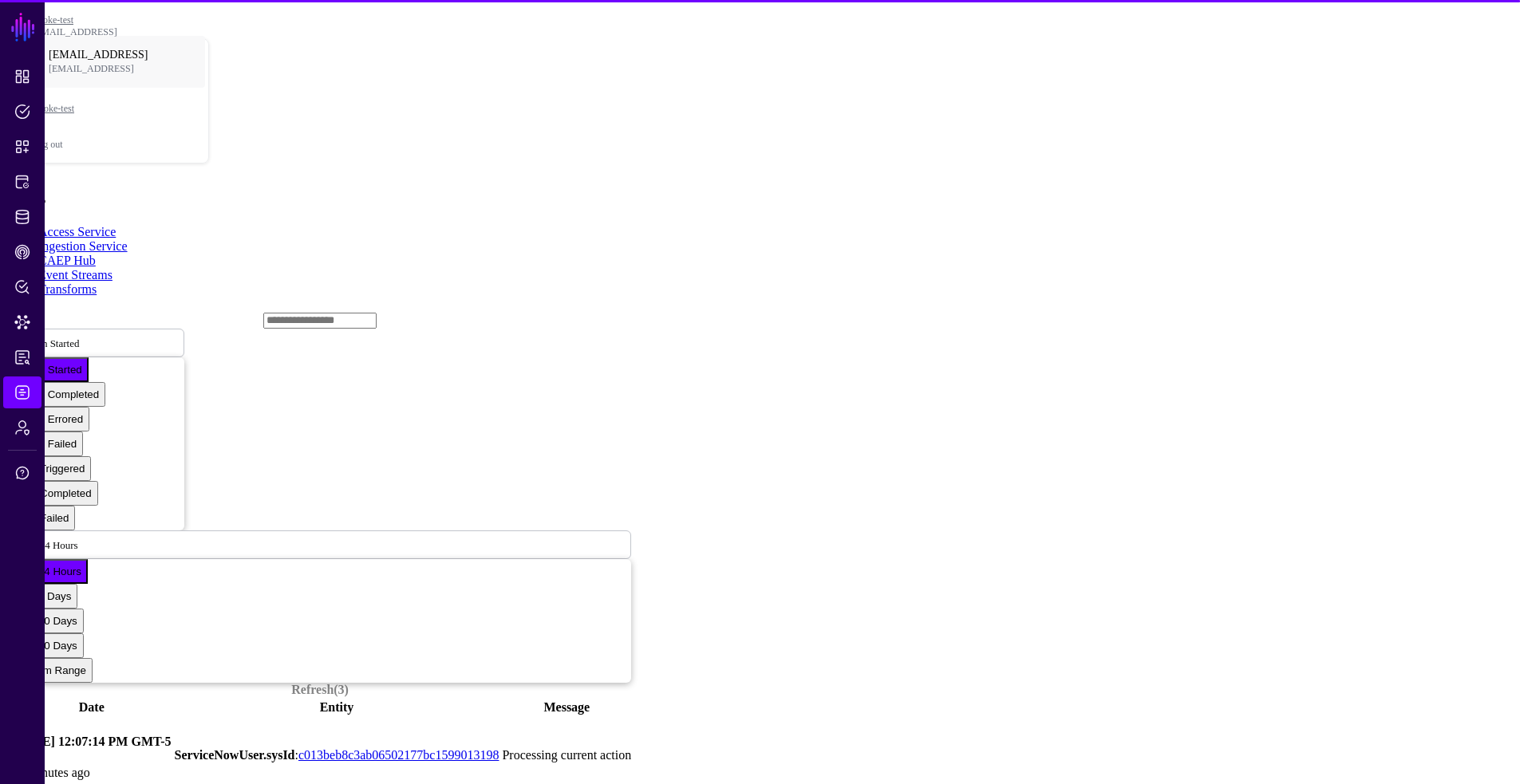
click at [263, 312] on input "text" at bounding box center [319, 320] width 114 height 16
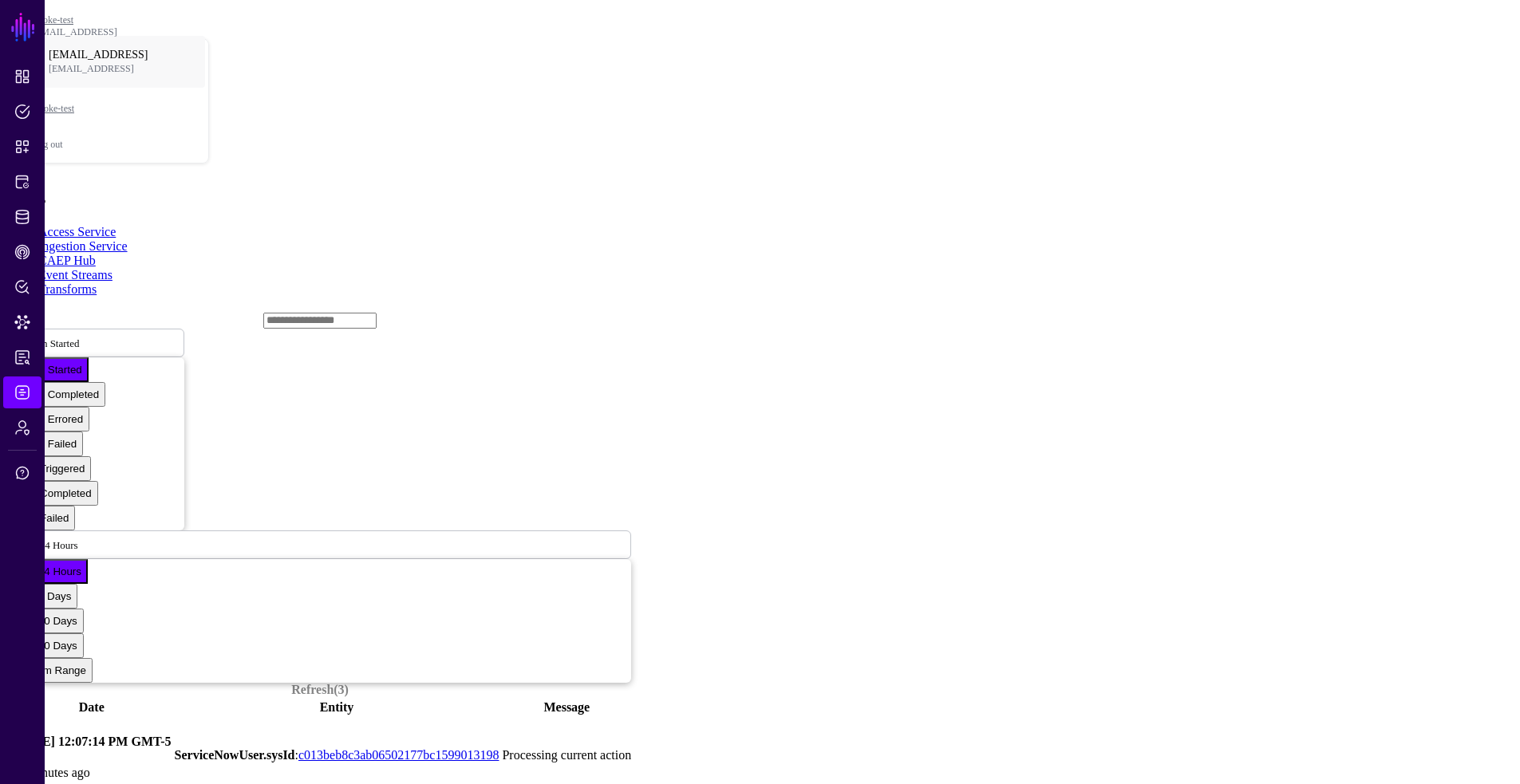
paste input "**********"
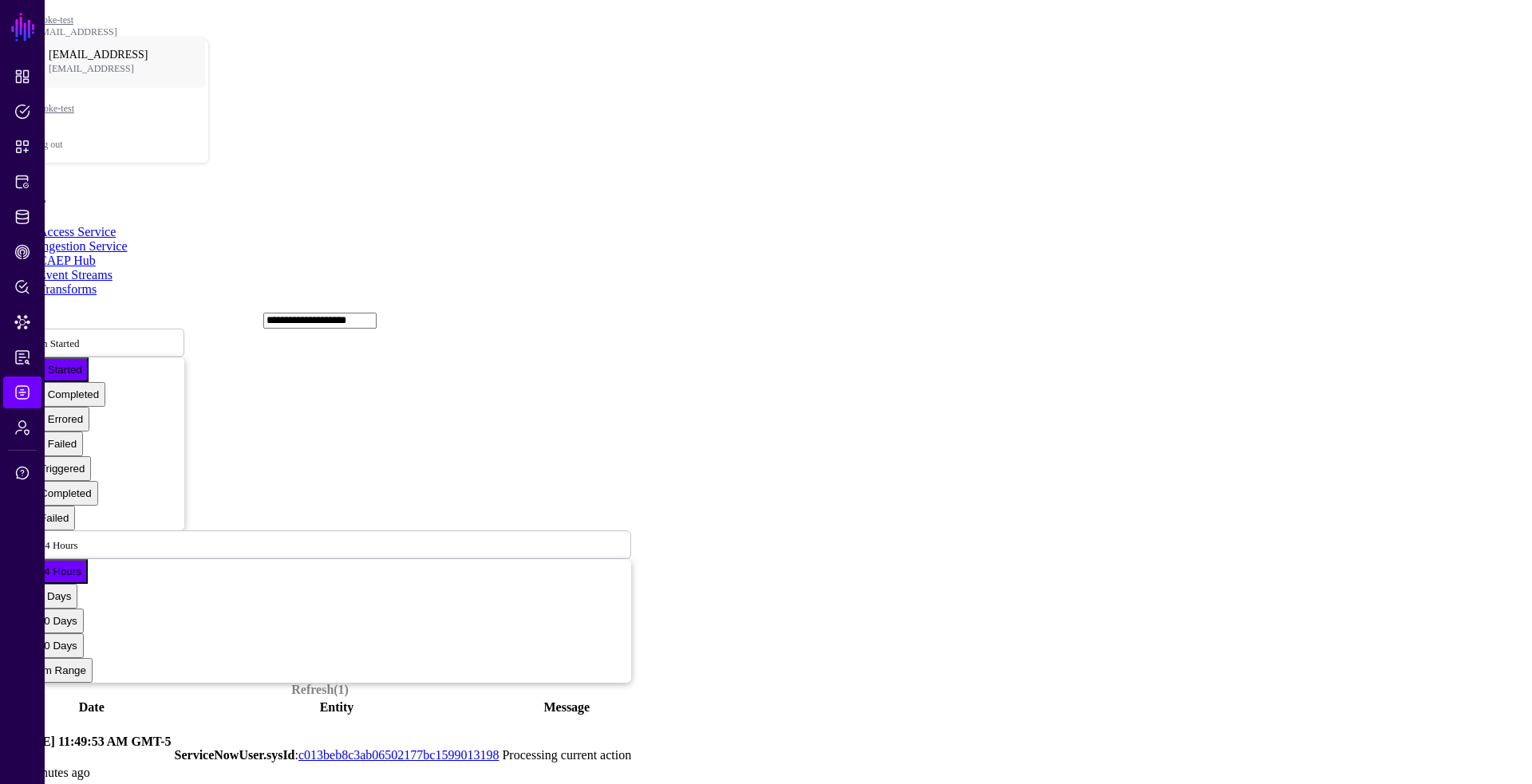
type input "**********"
click at [9, 755] on link at bounding box center [9, 755] width 0 height 0
click at [79, 336] on span "Action Started" at bounding box center [49, 343] width 60 height 14
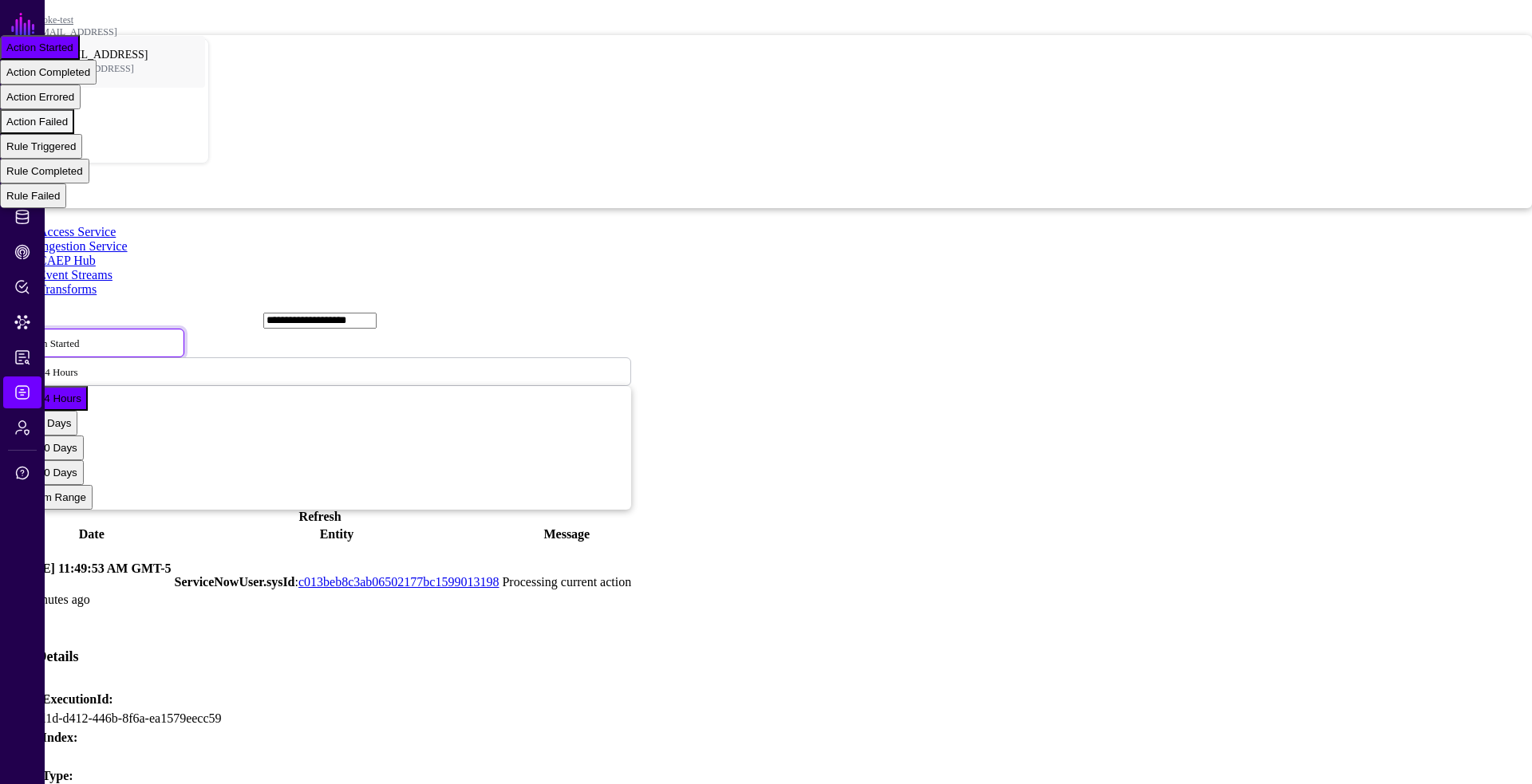
click at [67, 128] on div "Action Failed" at bounding box center [37, 122] width 61 height 12
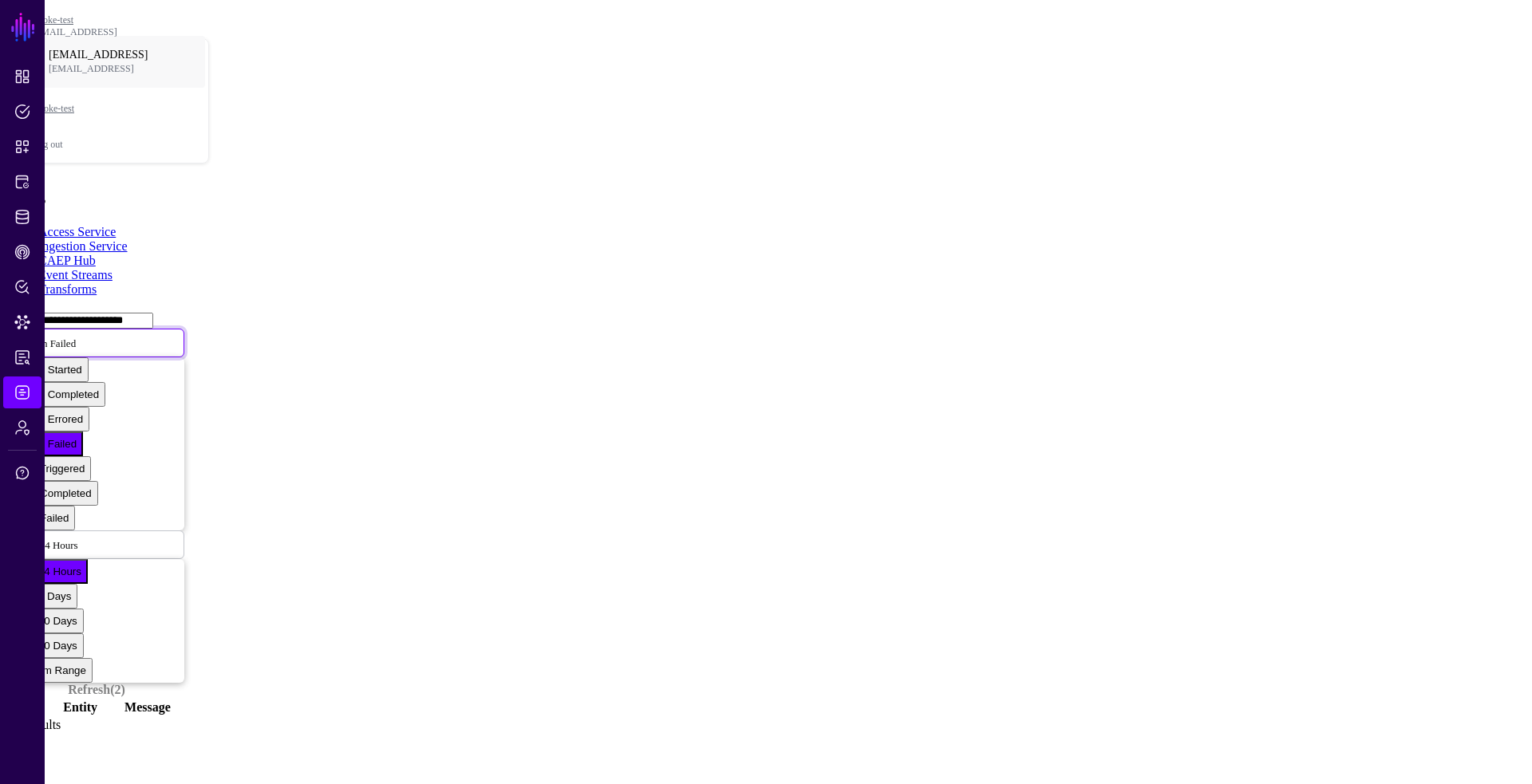
click at [76, 337] on span "Action Failed" at bounding box center [47, 343] width 56 height 12
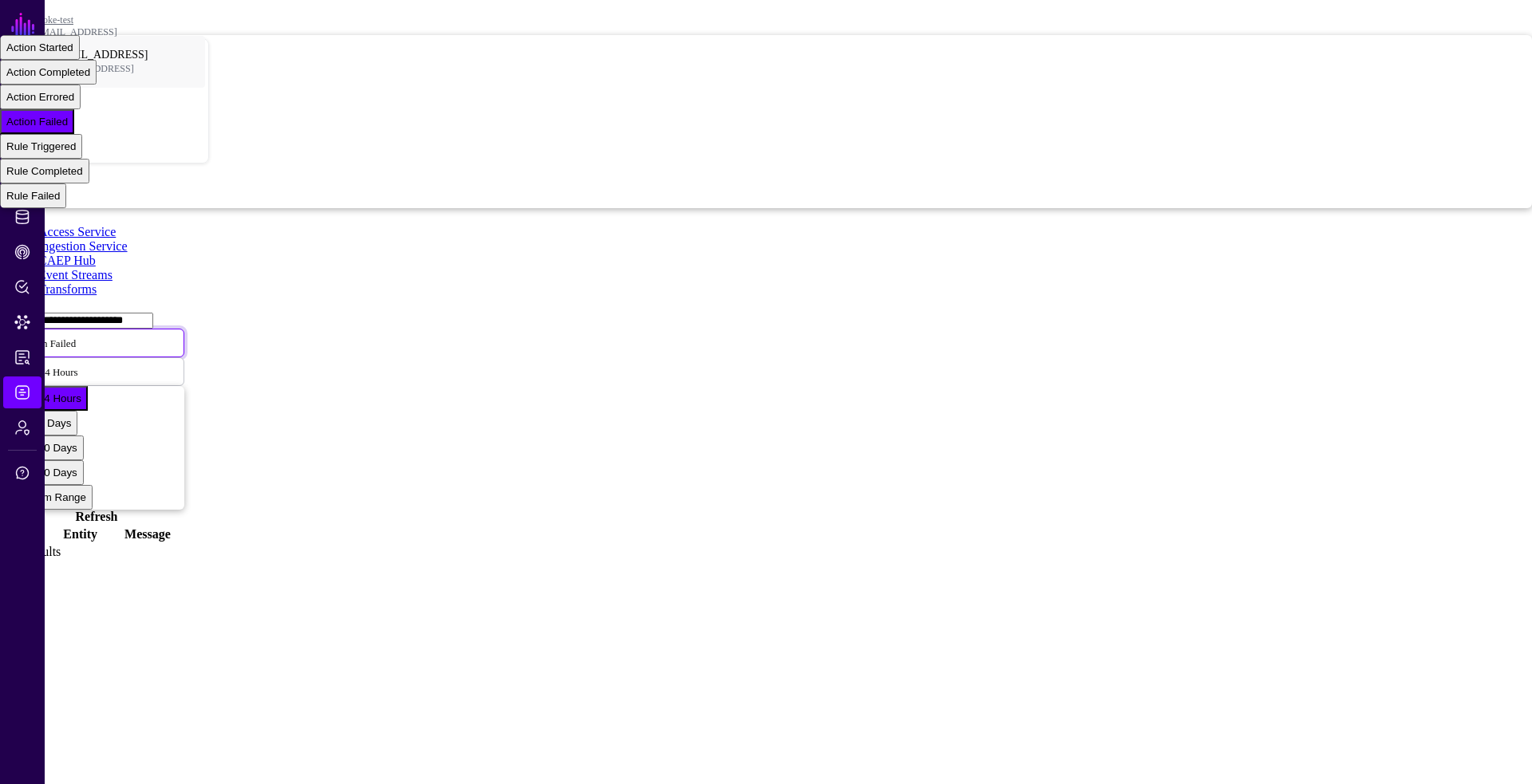
click at [113, 268] on link "Event Streams" at bounding box center [75, 275] width 74 height 14
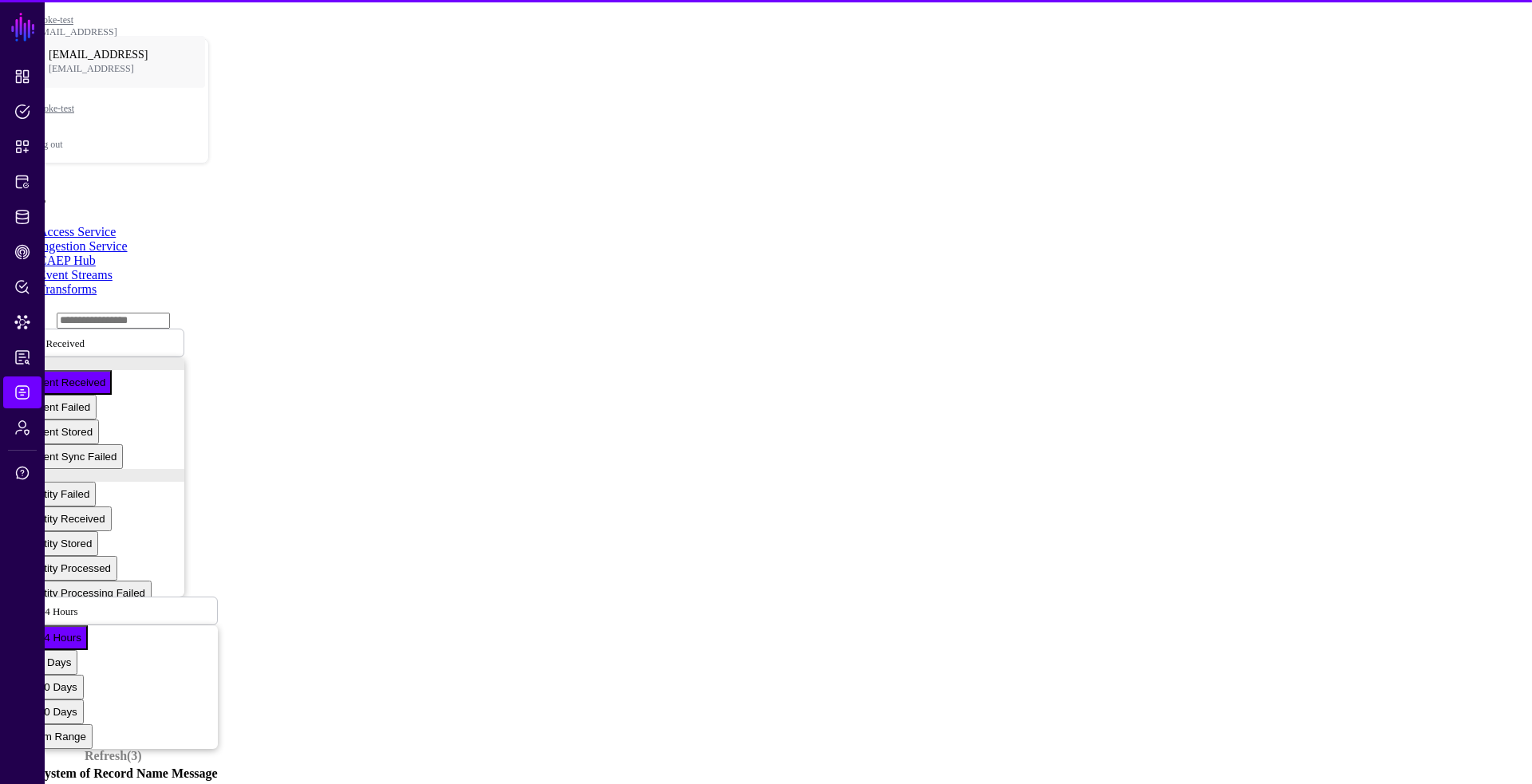
click at [96, 253] on link "CAEP Hub" at bounding box center [67, 260] width 57 height 14
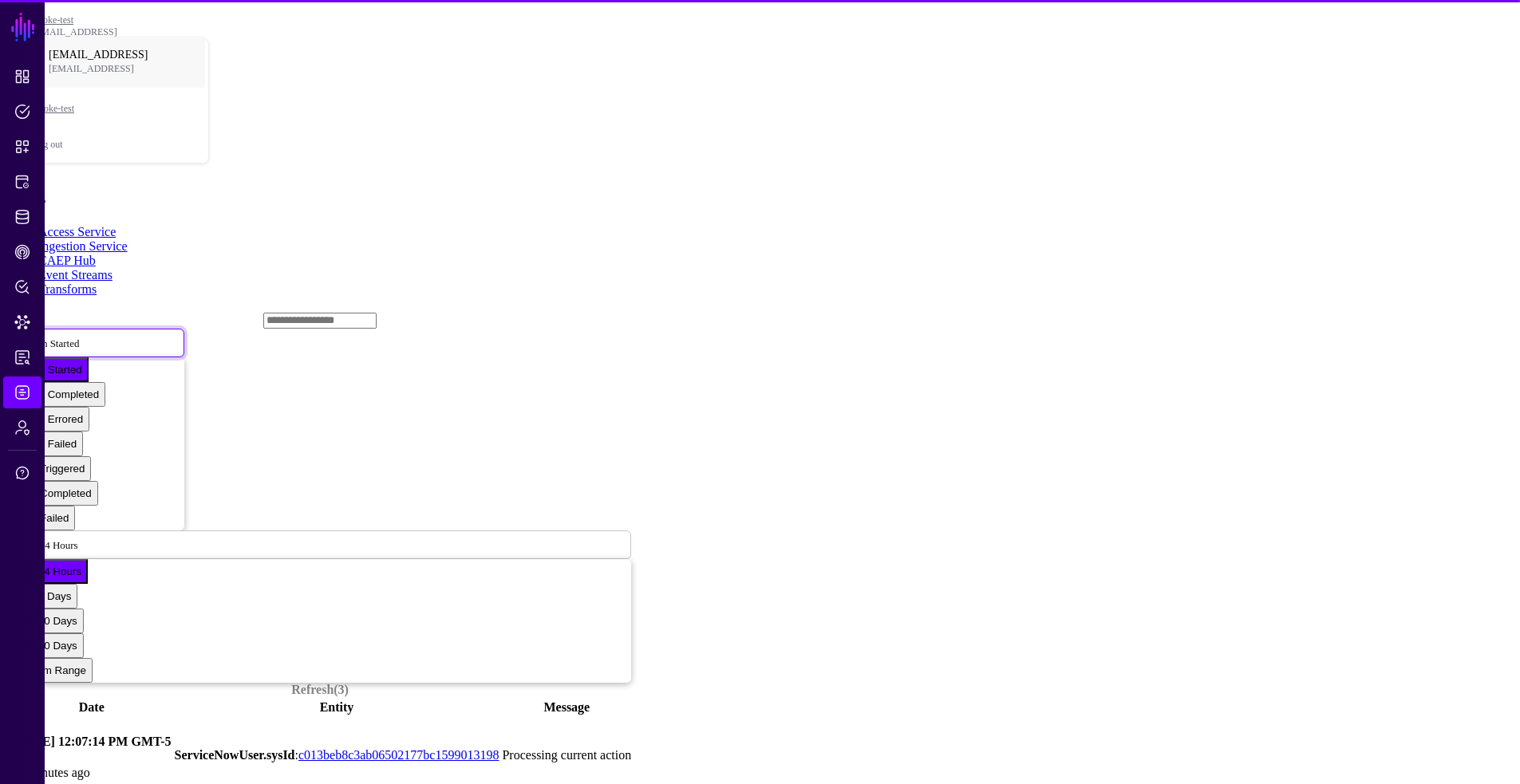
click at [79, 337] on span "Action Started" at bounding box center [49, 343] width 60 height 12
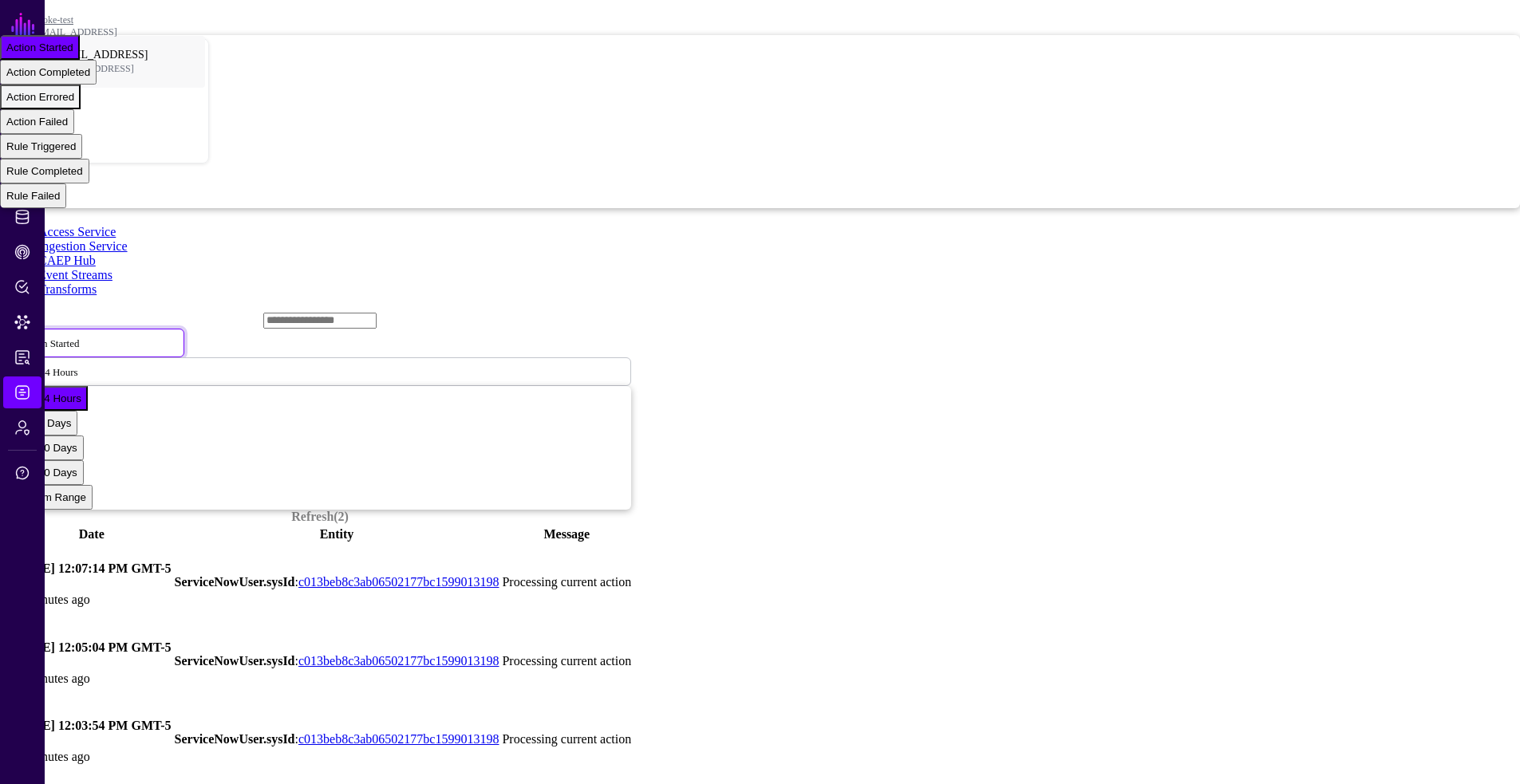
click at [74, 103] on span "Action Errored" at bounding box center [39, 97] width 67 height 12
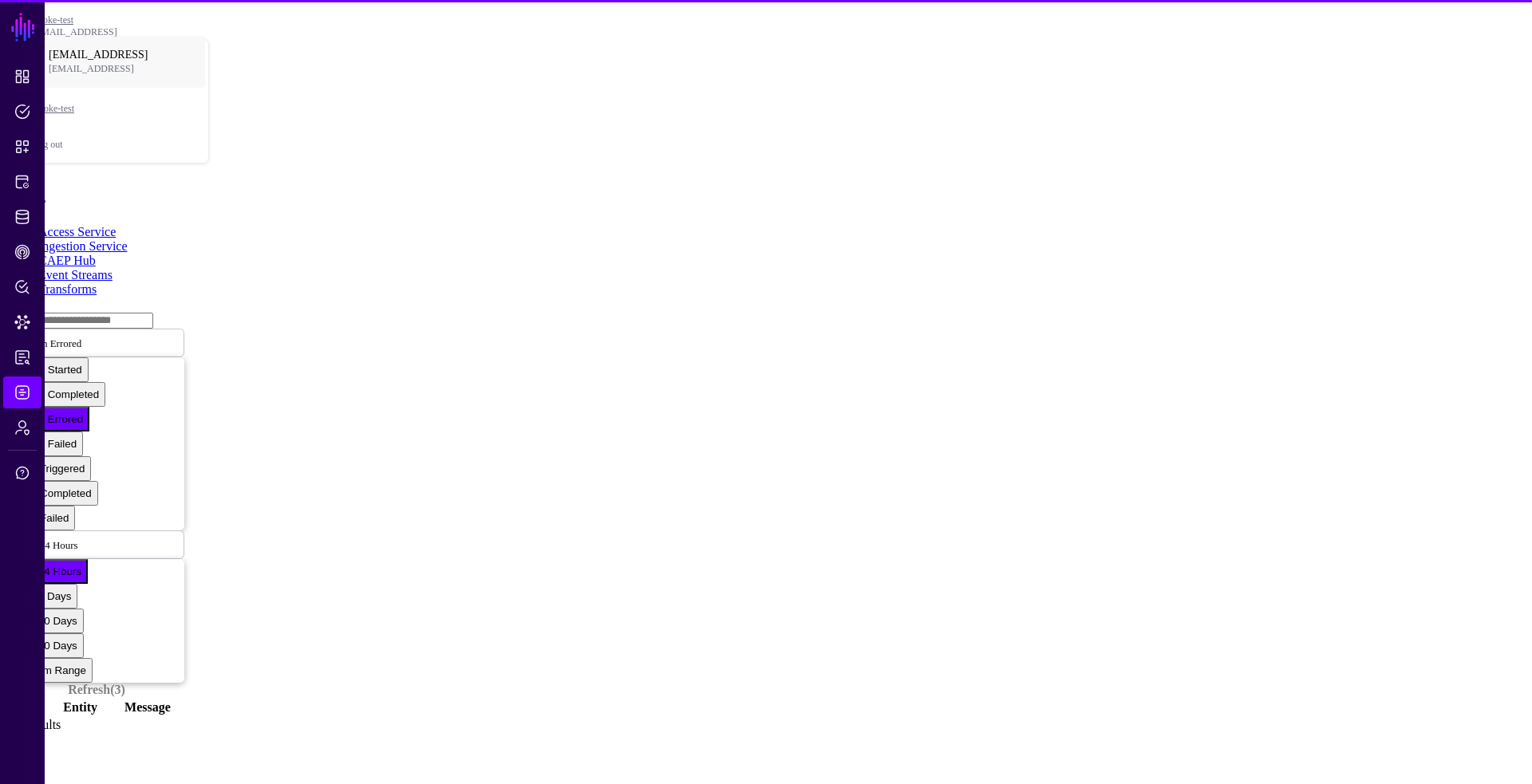
click at [153, 312] on input "text" at bounding box center [96, 320] width 114 height 16
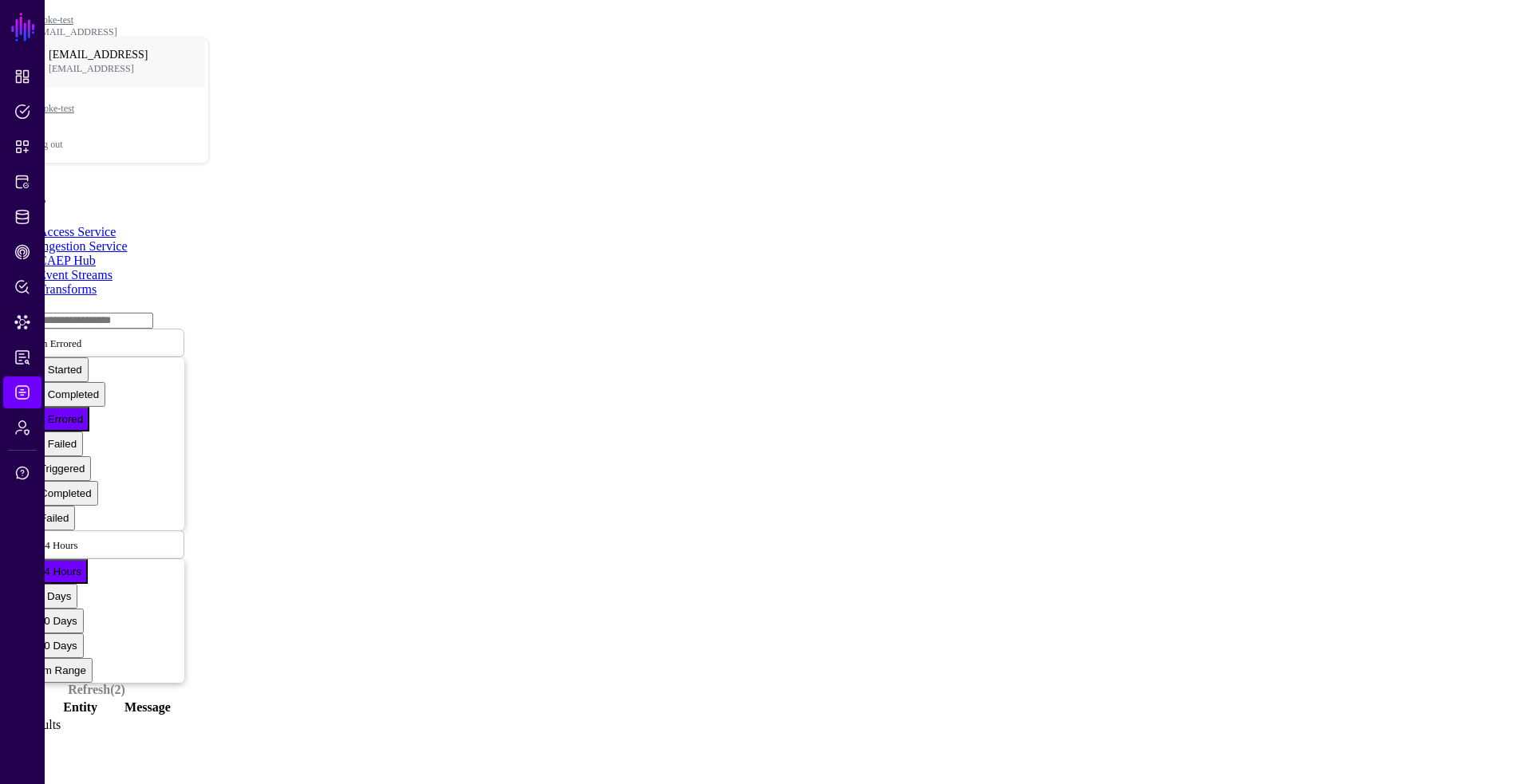
paste input "**********"
type input "**********"
click at [81, 337] on span "Action Errored" at bounding box center [50, 343] width 62 height 12
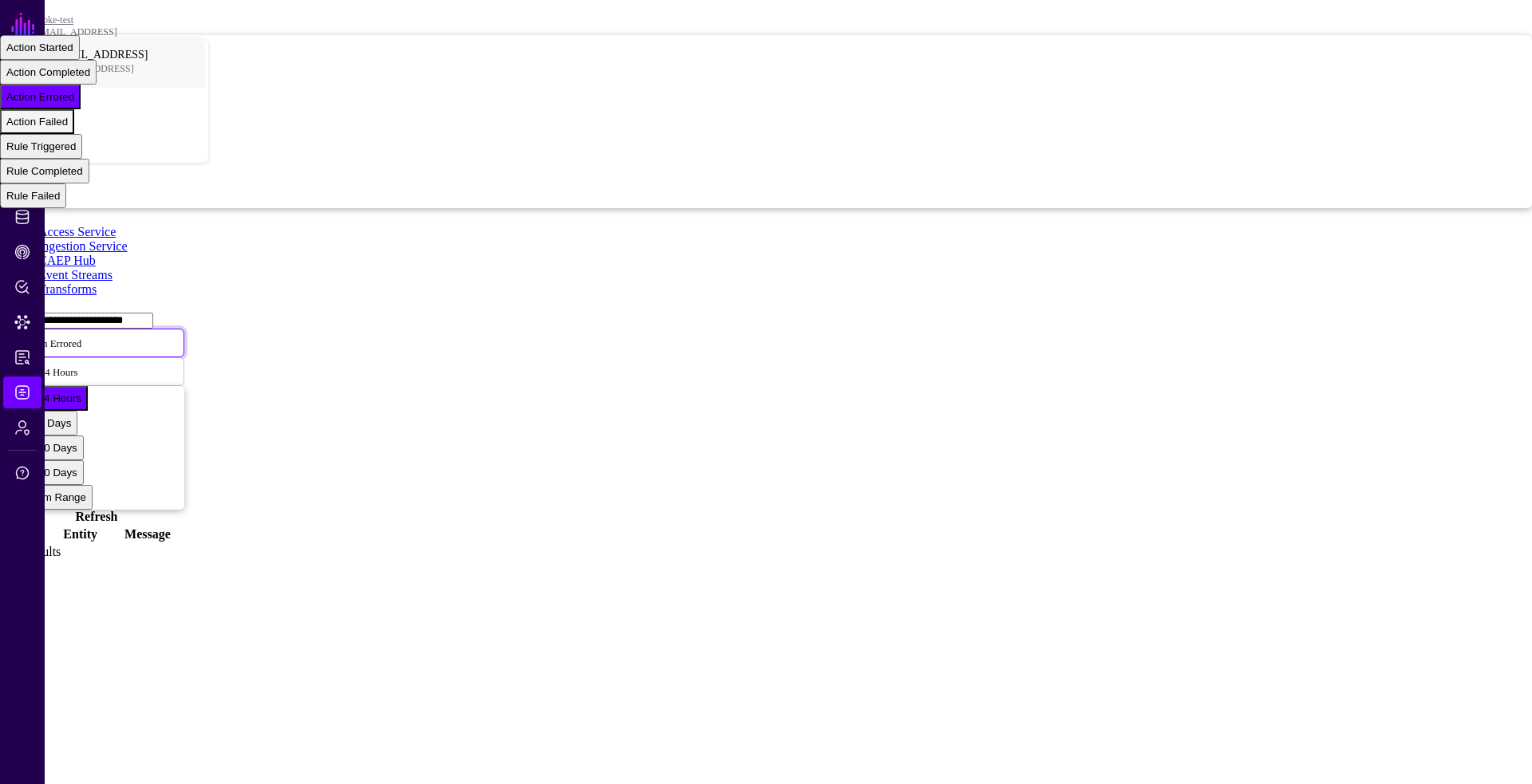
click at [67, 128] on span "Action Failed" at bounding box center [37, 122] width 61 height 12
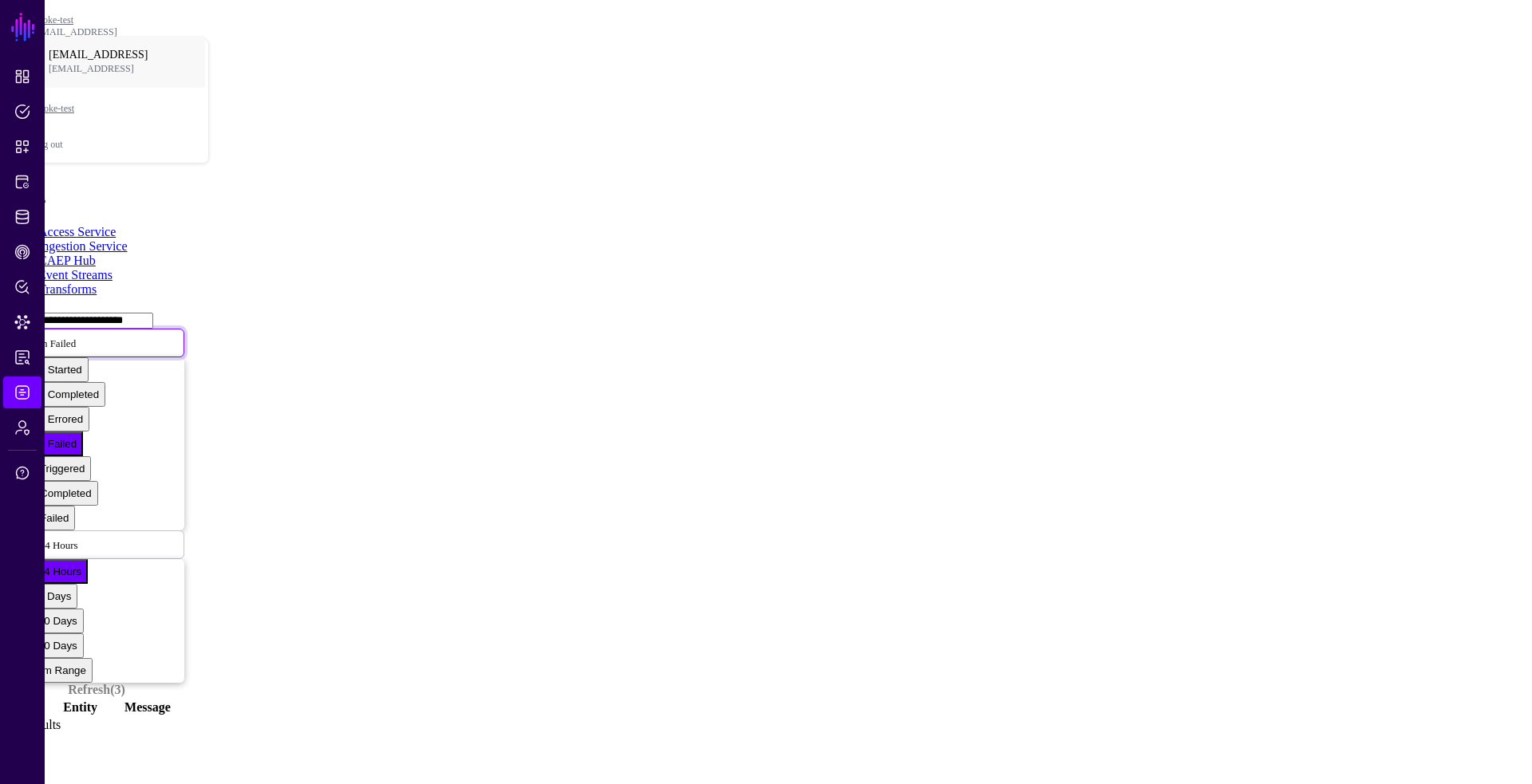
click at [184, 328] on link "Action Failed" at bounding box center [96, 343] width 176 height 29
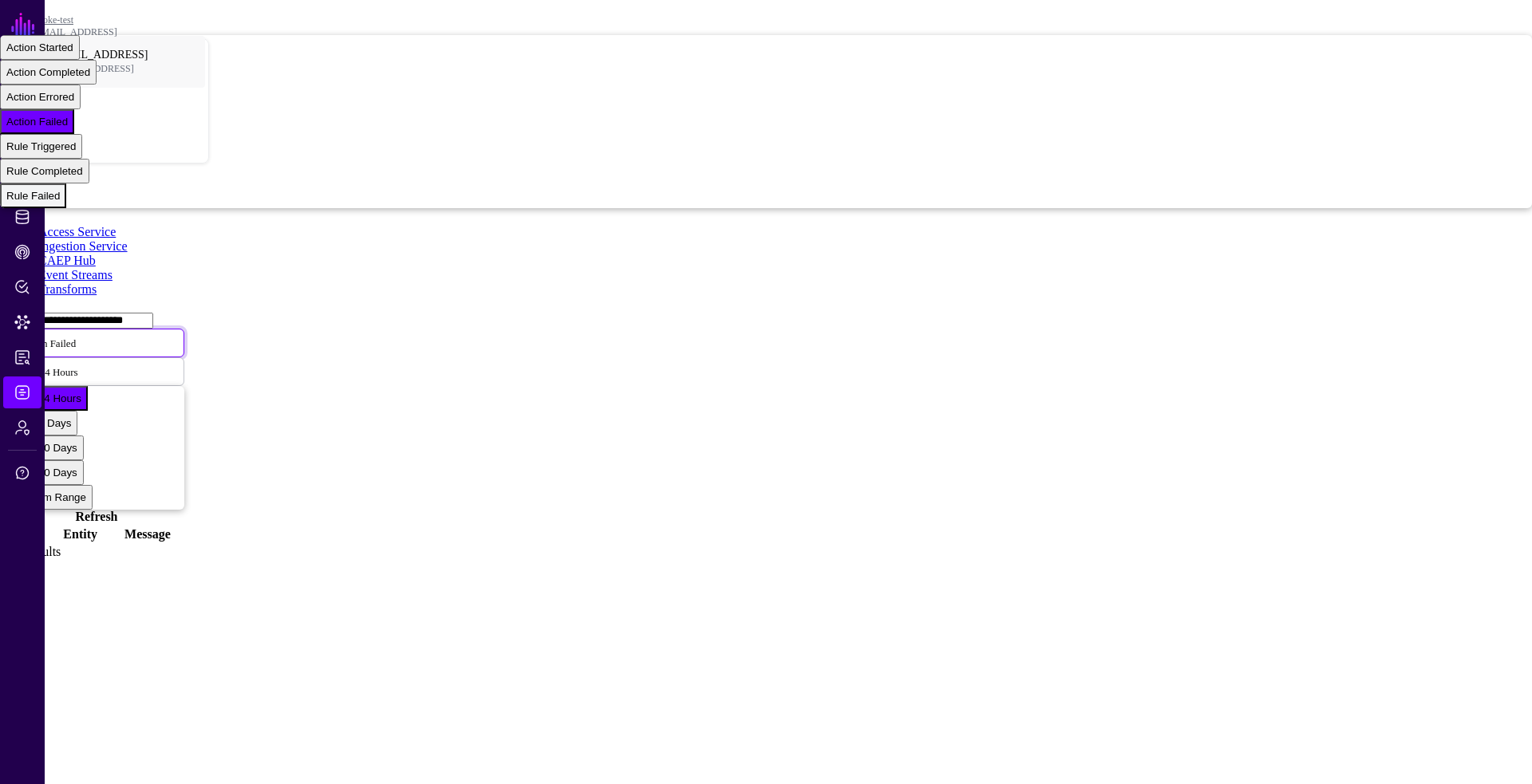
click at [60, 201] on span "Rule Failed" at bounding box center [32, 195] width 54 height 12
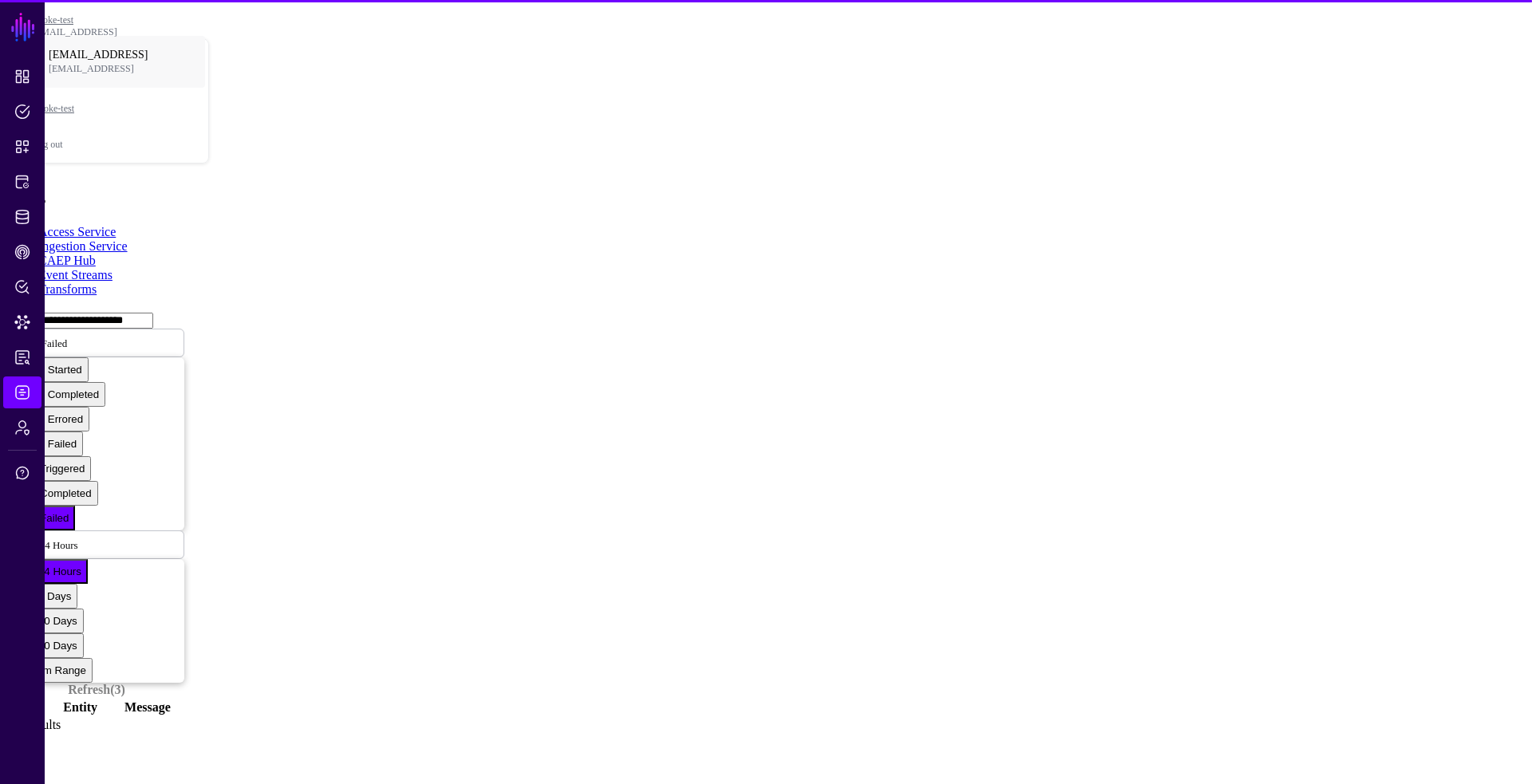
click at [184, 311] on div "**********" at bounding box center [96, 503] width 176 height 385
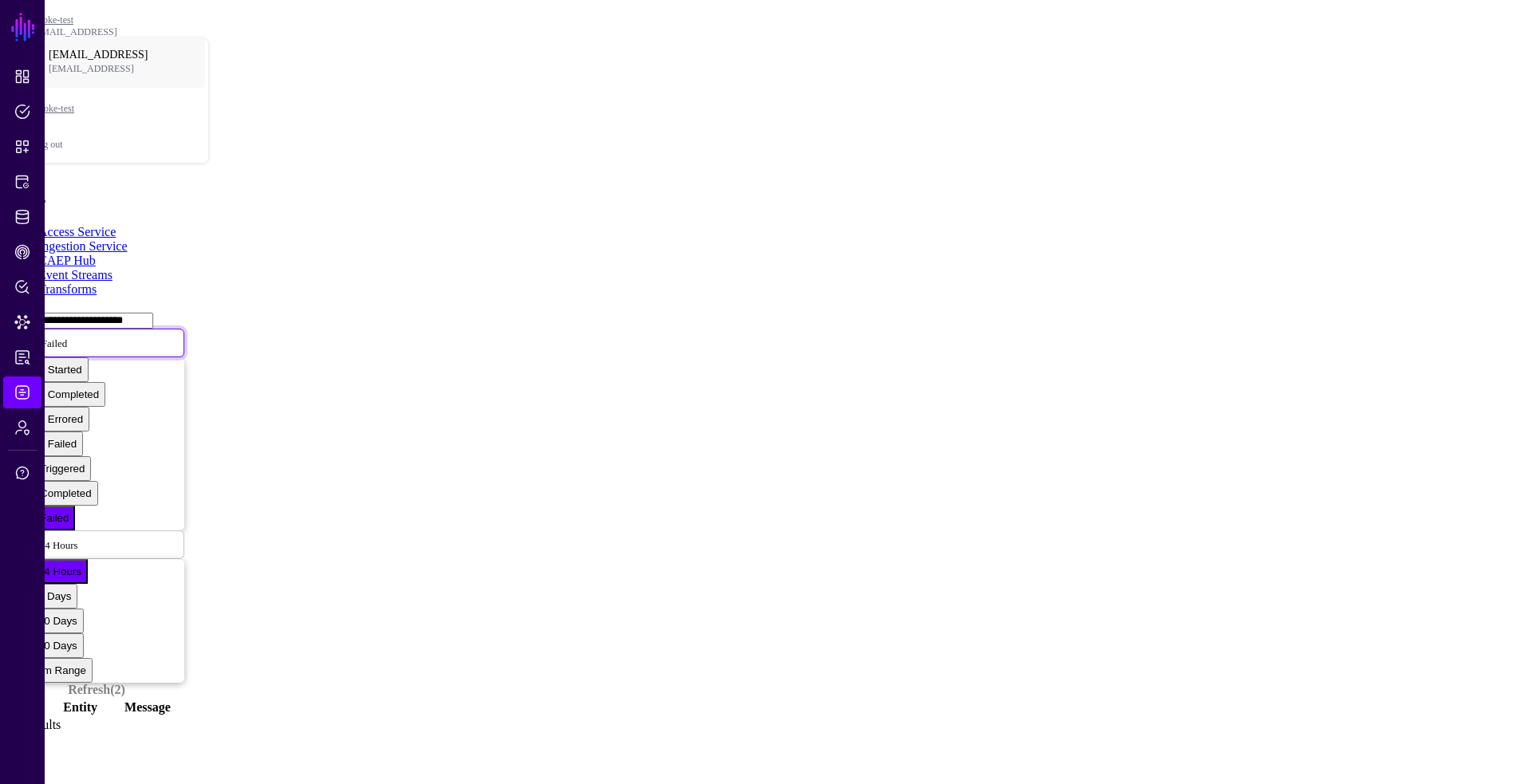
click at [67, 336] on span "Rule Failed" at bounding box center [43, 343] width 48 height 14
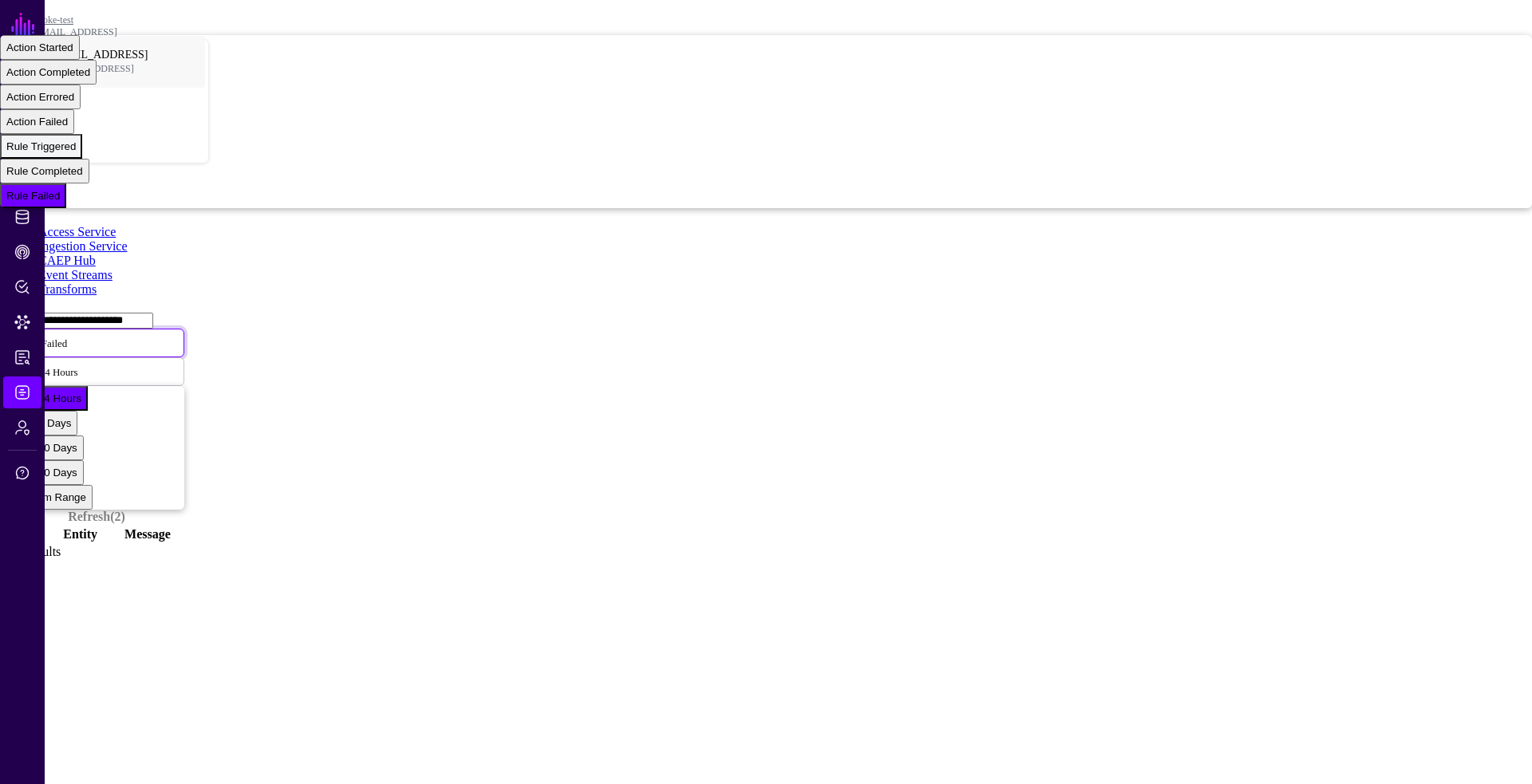
click at [76, 153] on span "Rule Triggered" at bounding box center [40, 147] width 69 height 12
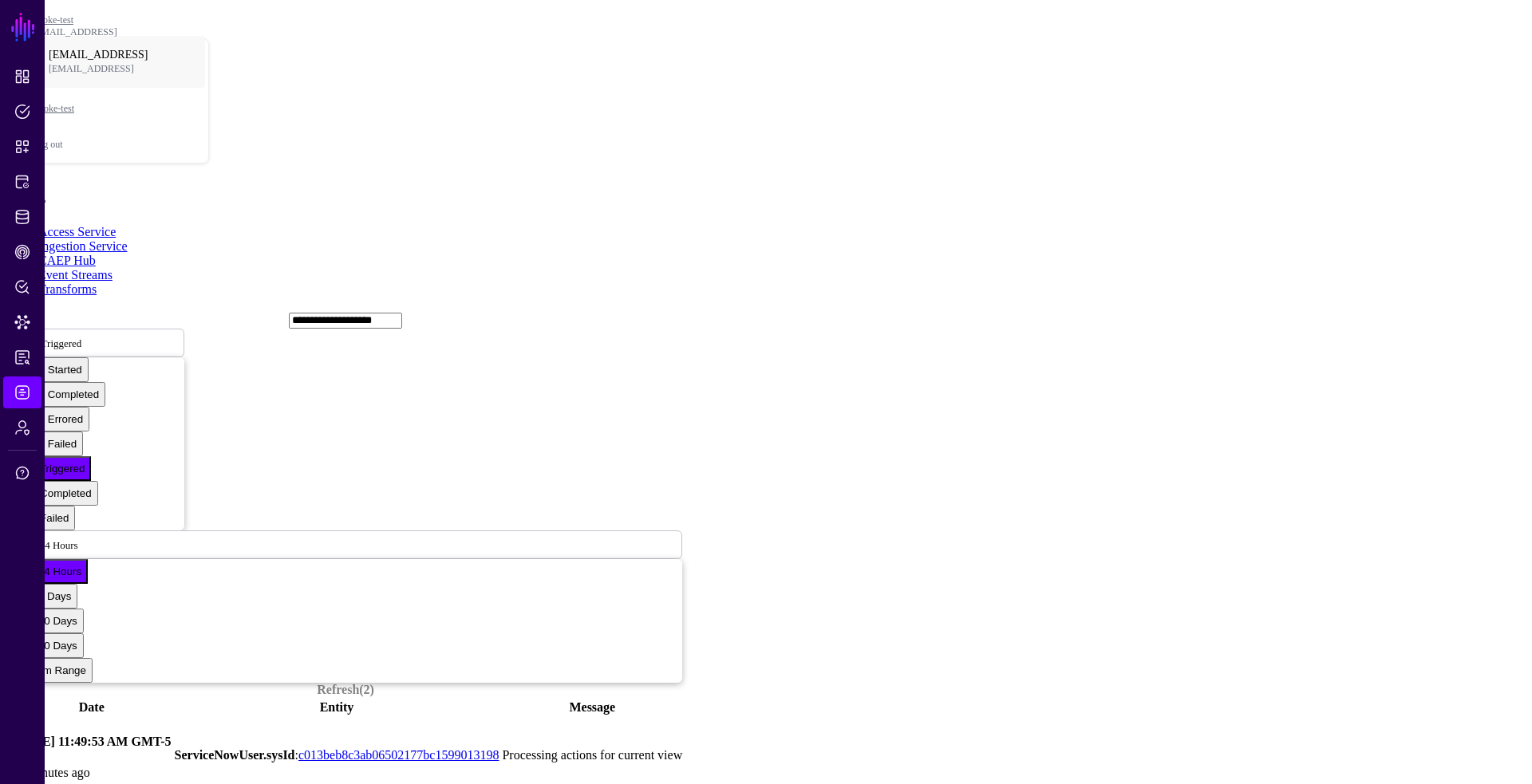
click at [9, 755] on link at bounding box center [9, 755] width 0 height 0
click at [81, 337] on span "Rule Triggered" at bounding box center [50, 343] width 62 height 12
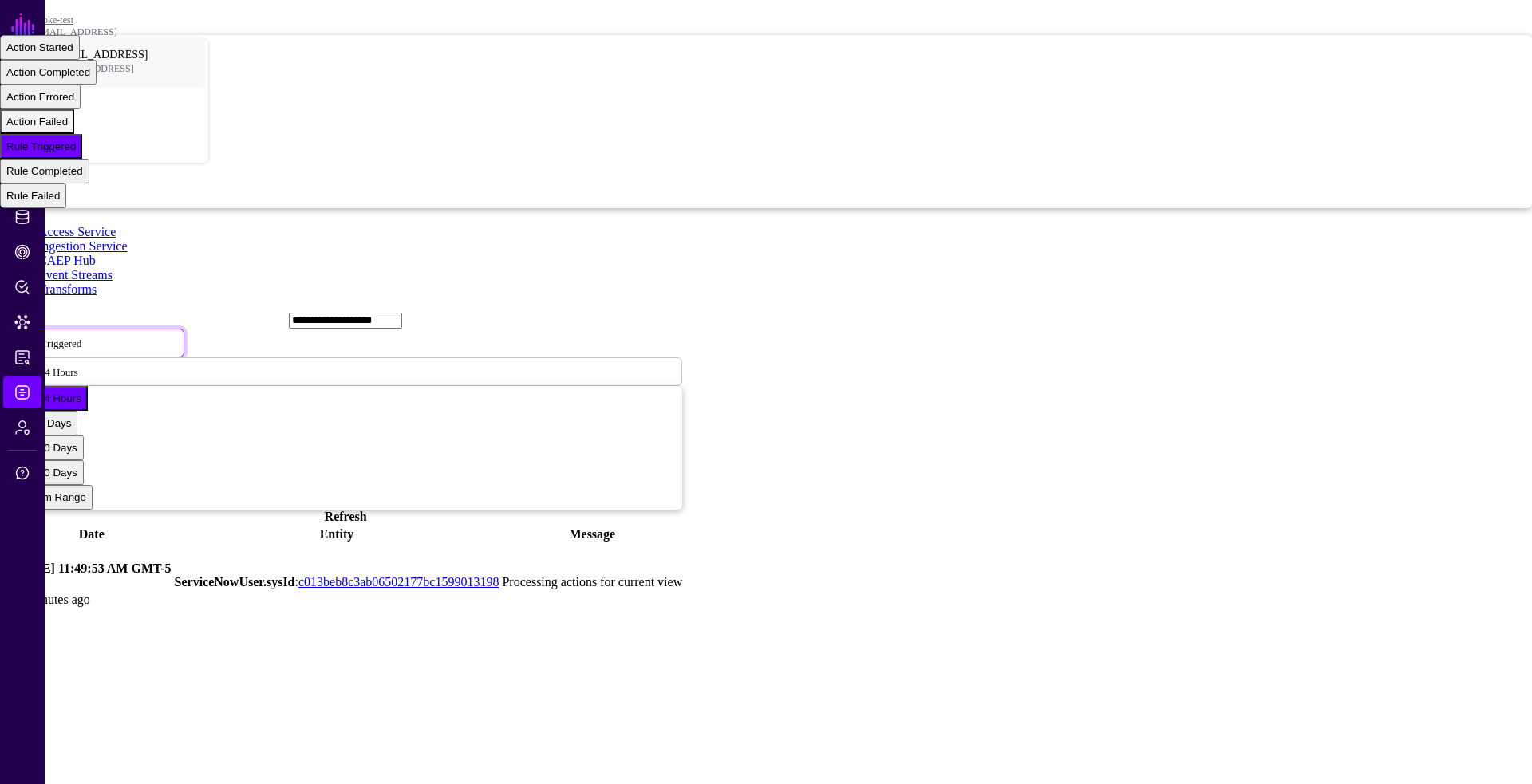
click at [67, 128] on span "Action Failed" at bounding box center [37, 122] width 61 height 12
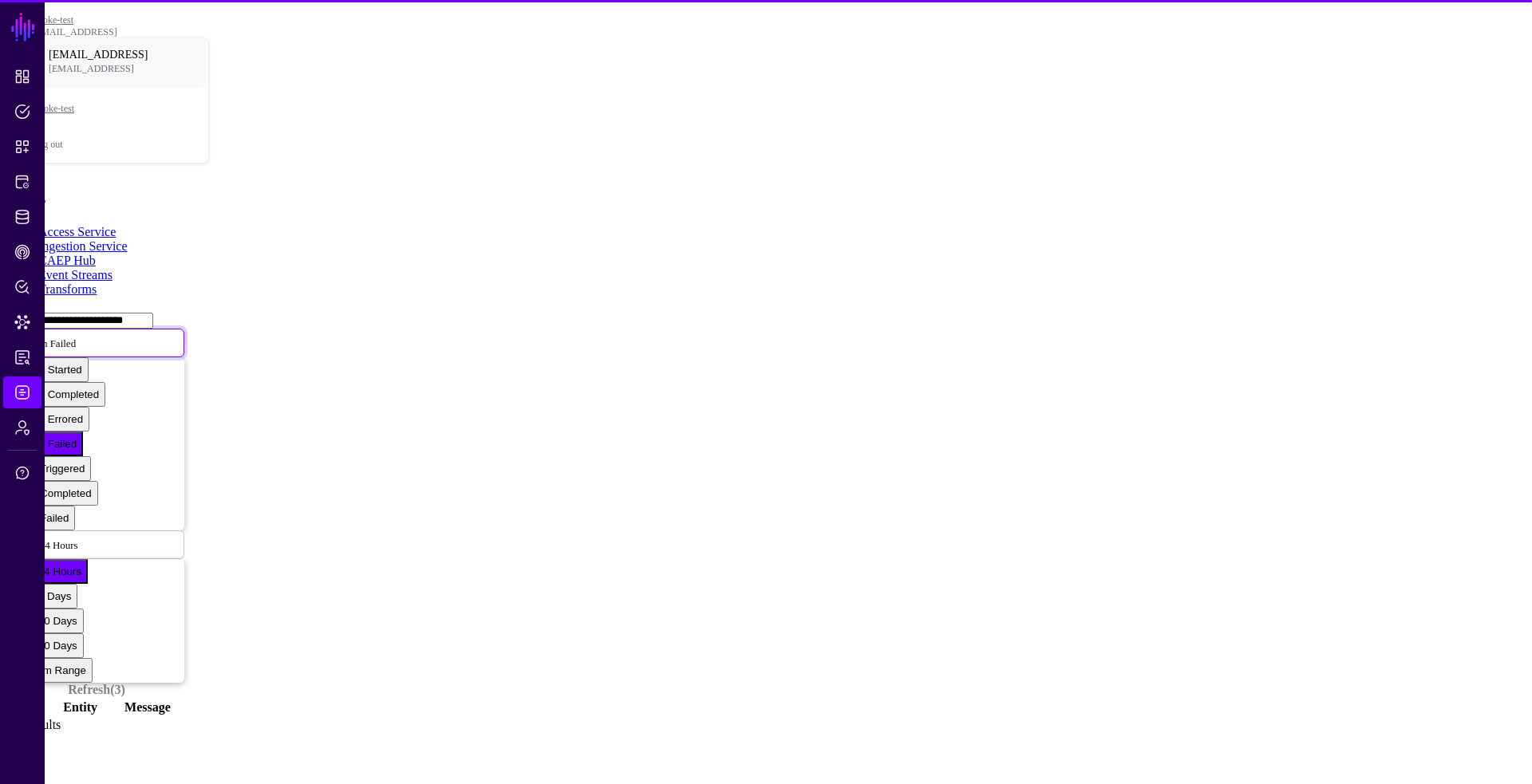
click at [76, 336] on span "Action Failed" at bounding box center [47, 343] width 56 height 14
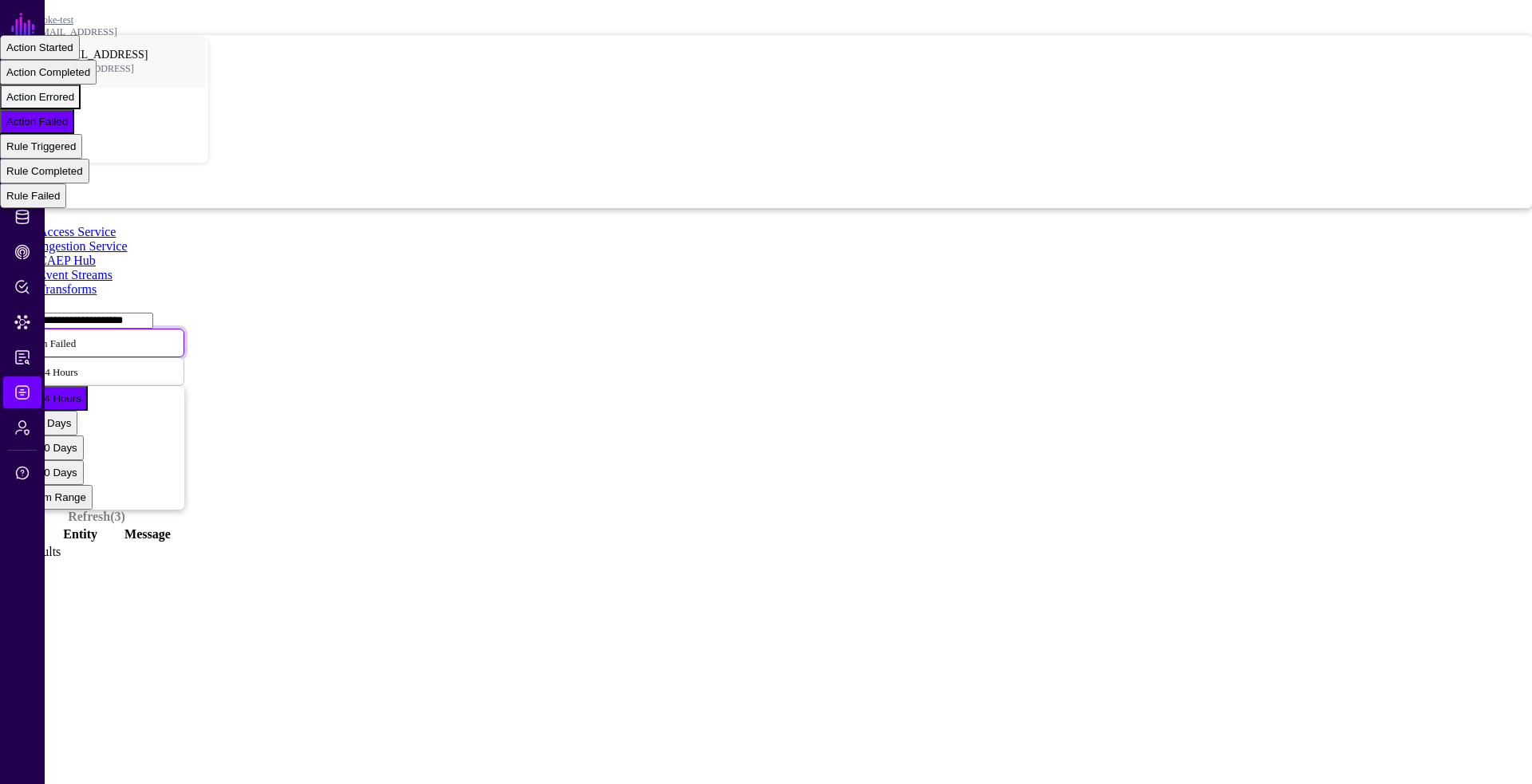
click at [74, 103] on span "Action Errored" at bounding box center [39, 97] width 67 height 12
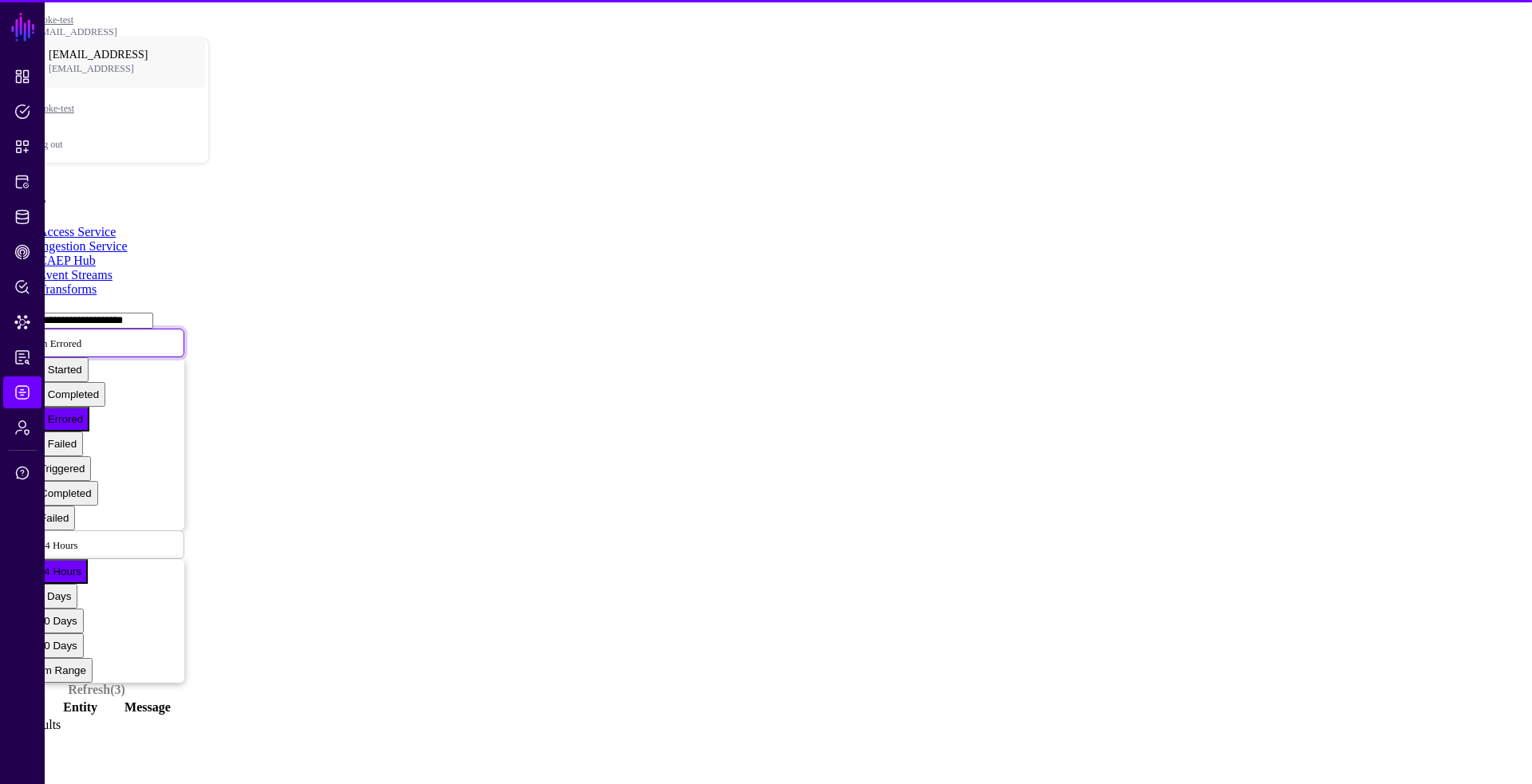
click at [81, 336] on span "Action Errored" at bounding box center [50, 343] width 62 height 14
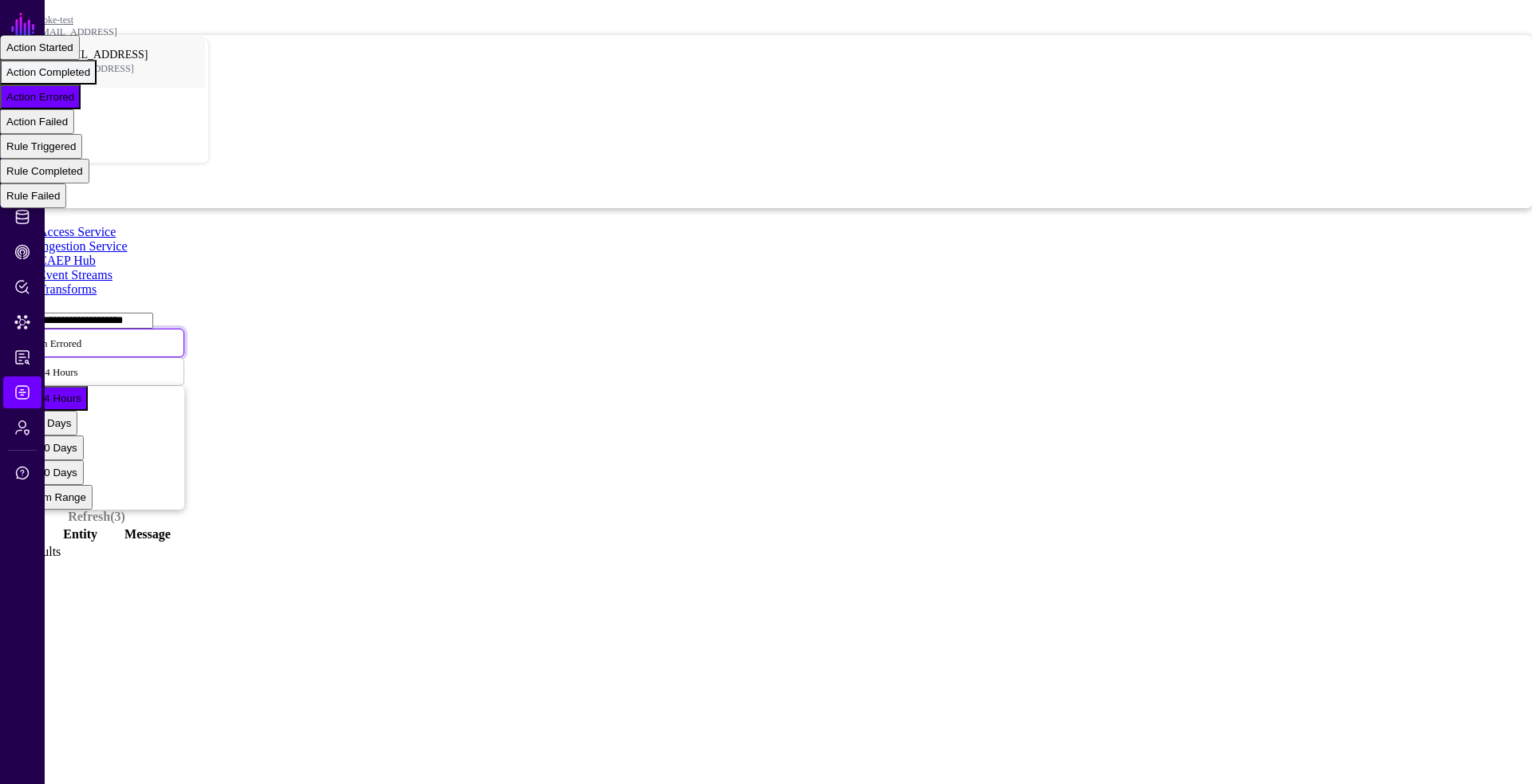
click at [90, 78] on span "Action Completed" at bounding box center [48, 73] width 84 height 12
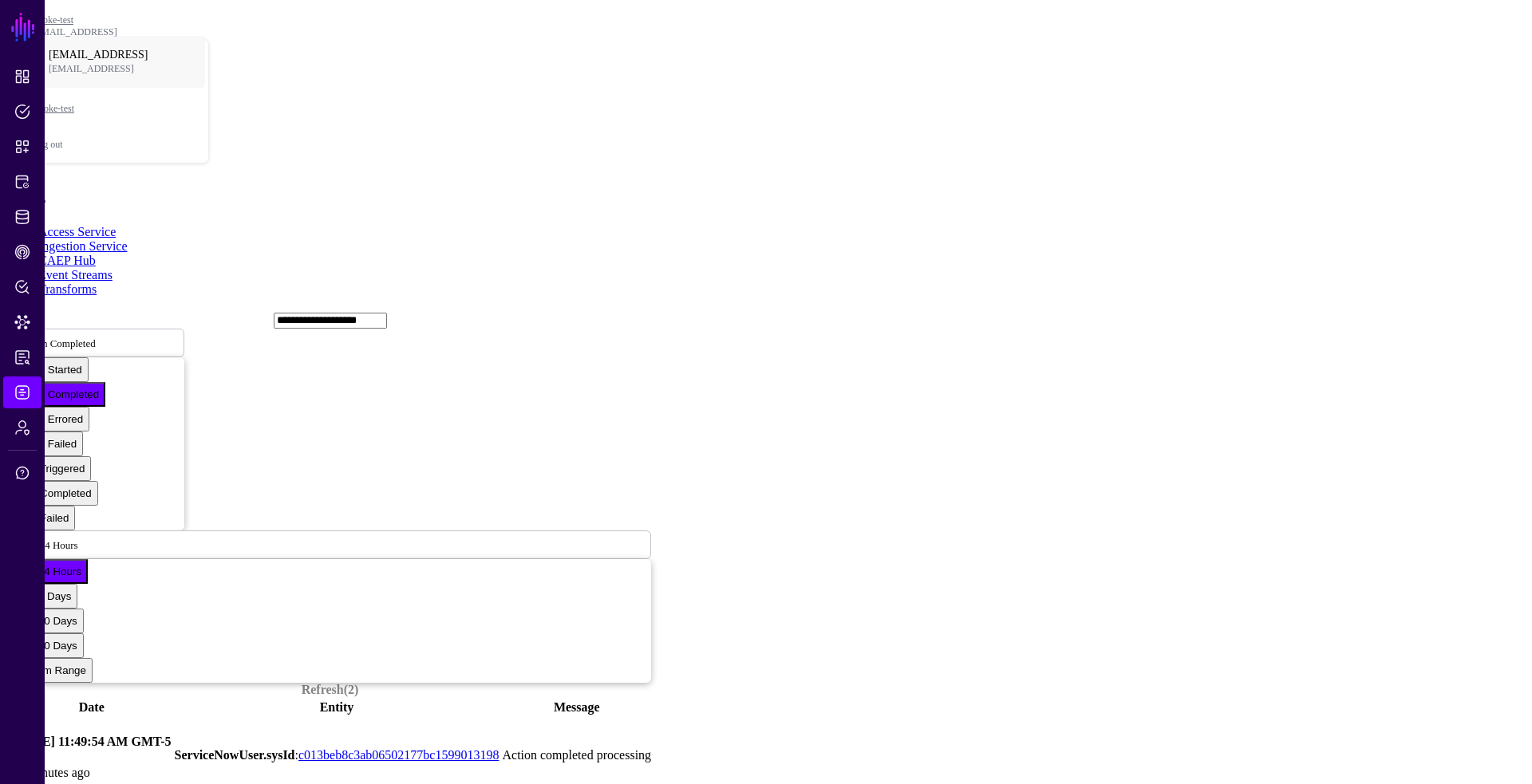
click at [9, 755] on link at bounding box center [9, 755] width 0 height 0
click at [26, 241] on link "CAEP Hub" at bounding box center [22, 252] width 38 height 32
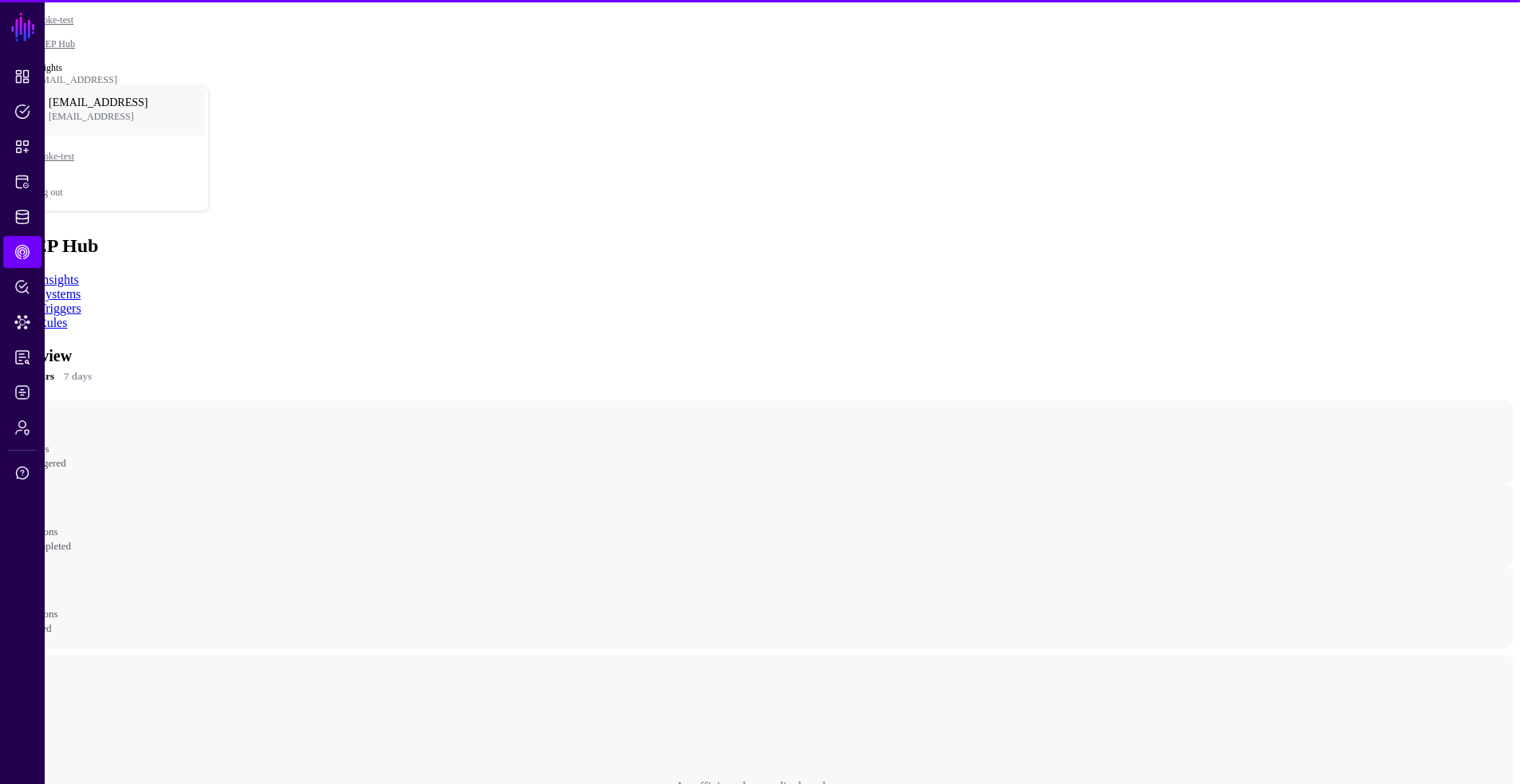
click at [67, 316] on link "Rules" at bounding box center [53, 322] width 29 height 14
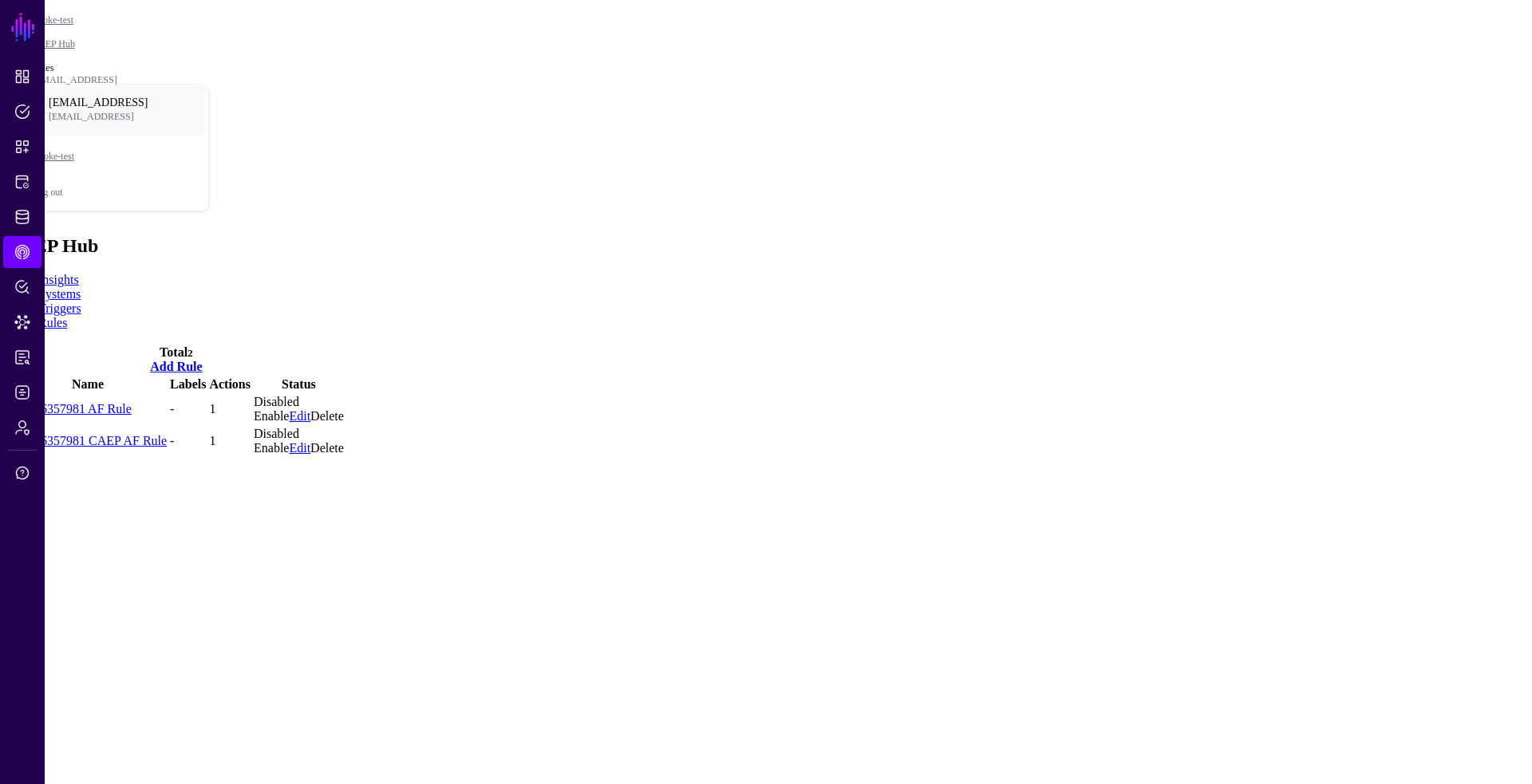
click at [131, 402] on link "138266357981 AF Rule" at bounding box center [70, 409] width 123 height 14
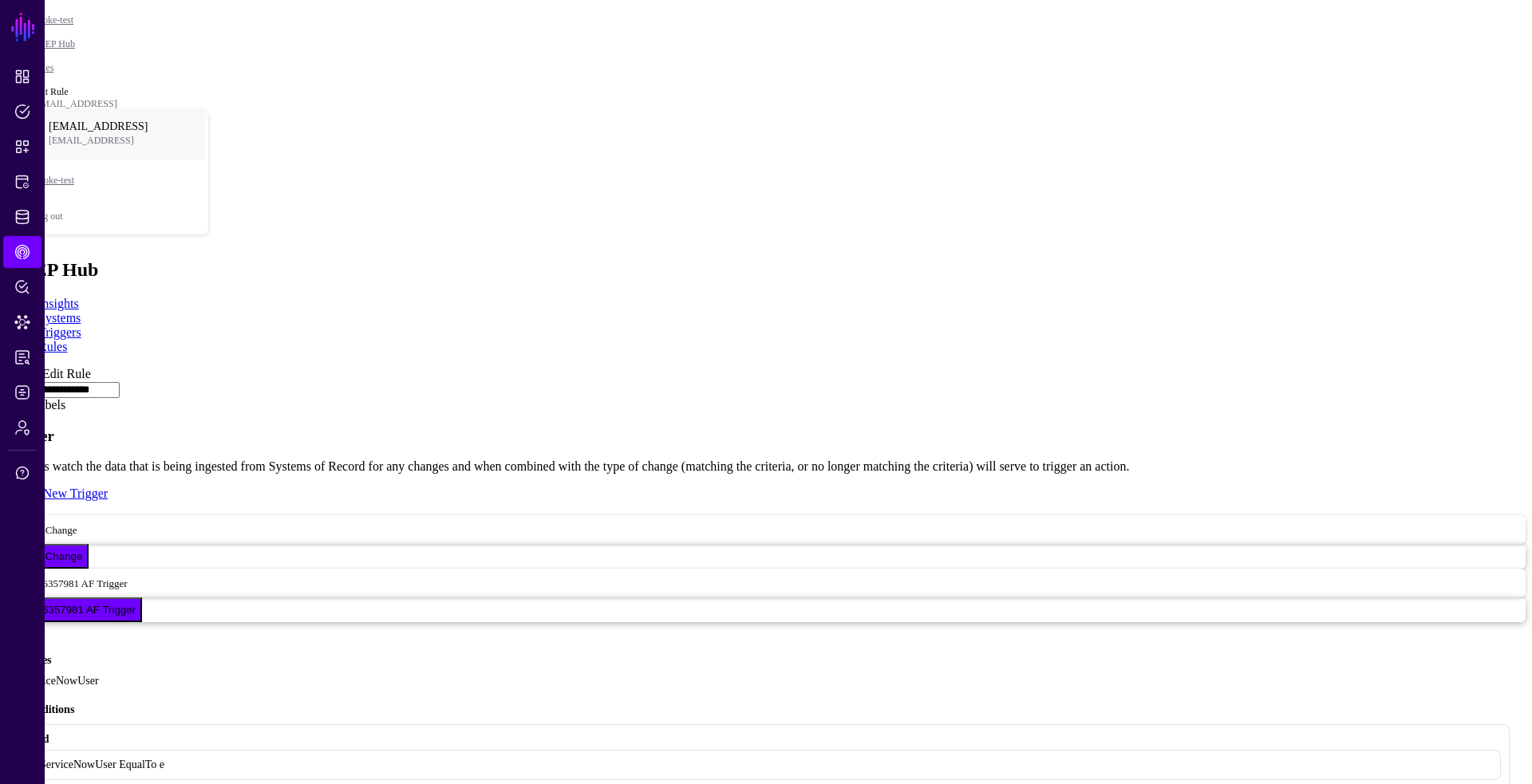
scroll to position [375, 0]
click at [6, 367] on link at bounding box center [6, 367] width 0 height 0
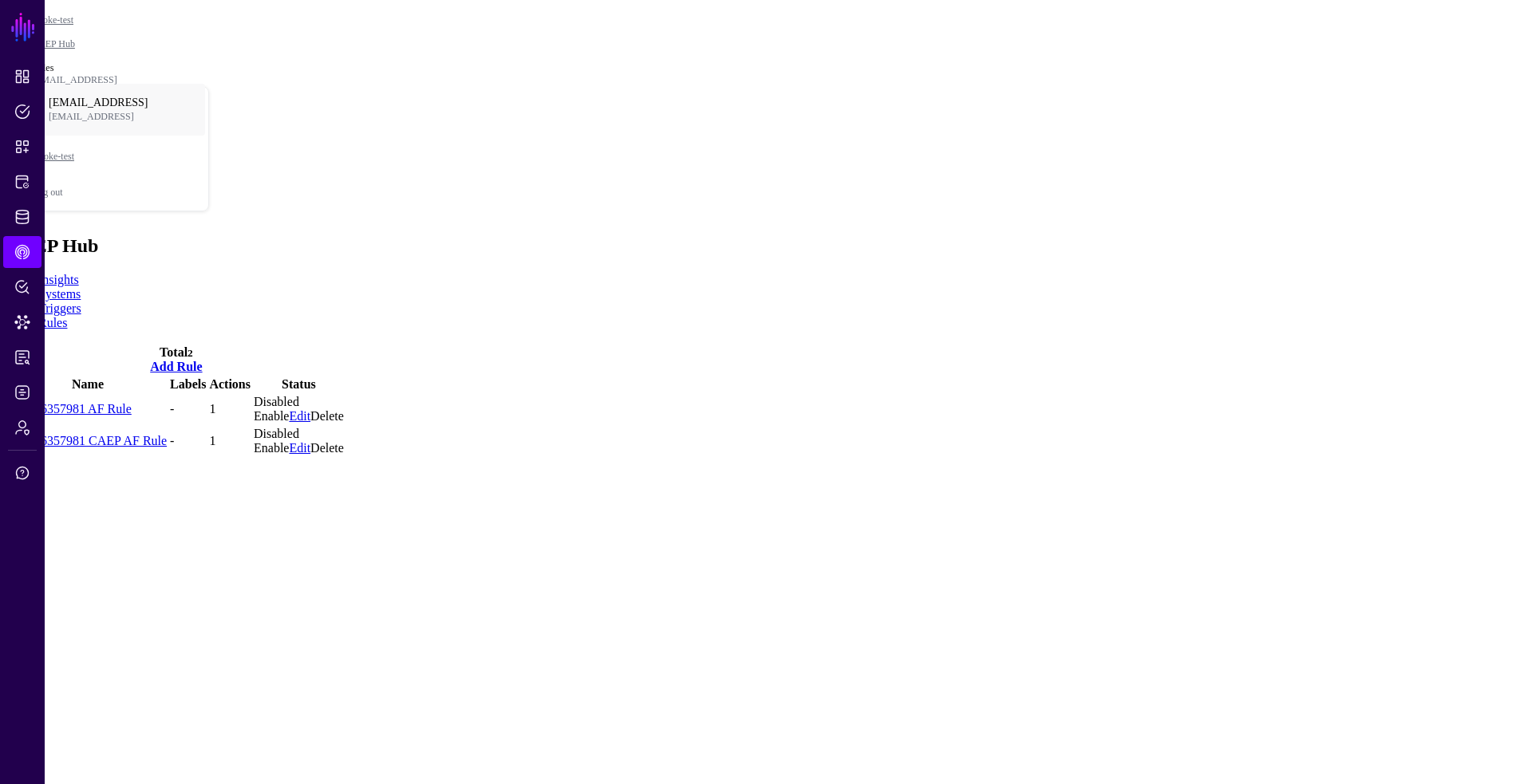
click at [137, 434] on link "138266357981 CAEP AF Rule" at bounding box center [87, 441] width 158 height 14
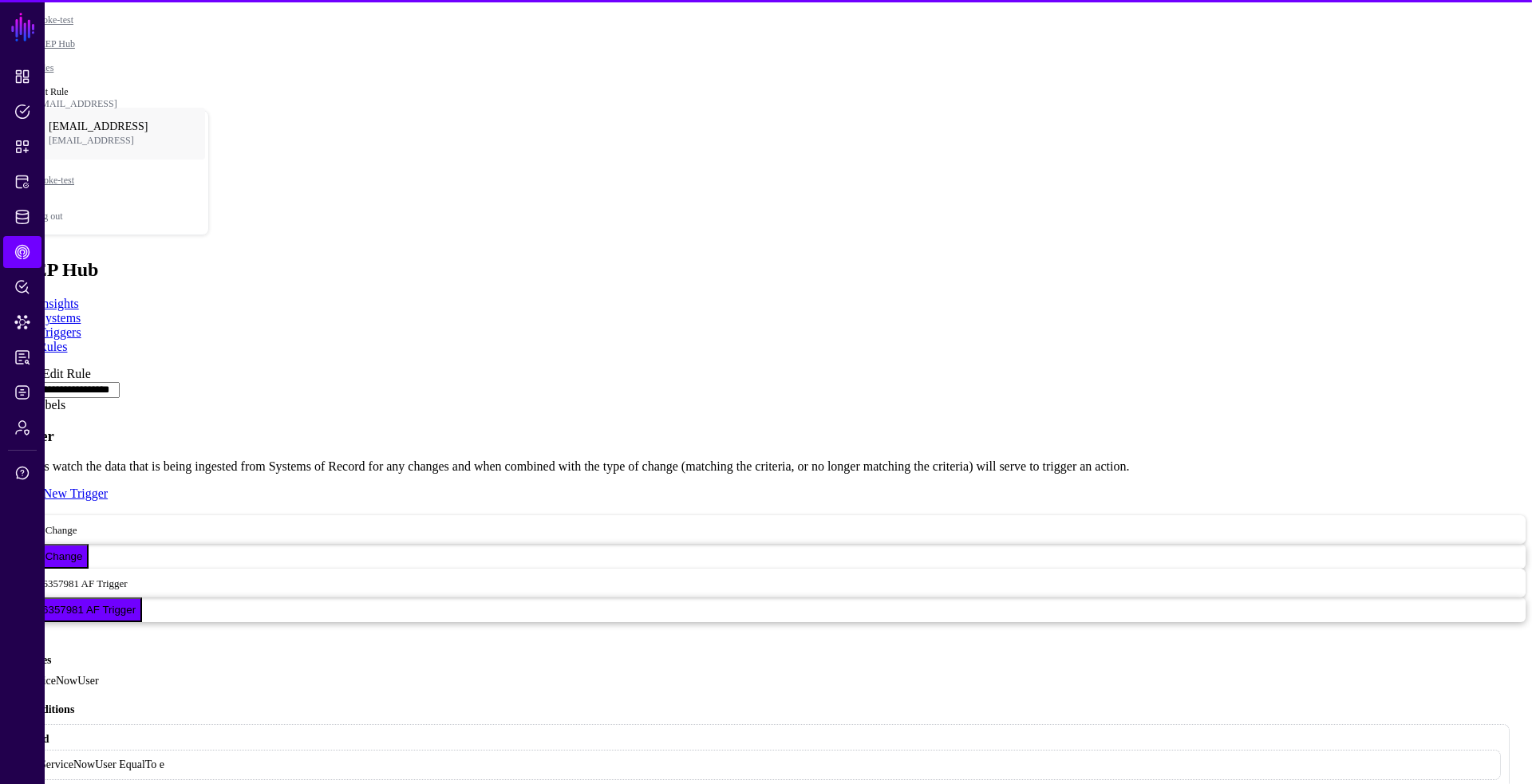
scroll to position [560, 0]
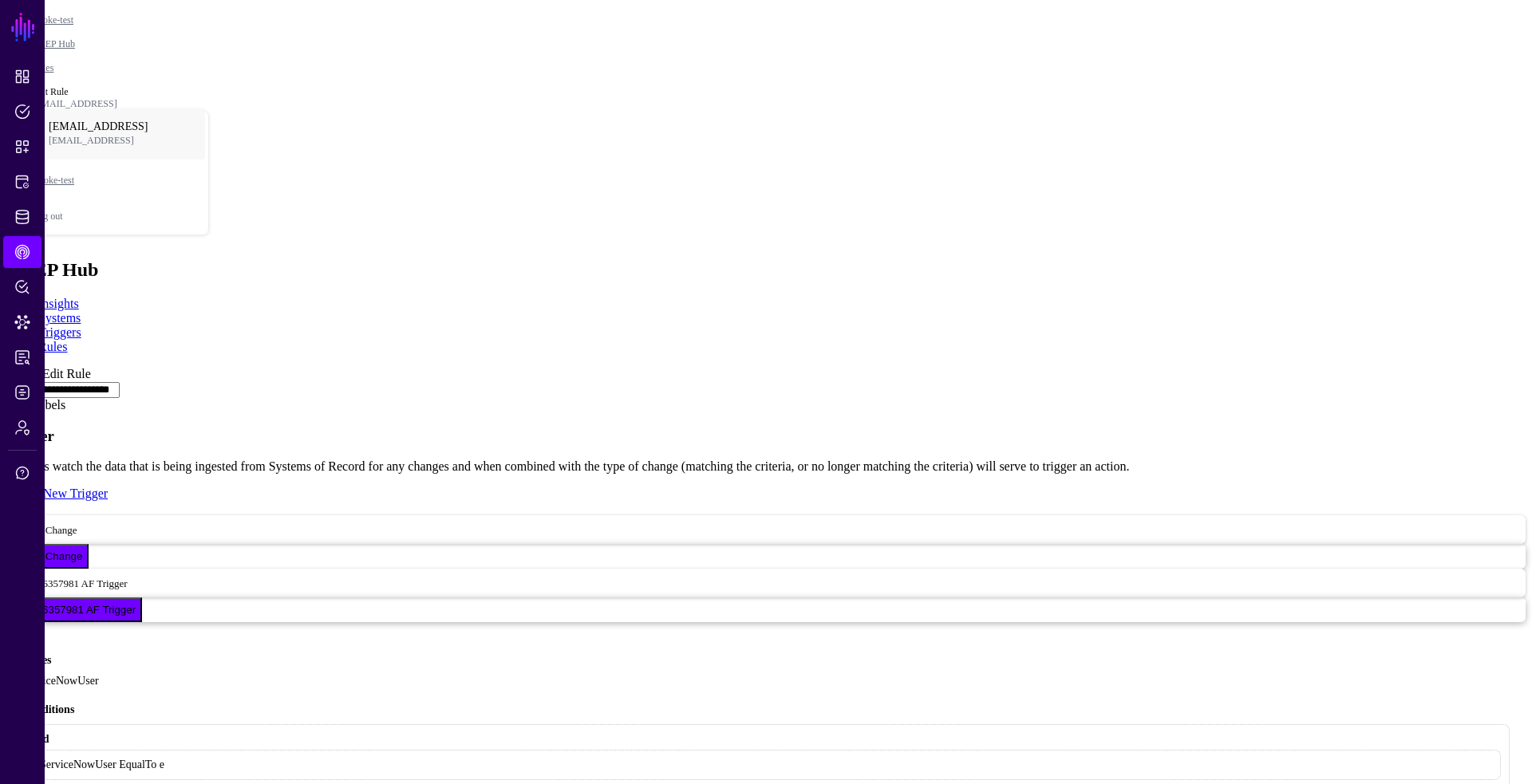
paste input "*******"
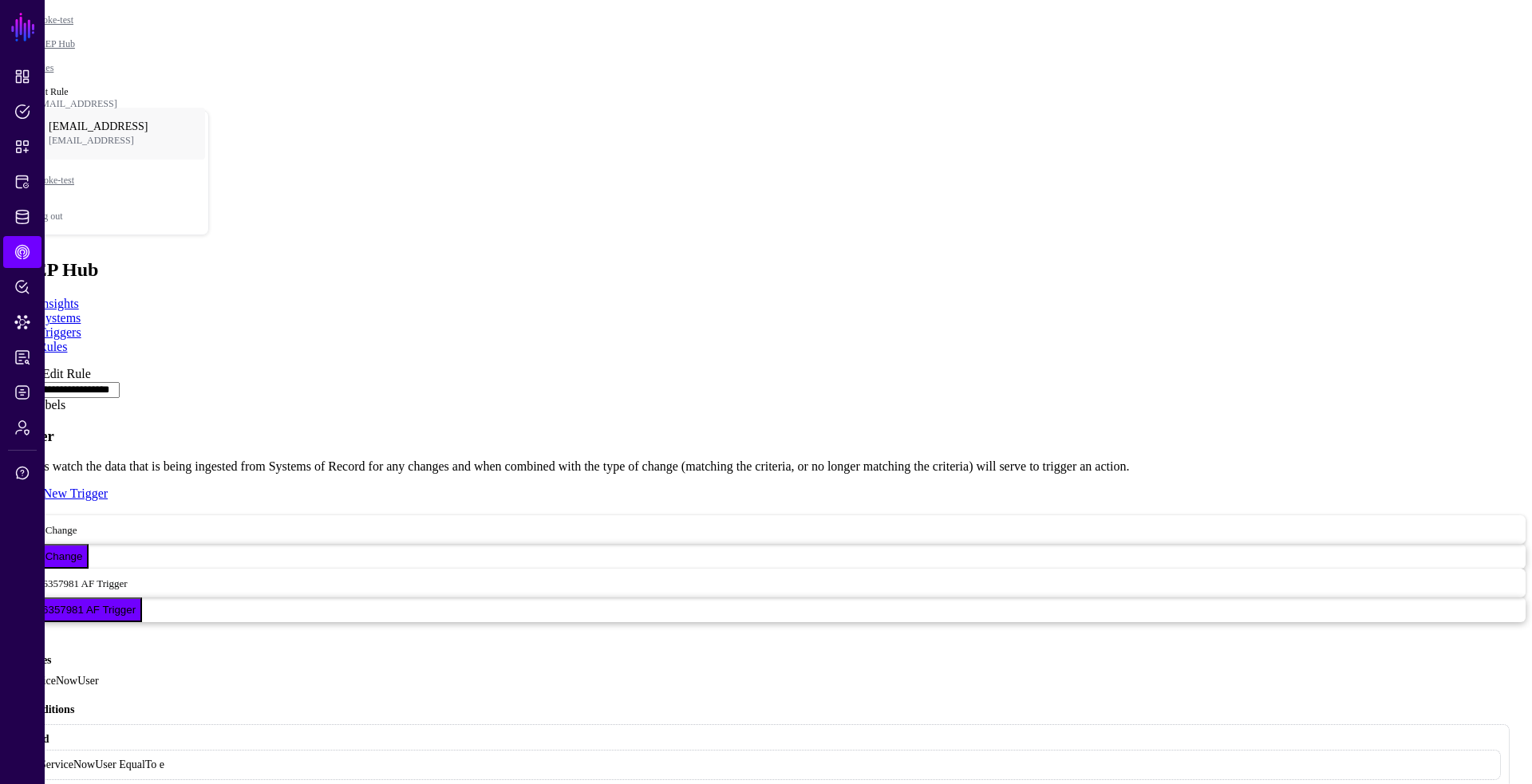
type input "*******"
paste input "**********"
type input "**********"
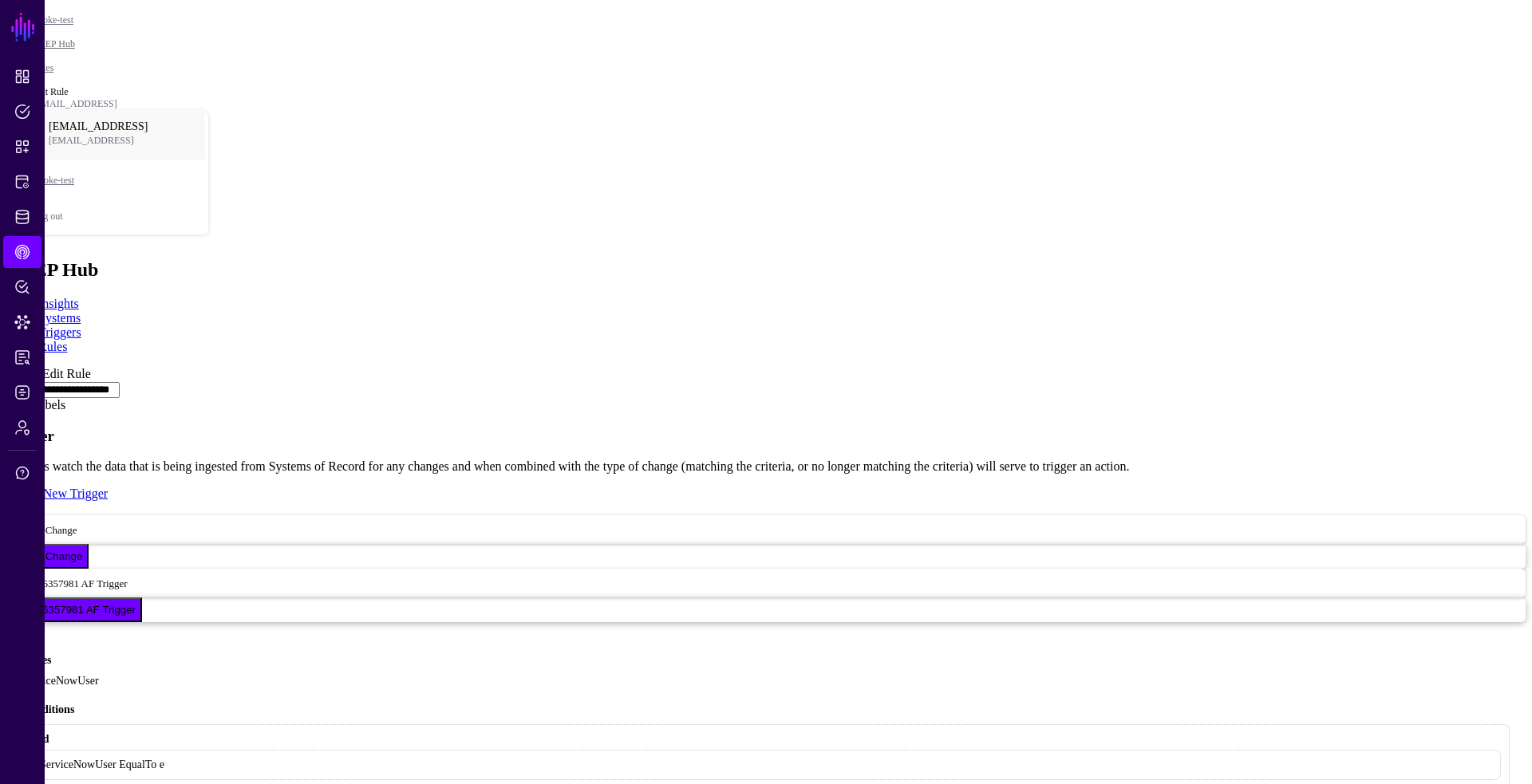
scroll to position [937, 0]
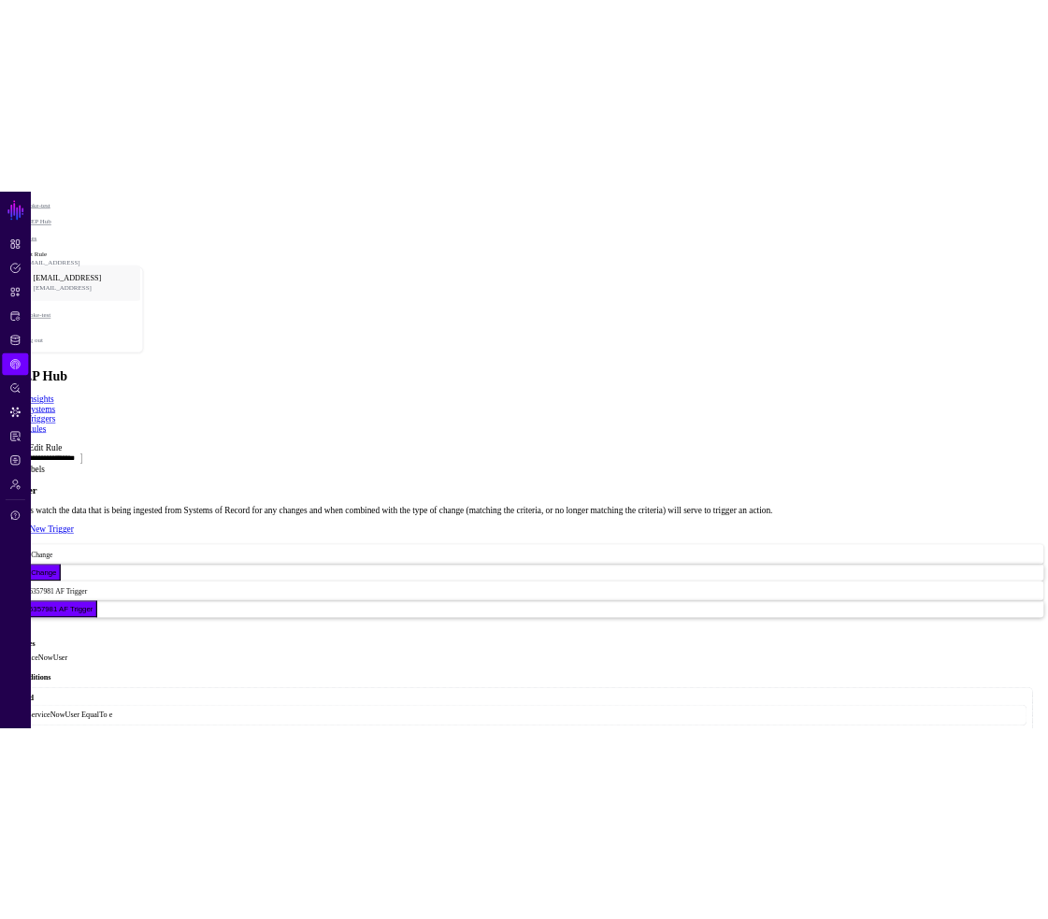
scroll to position [223, 0]
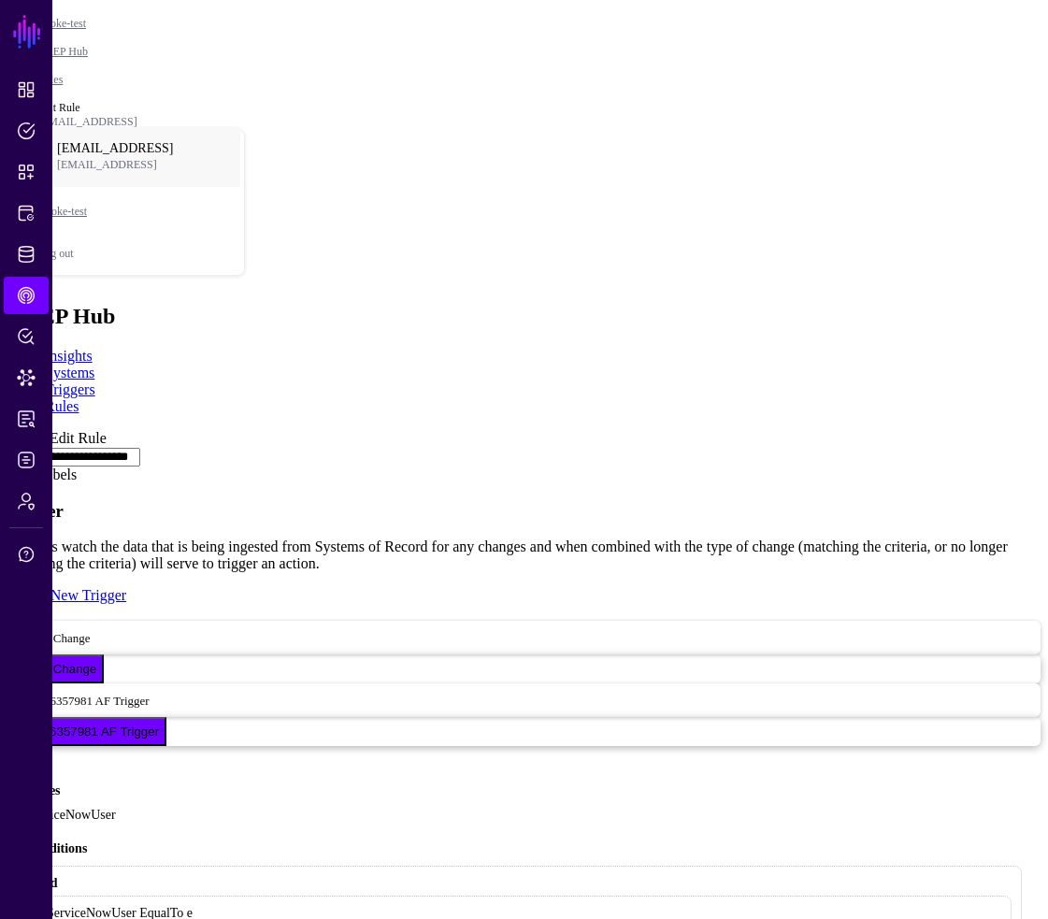
click at [7, 430] on link at bounding box center [7, 430] width 0 height 0
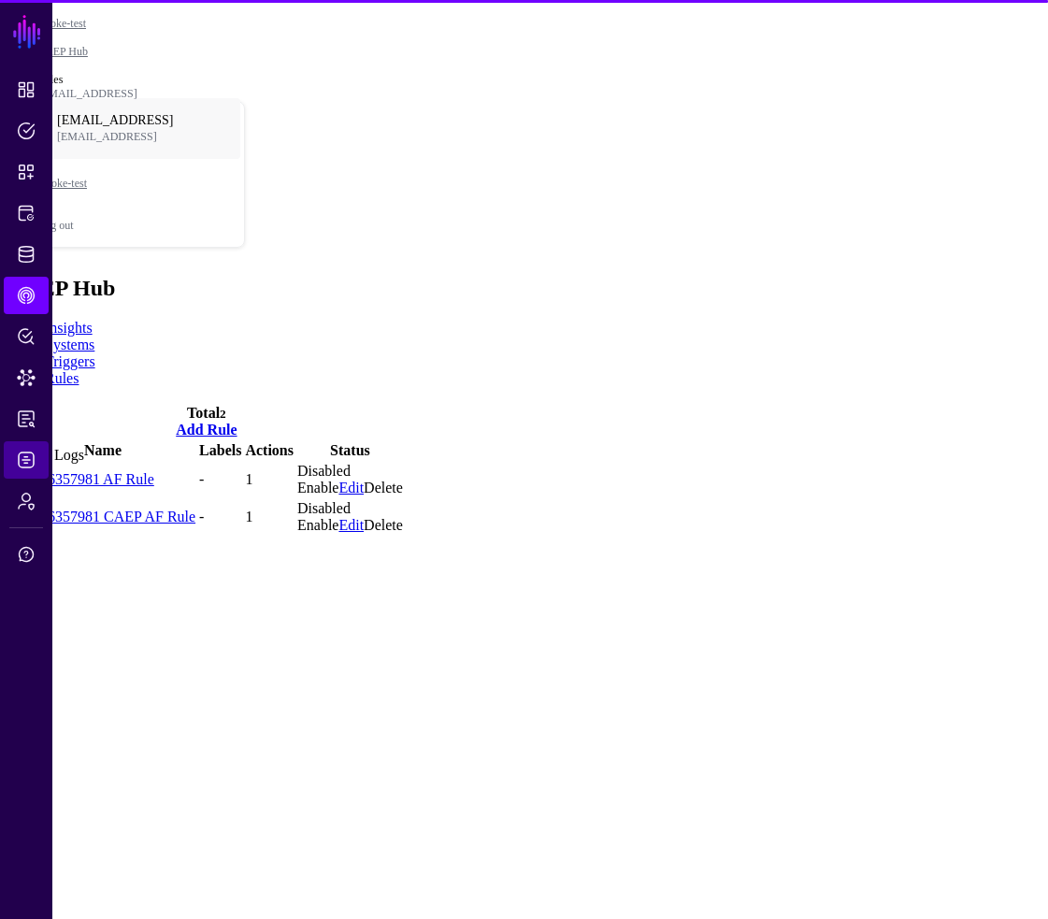
click at [29, 451] on span "Logs" at bounding box center [26, 460] width 19 height 19
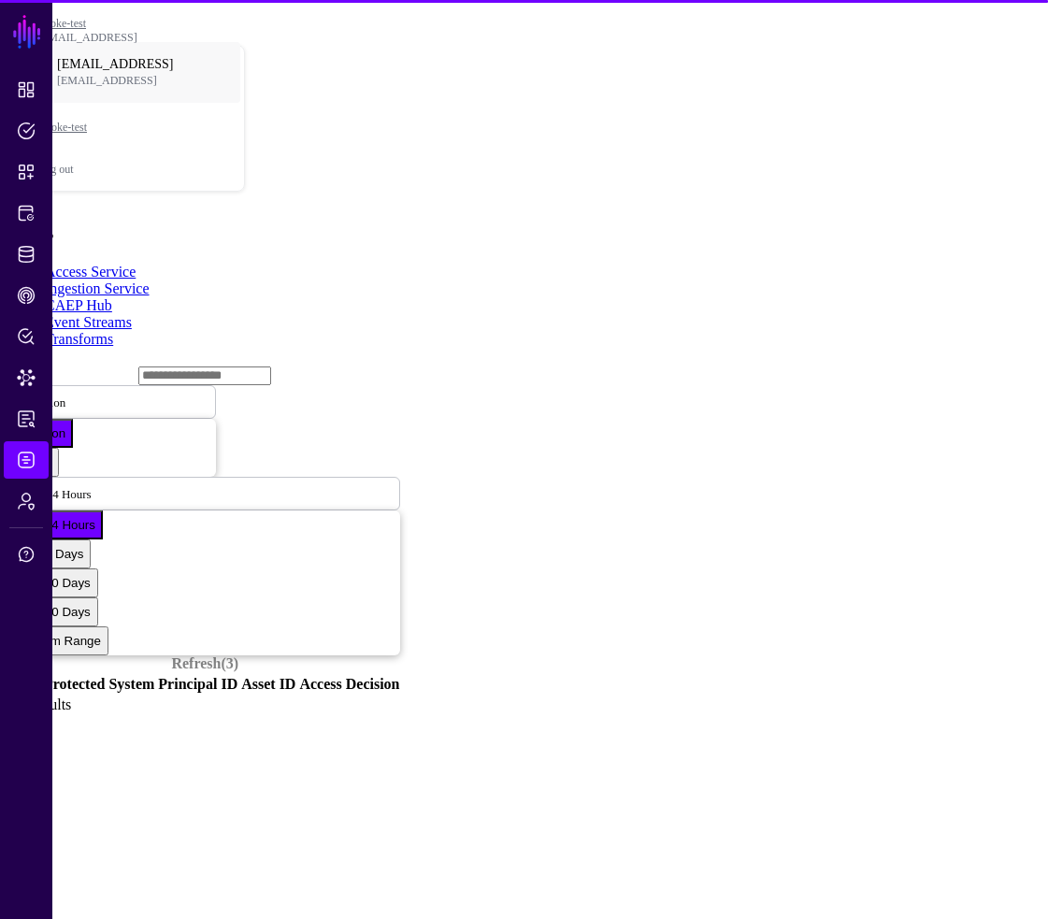
click at [132, 314] on link "Event Streams" at bounding box center [88, 322] width 87 height 16
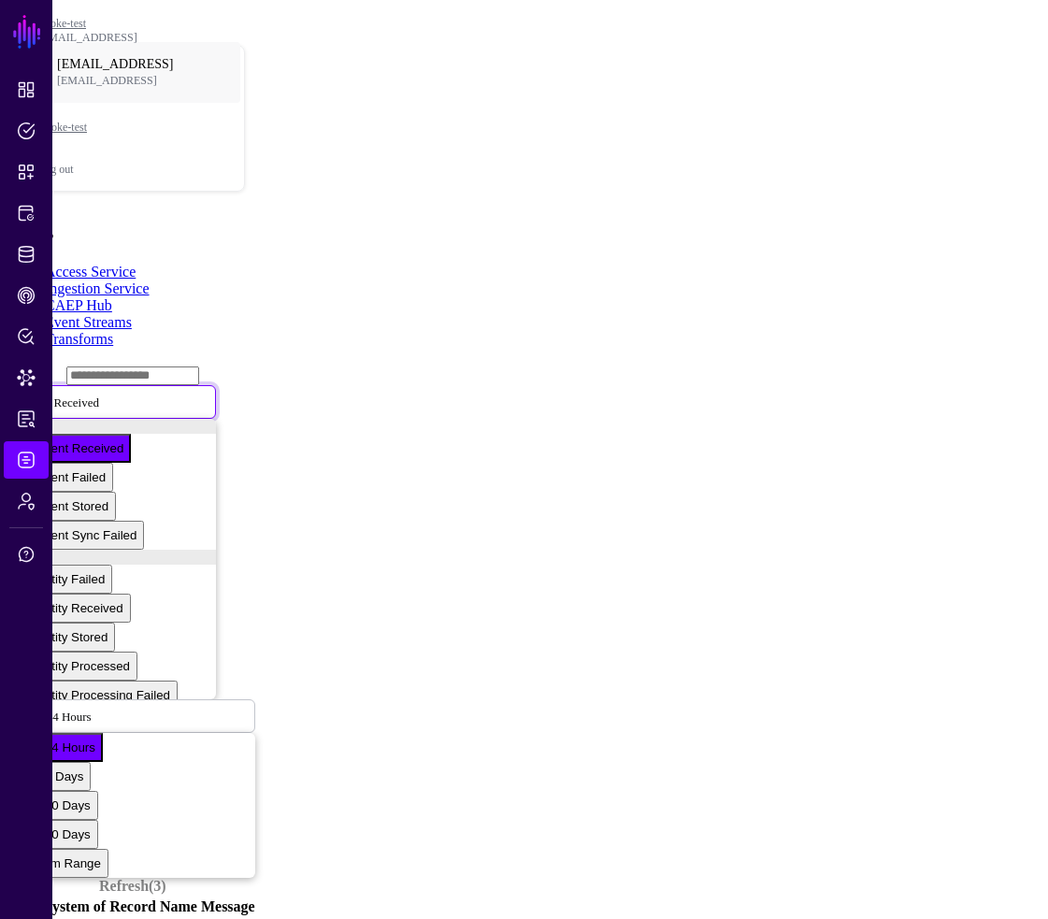
click at [110, 394] on span at bounding box center [110, 402] width 0 height 16
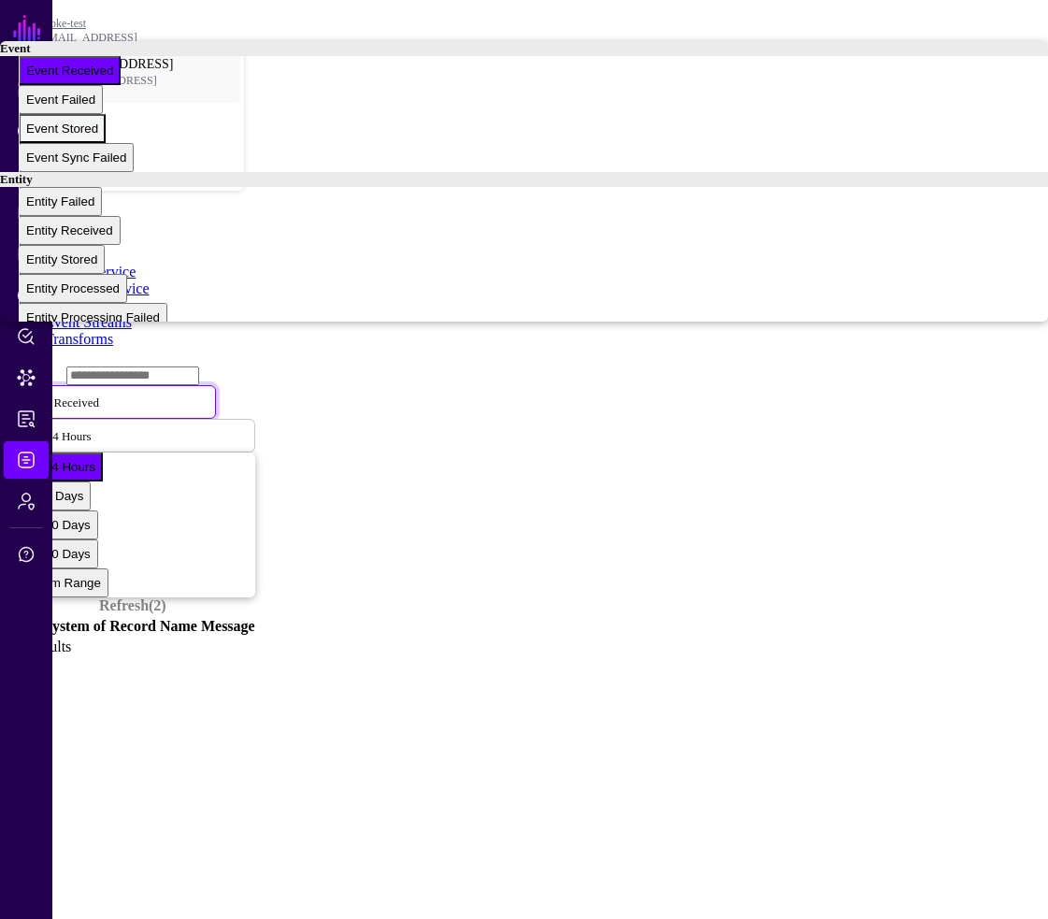
click at [98, 136] on div "Event Stored" at bounding box center [62, 129] width 72 height 14
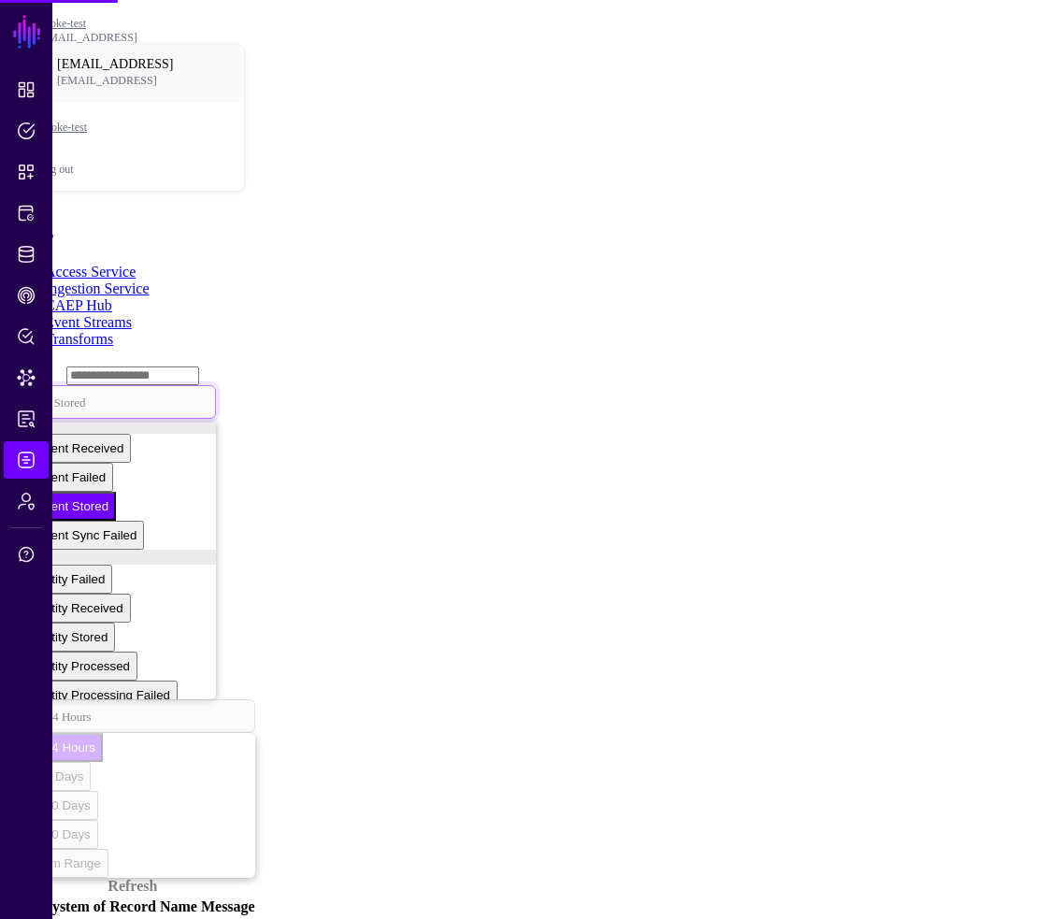
click at [86, 394] on span "Event Stored" at bounding box center [54, 402] width 64 height 16
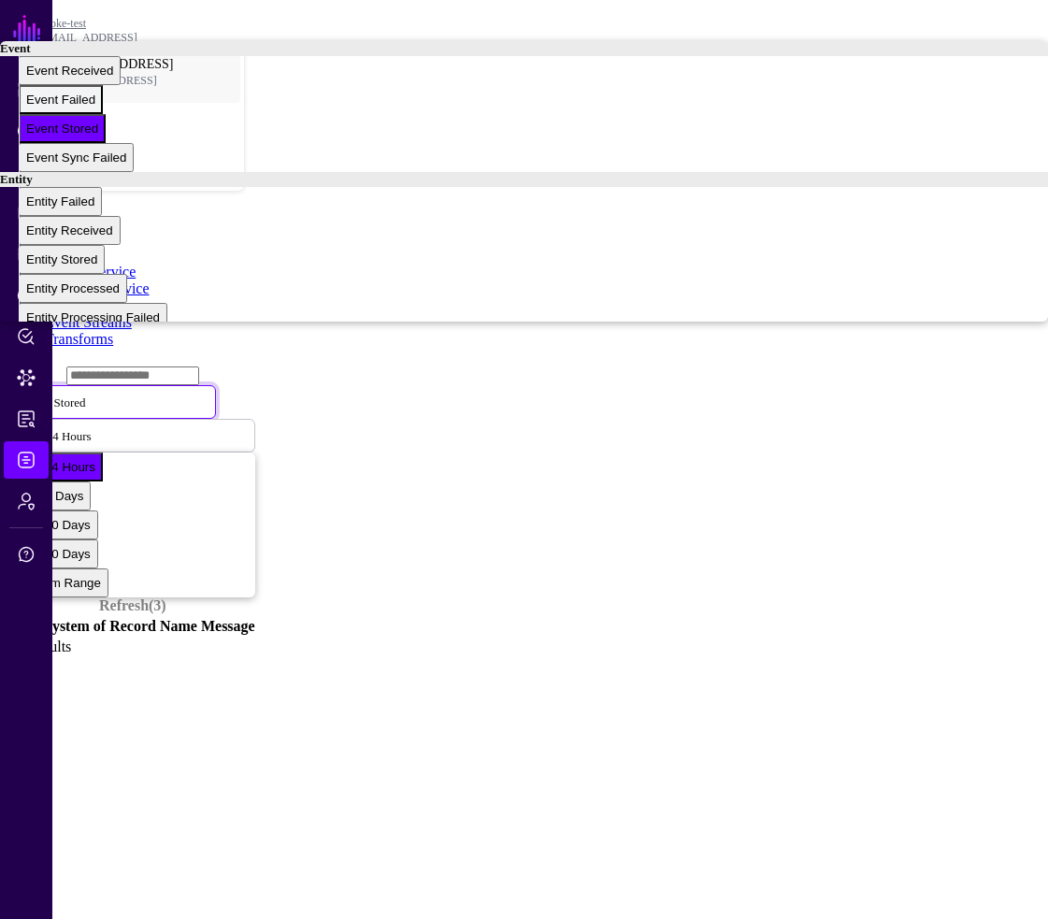
click at [95, 107] on div "Event Failed" at bounding box center [60, 100] width 69 height 14
